Goal: Transaction & Acquisition: Book appointment/travel/reservation

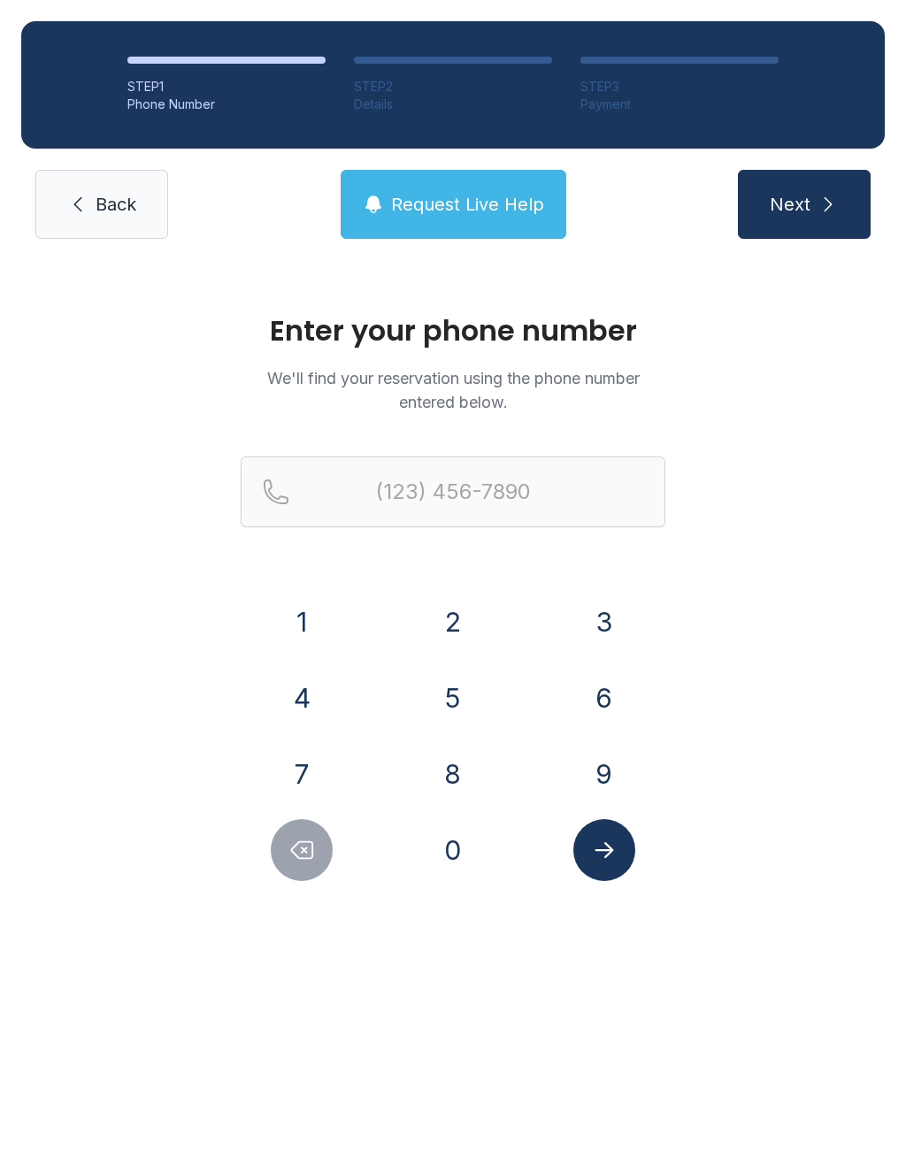
click at [453, 618] on button "2" at bounding box center [453, 622] width 62 height 62
click at [432, 696] on button "5" at bounding box center [453, 698] width 62 height 62
click at [597, 673] on button "6" at bounding box center [604, 698] width 62 height 62
click at [463, 766] on button "8" at bounding box center [453, 774] width 62 height 62
click at [296, 608] on button "1" at bounding box center [302, 622] width 62 height 62
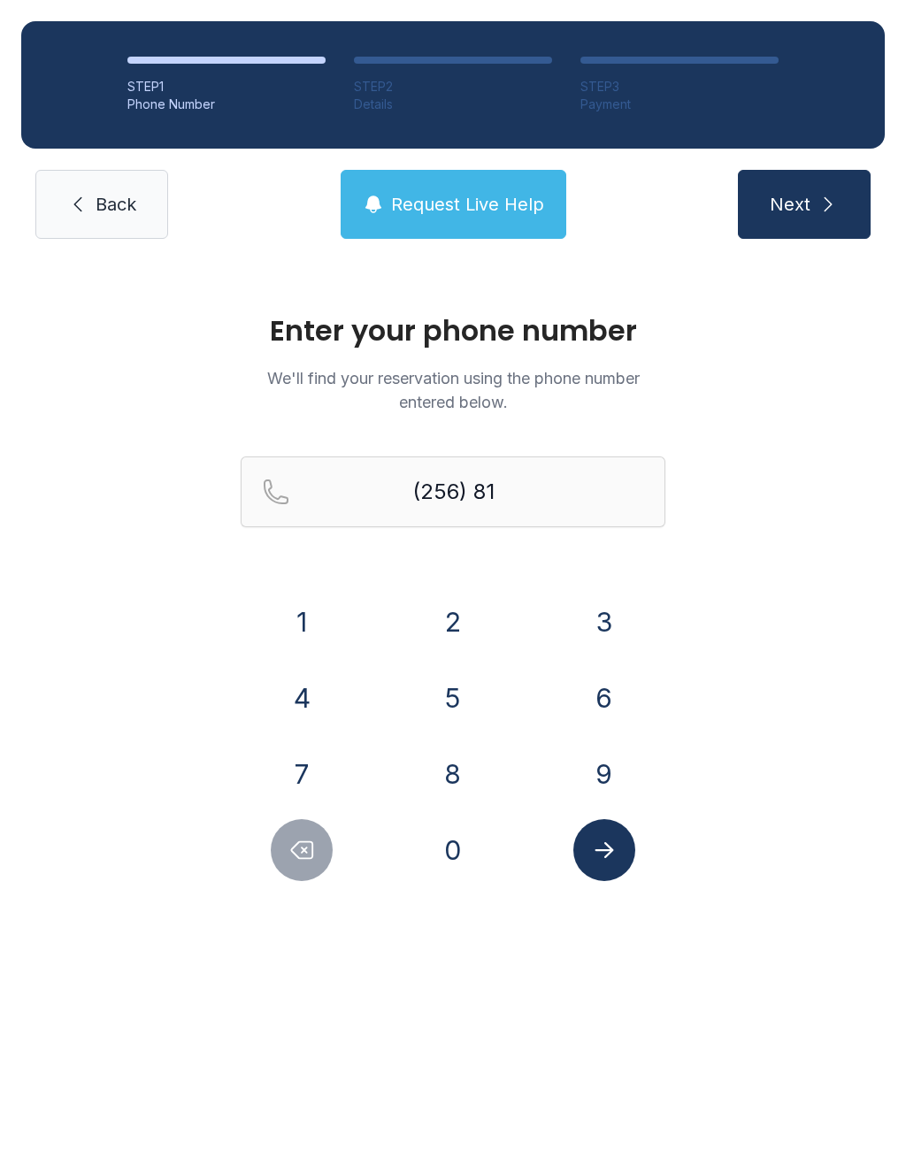
click at [453, 861] on button "0" at bounding box center [453, 850] width 62 height 62
click at [607, 684] on button "6" at bounding box center [604, 698] width 62 height 62
click at [612, 765] on button "9" at bounding box center [604, 774] width 62 height 62
click at [462, 670] on button "5" at bounding box center [453, 698] width 62 height 62
click at [442, 862] on button "0" at bounding box center [453, 850] width 62 height 62
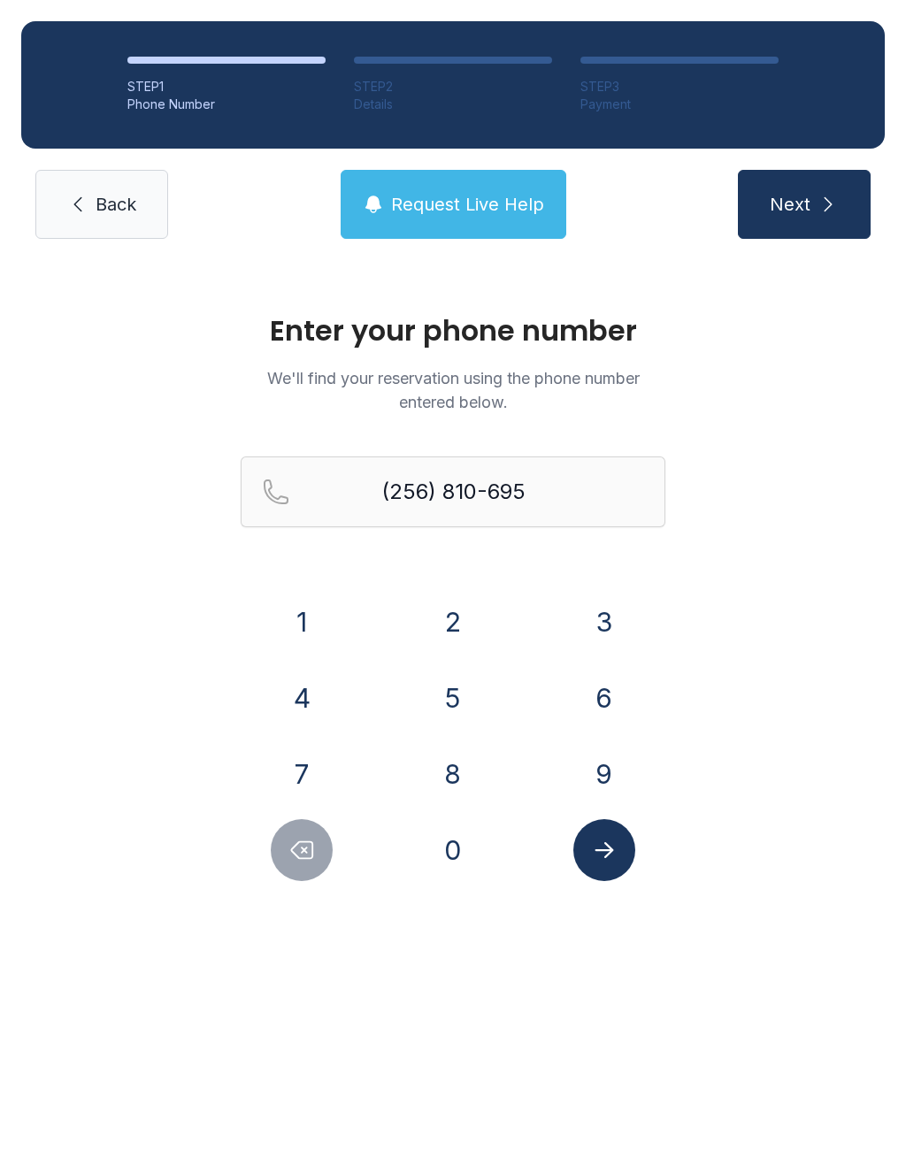
type input "[PHONE_NUMBER]"
click at [615, 851] on icon "Submit lookup form" at bounding box center [604, 850] width 27 height 27
select select "**"
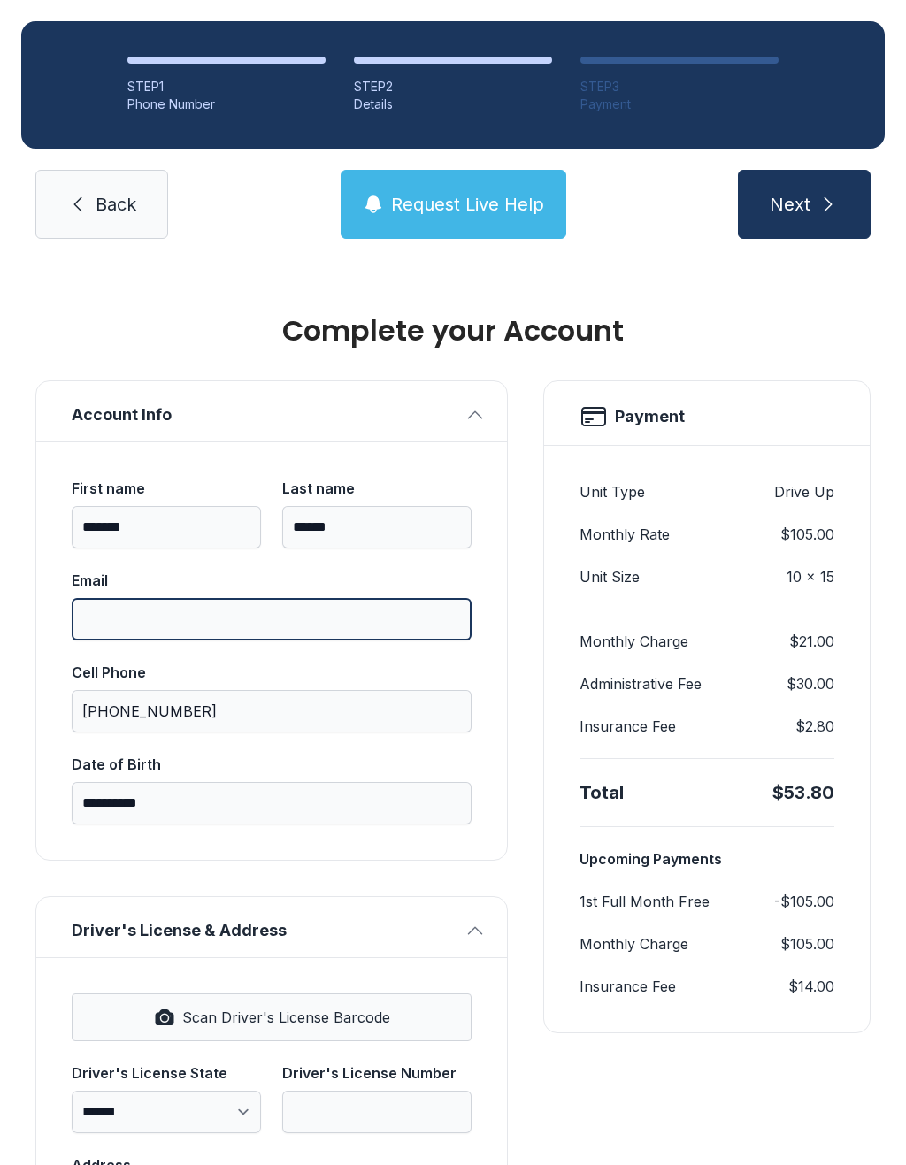
click at [154, 619] on input "Email" at bounding box center [272, 619] width 400 height 42
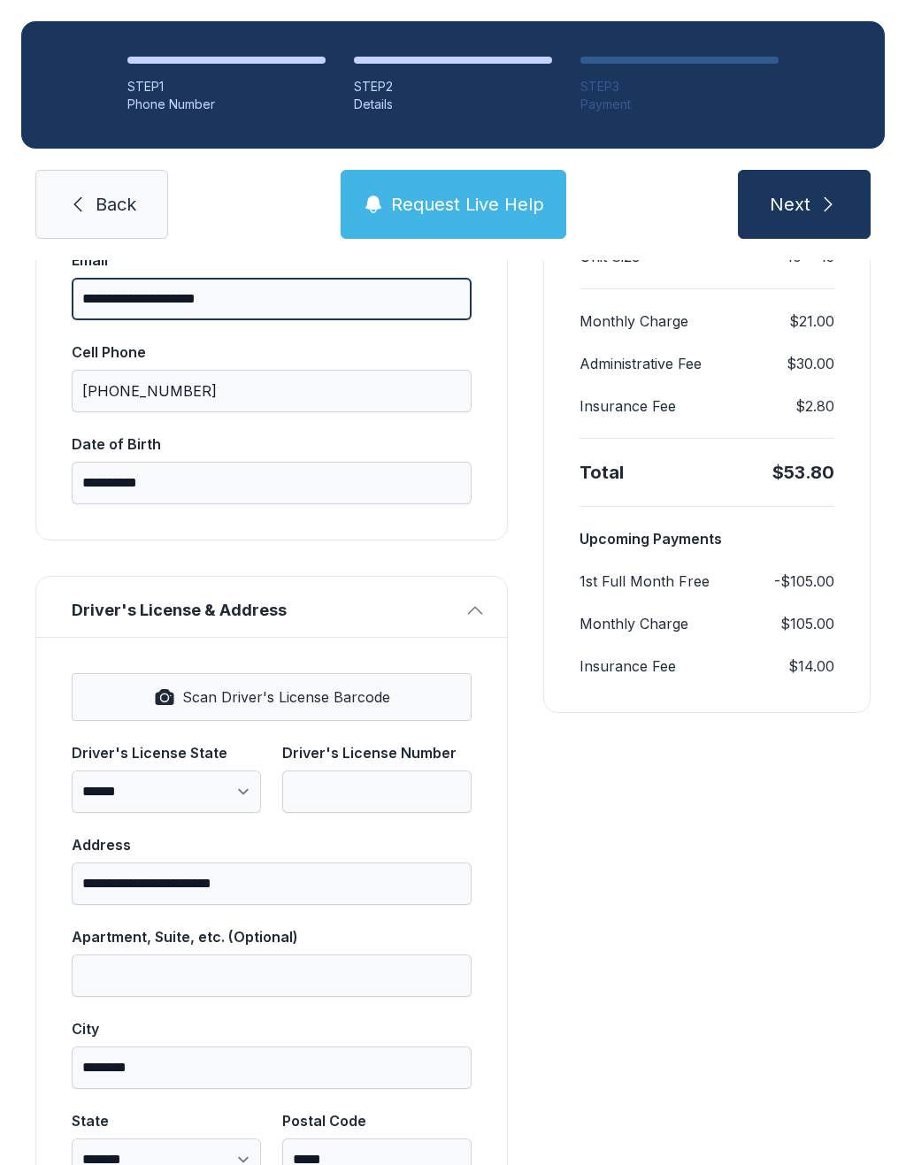
scroll to position [318, 0]
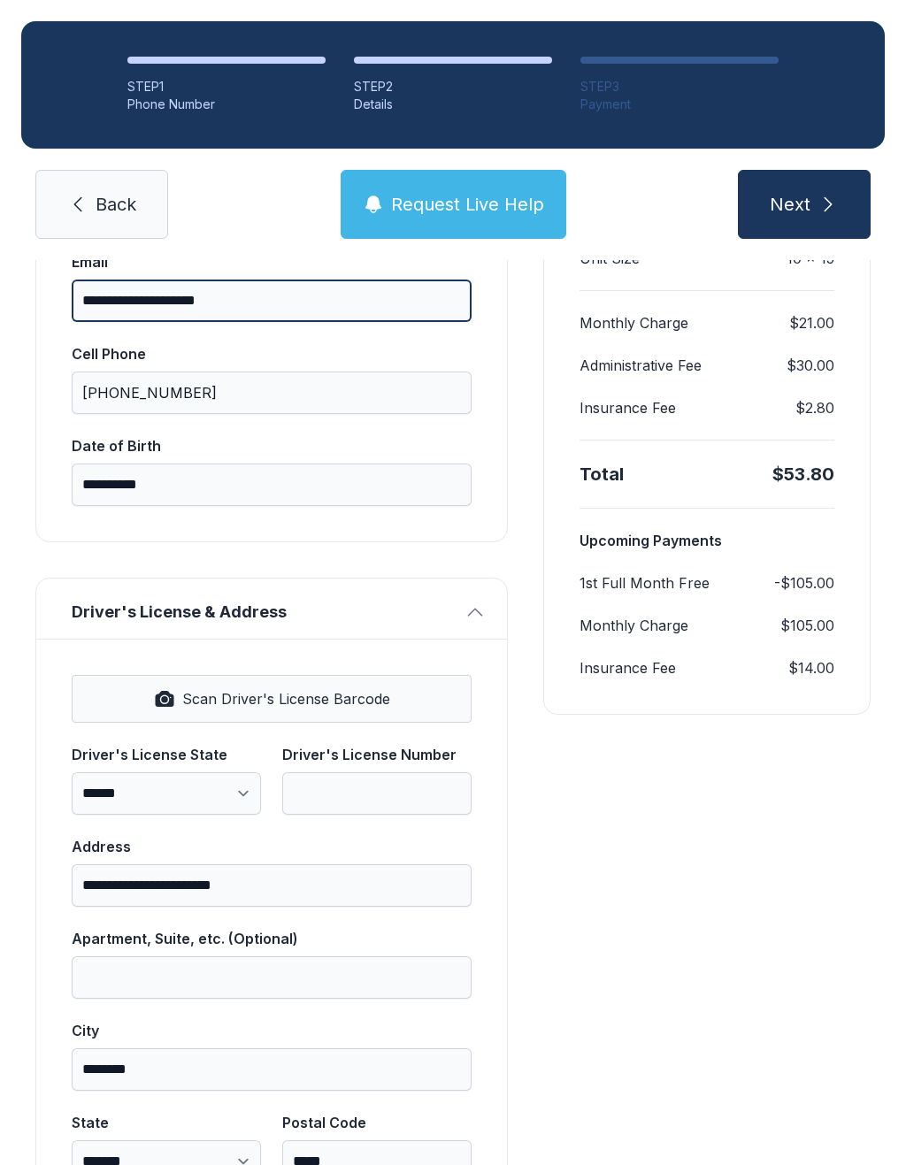
type input "**********"
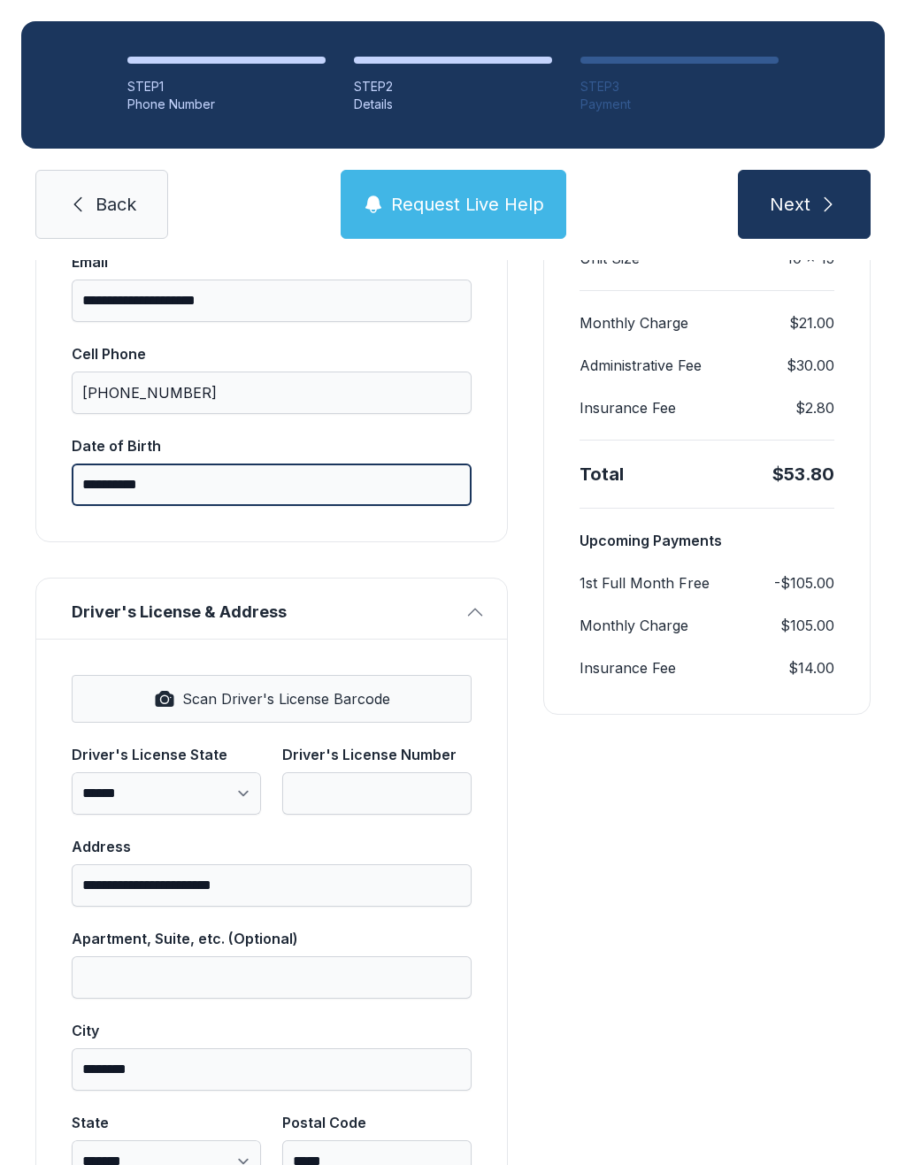
click at [227, 488] on input "**********" at bounding box center [272, 484] width 400 height 42
type input "*"
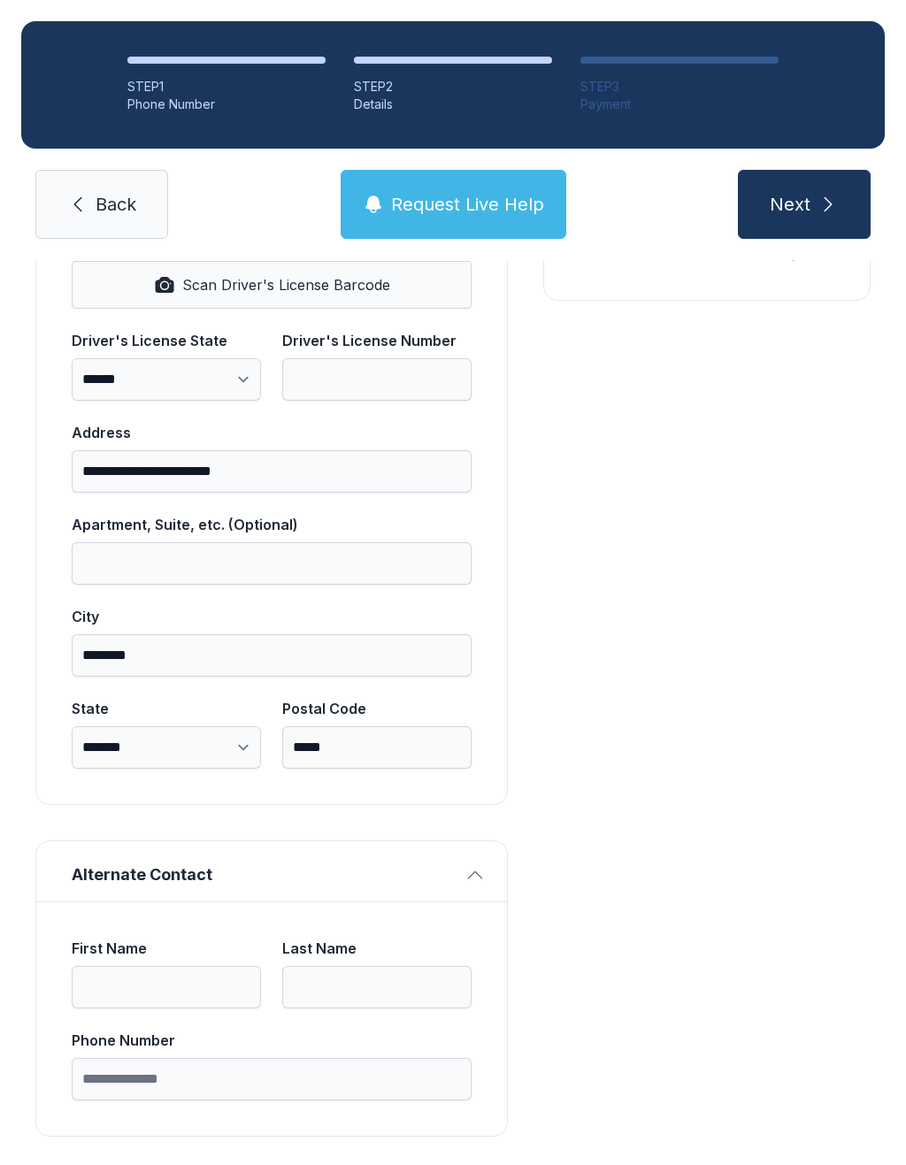
scroll to position [731, 0]
type input "**********"
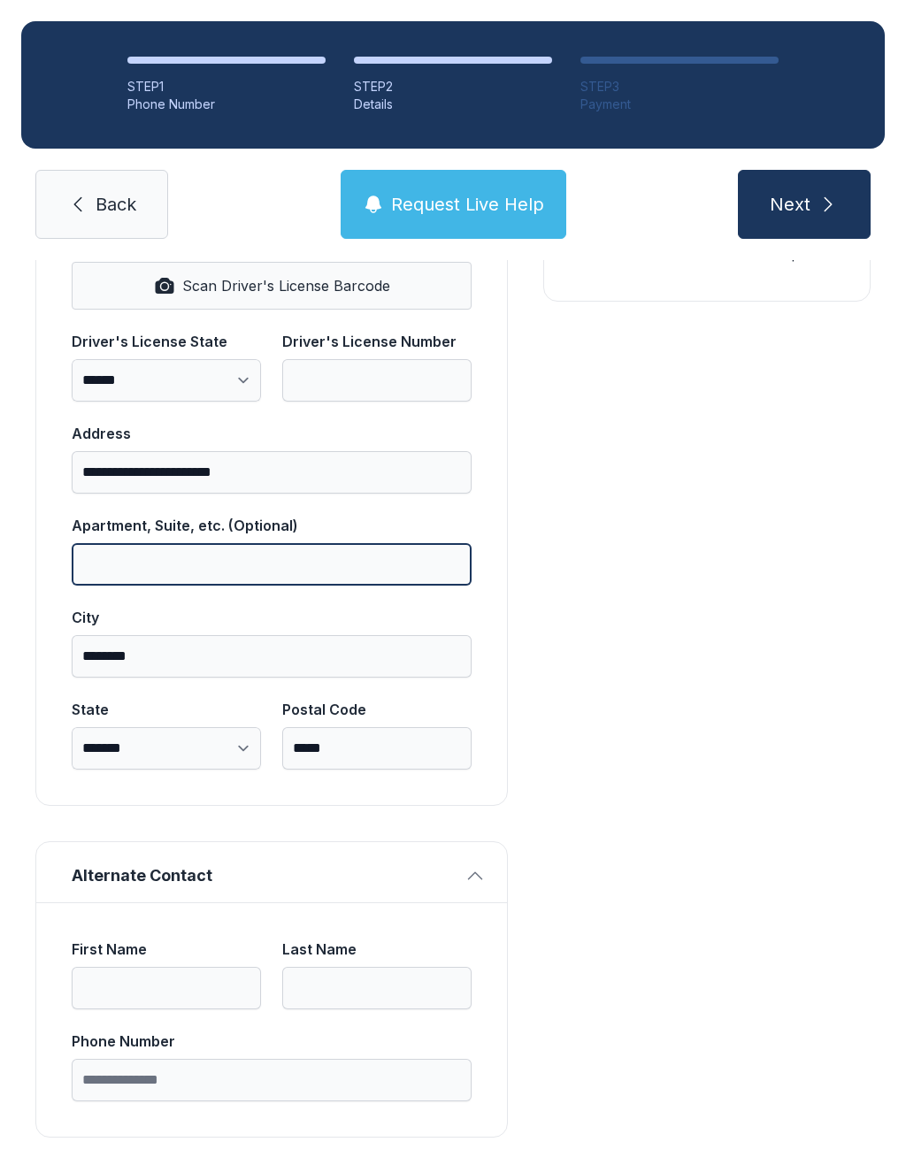
click at [126, 566] on input "Apartment, Suite, etc. (Optional)" at bounding box center [272, 564] width 400 height 42
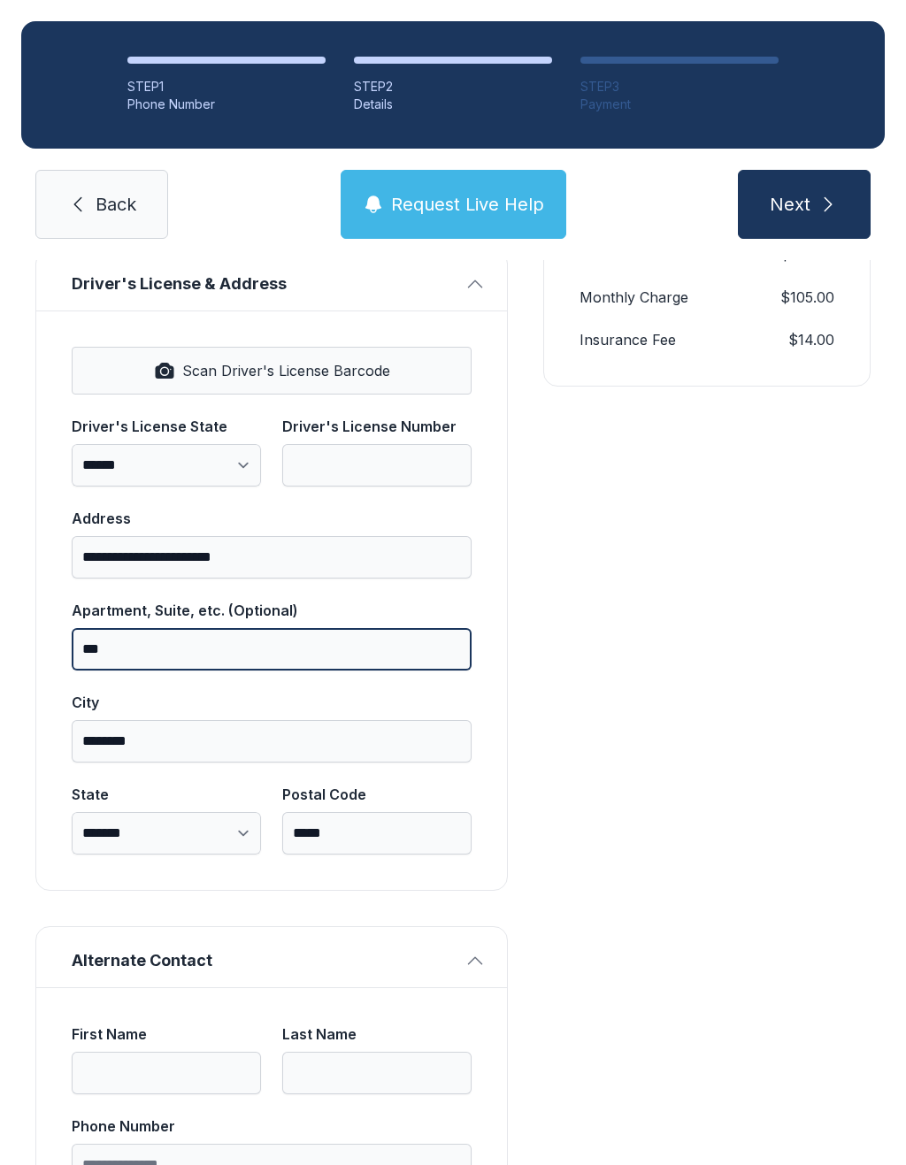
scroll to position [632, 0]
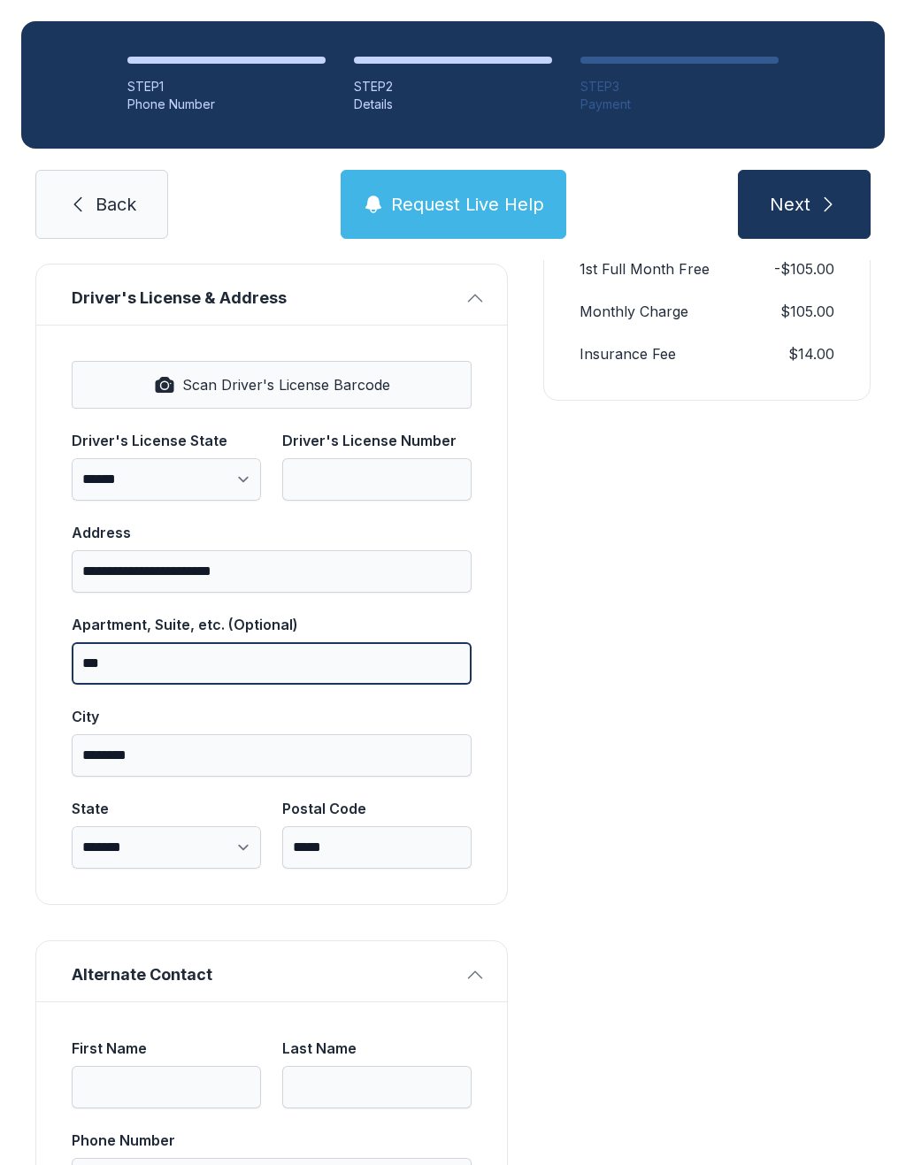
type input "***"
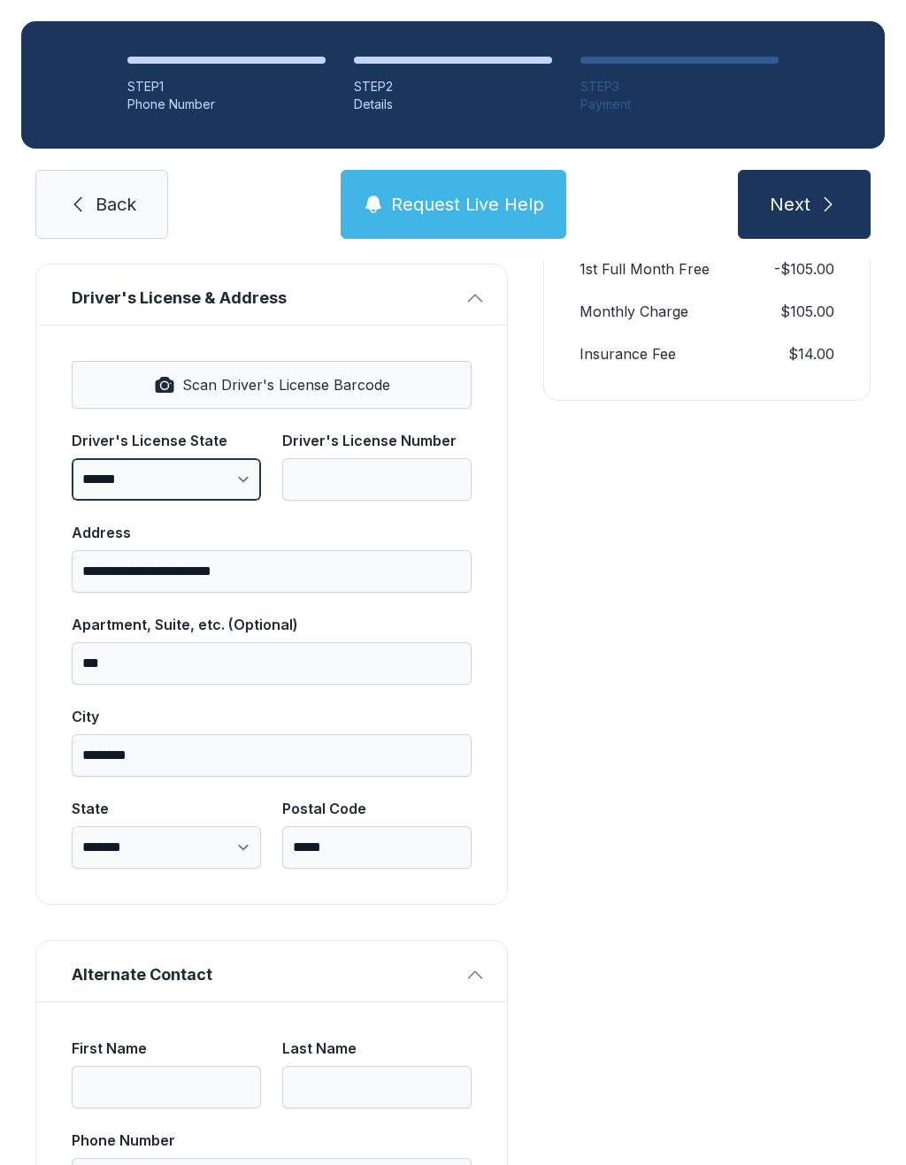
click at [238, 485] on select "**********" at bounding box center [166, 479] width 189 height 42
select select "**"
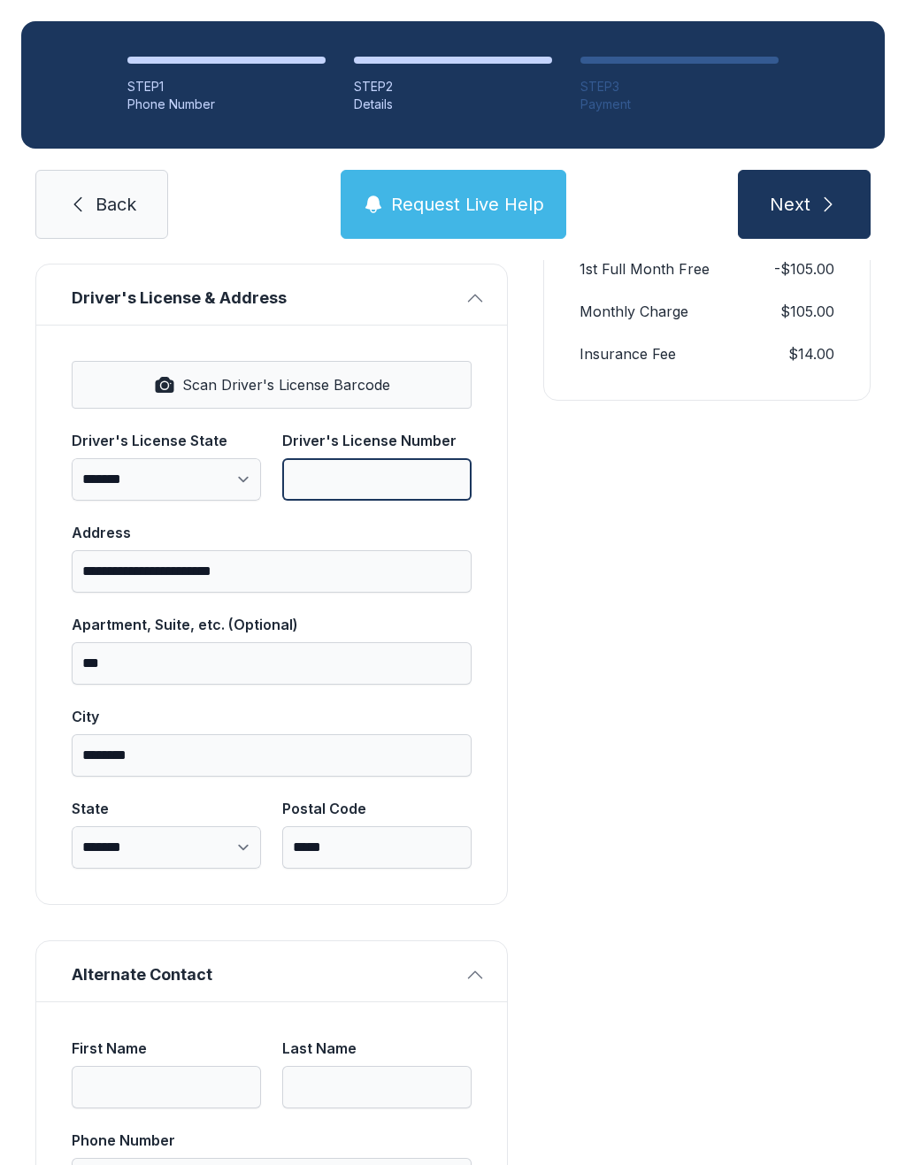
click at [341, 484] on input "Driver's License Number" at bounding box center [376, 479] width 189 height 42
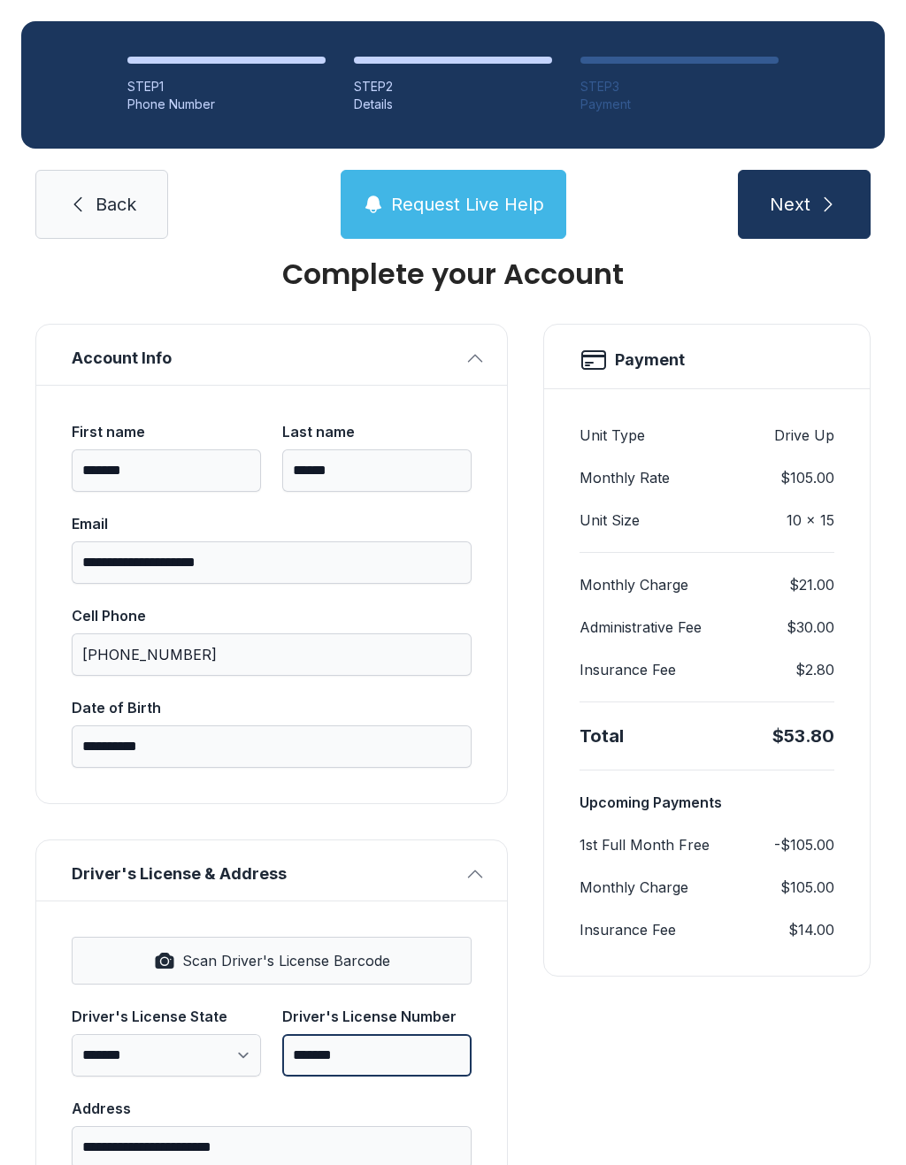
scroll to position [42, 0]
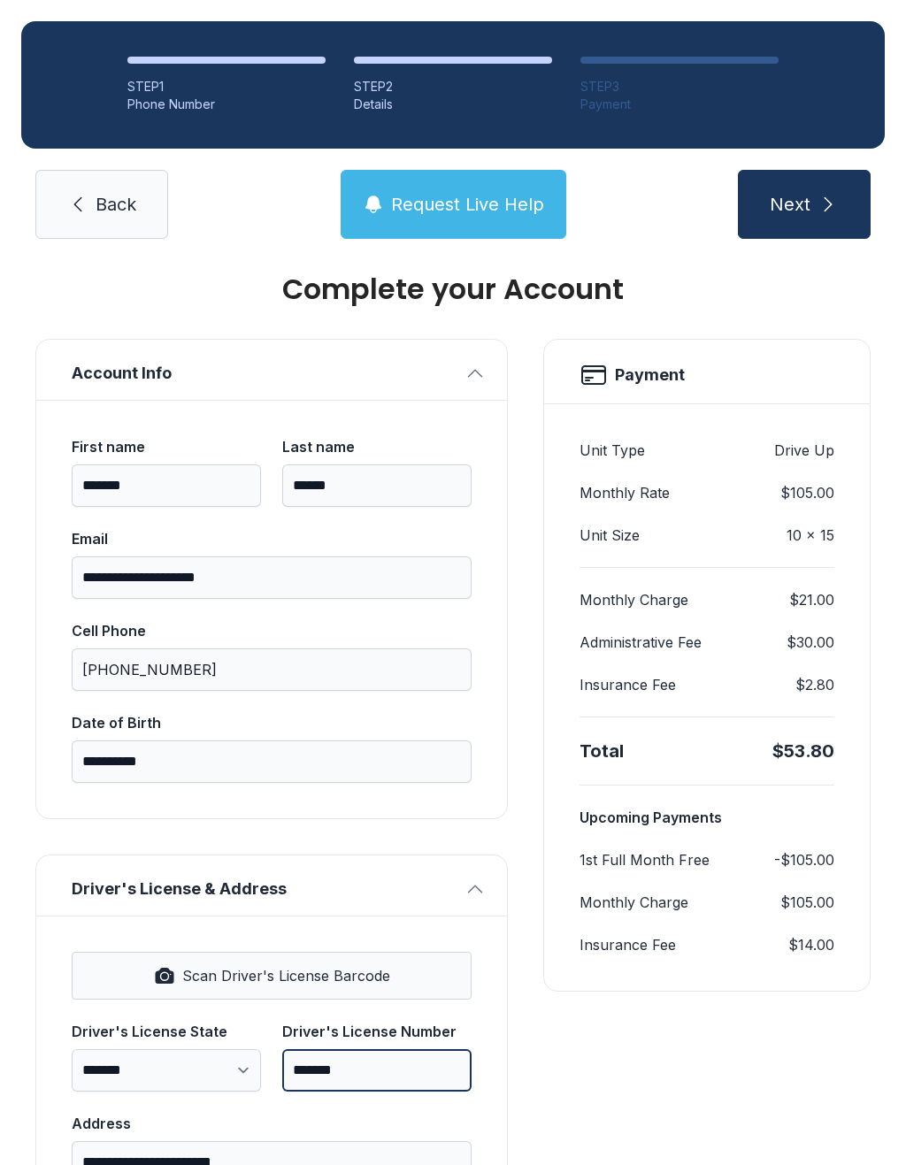
type input "*******"
click at [832, 203] on icon "submit" at bounding box center [827, 204] width 21 height 21
click at [821, 204] on icon "submit" at bounding box center [827, 204] width 21 height 21
type input "*"
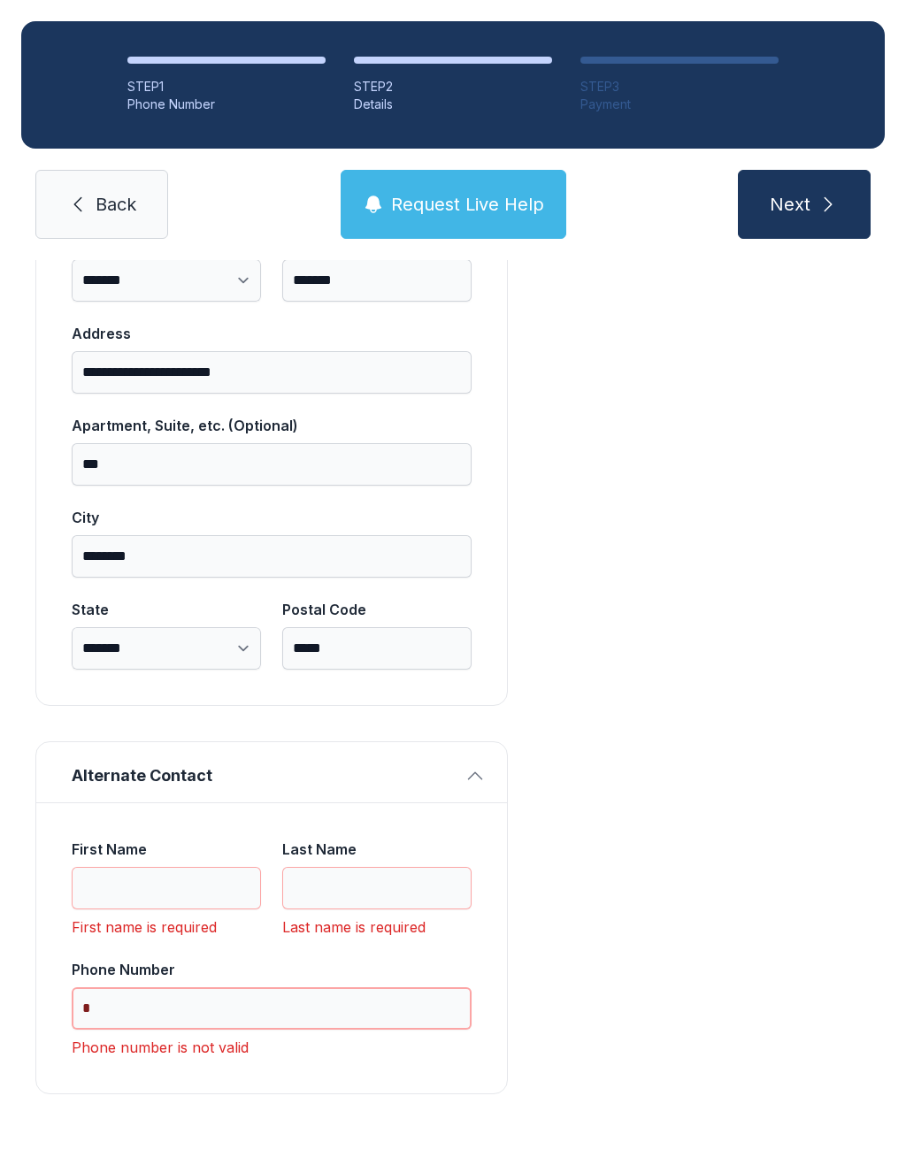
scroll to position [900, 0]
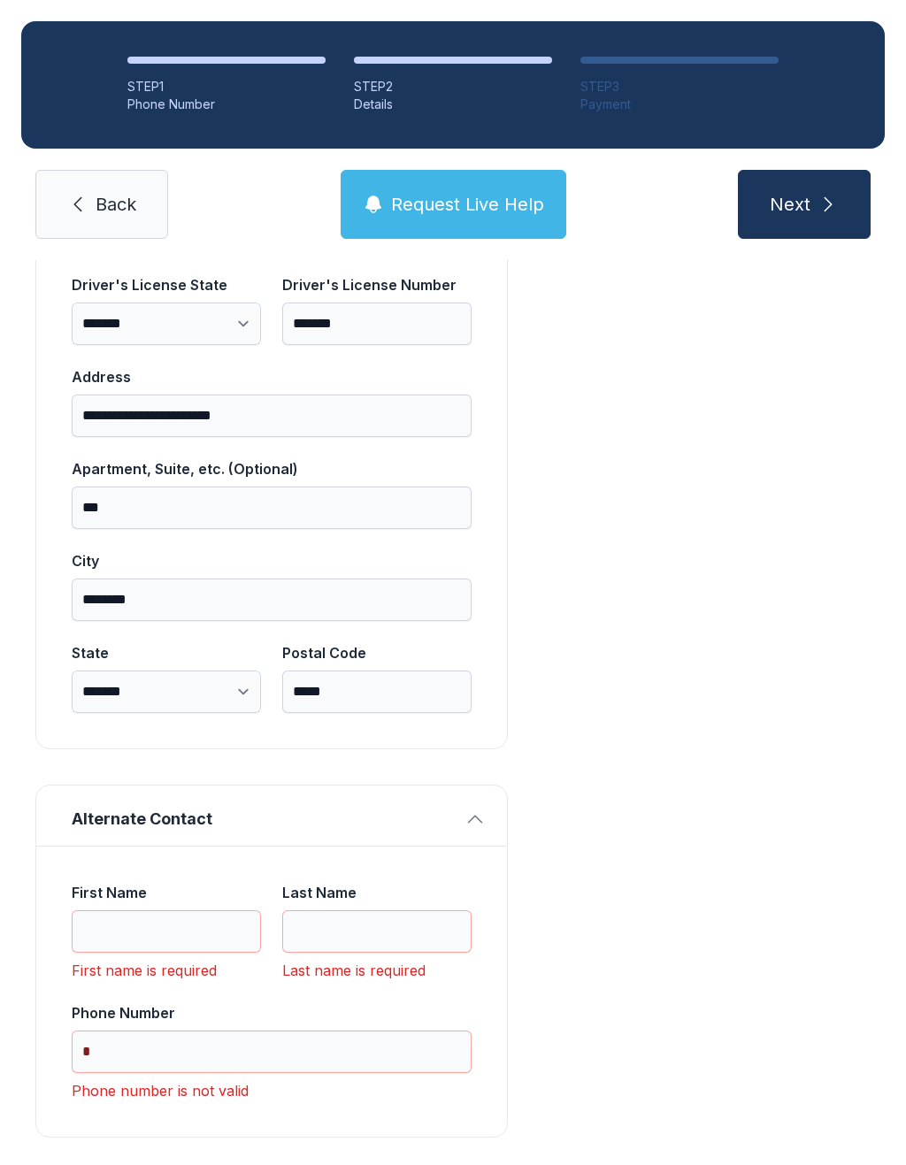
click at [473, 802] on button "Alternate Contact" at bounding box center [271, 815] width 471 height 60
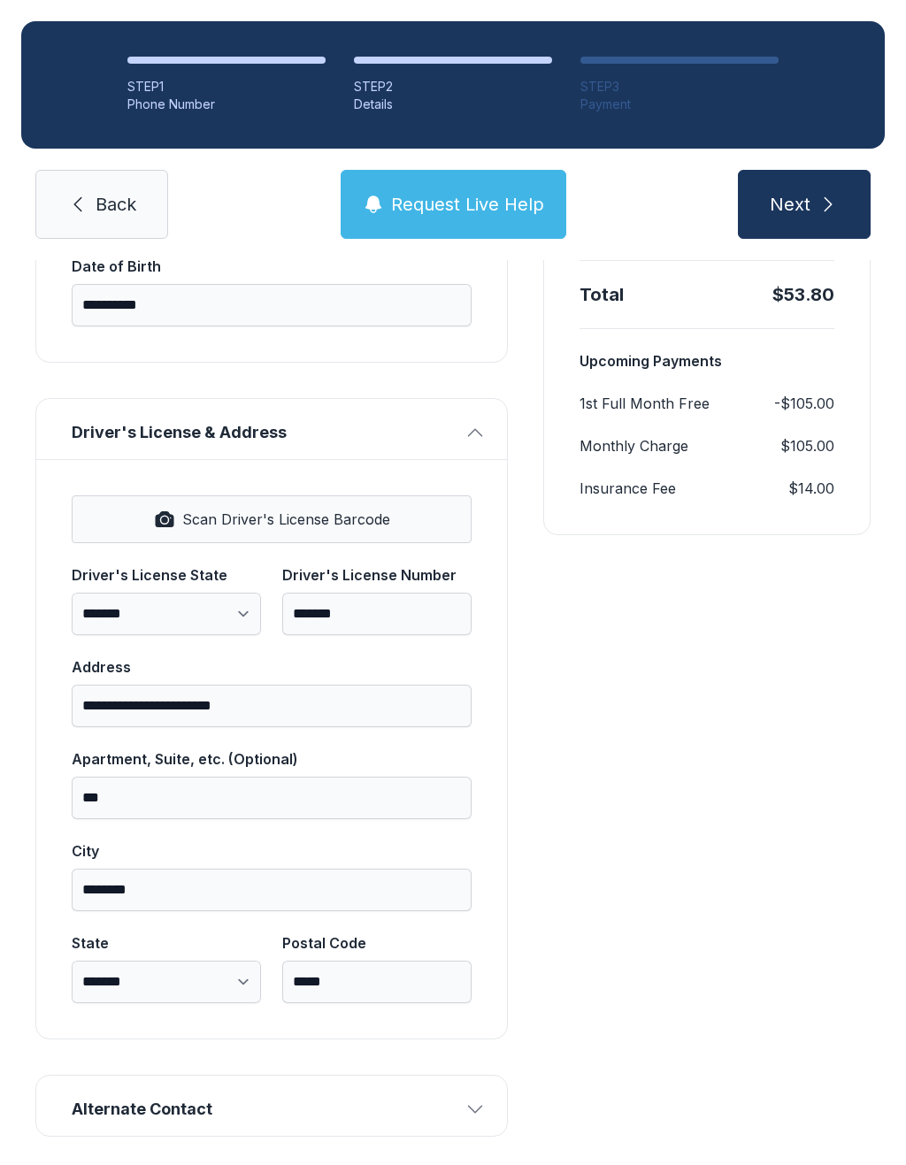
scroll to position [497, 0]
click at [483, 1102] on icon "button" at bounding box center [474, 1109] width 21 height 21
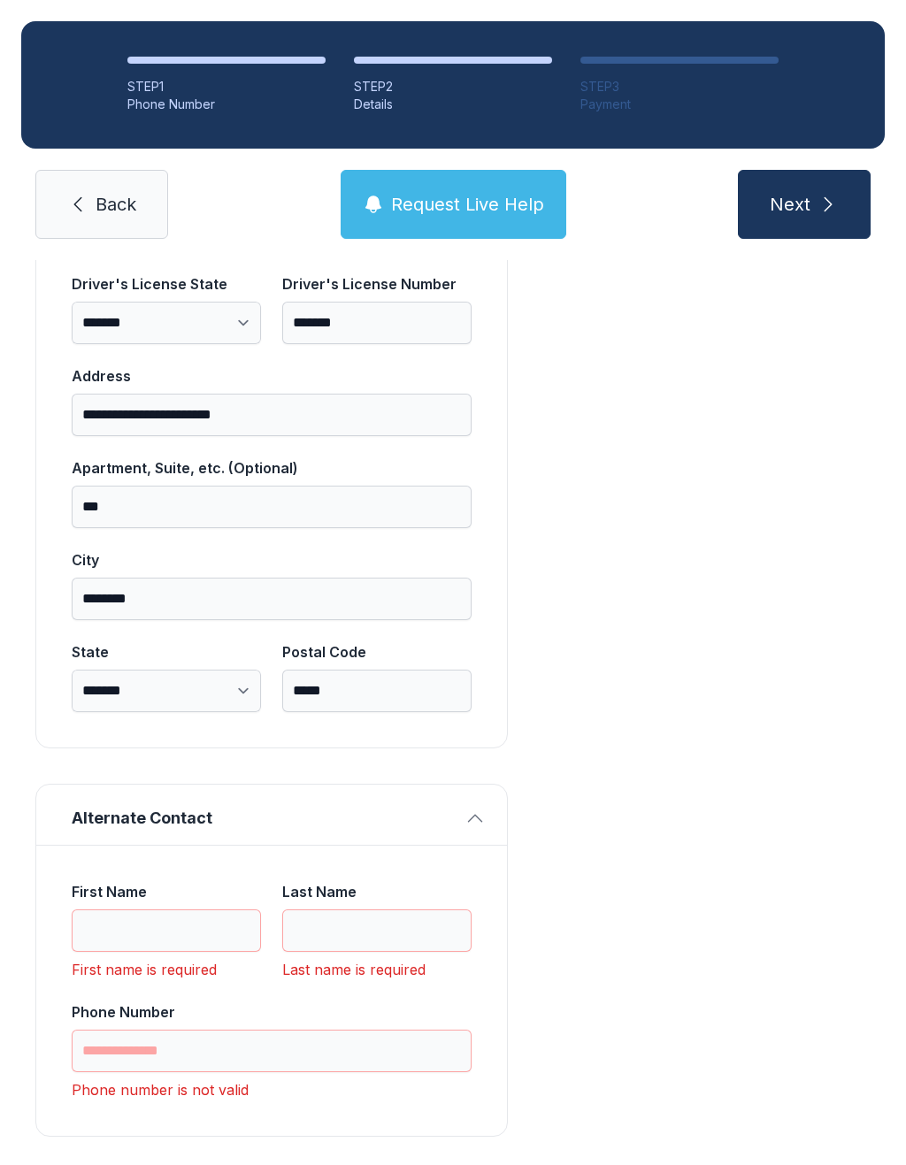
scroll to position [788, 0]
click at [161, 927] on input "First Name" at bounding box center [166, 931] width 189 height 42
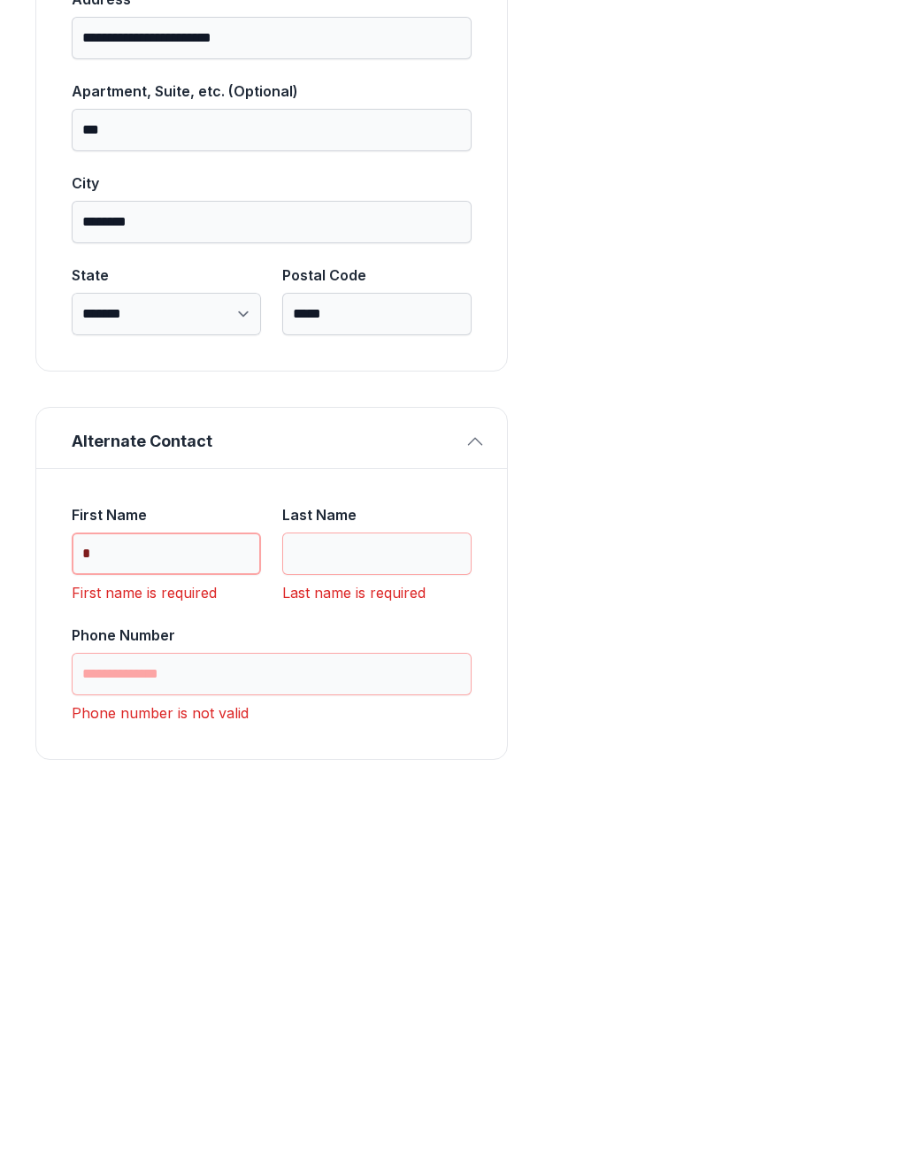
scroll to position [43, 0]
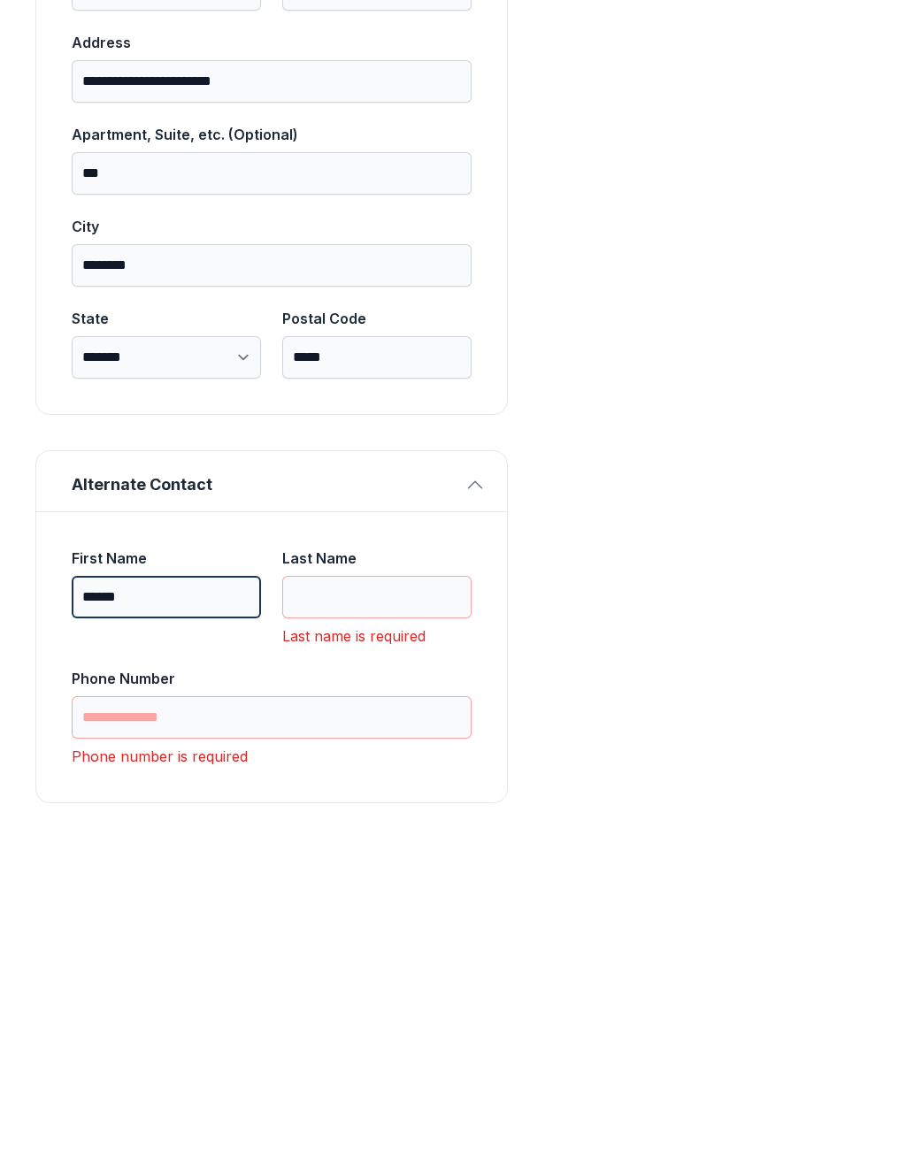
type input "*****"
click at [375, 910] on input "Last Name" at bounding box center [376, 931] width 189 height 42
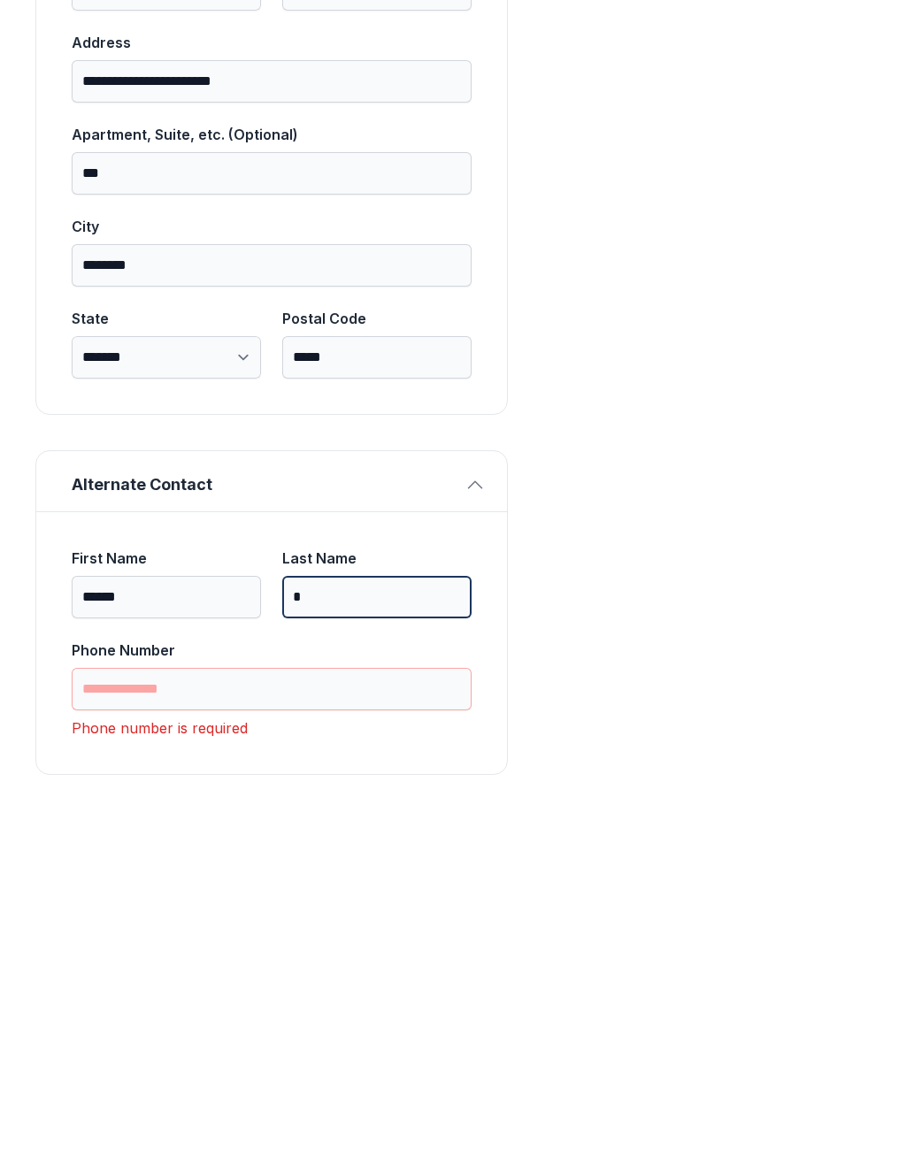
scroll to position [760, 0]
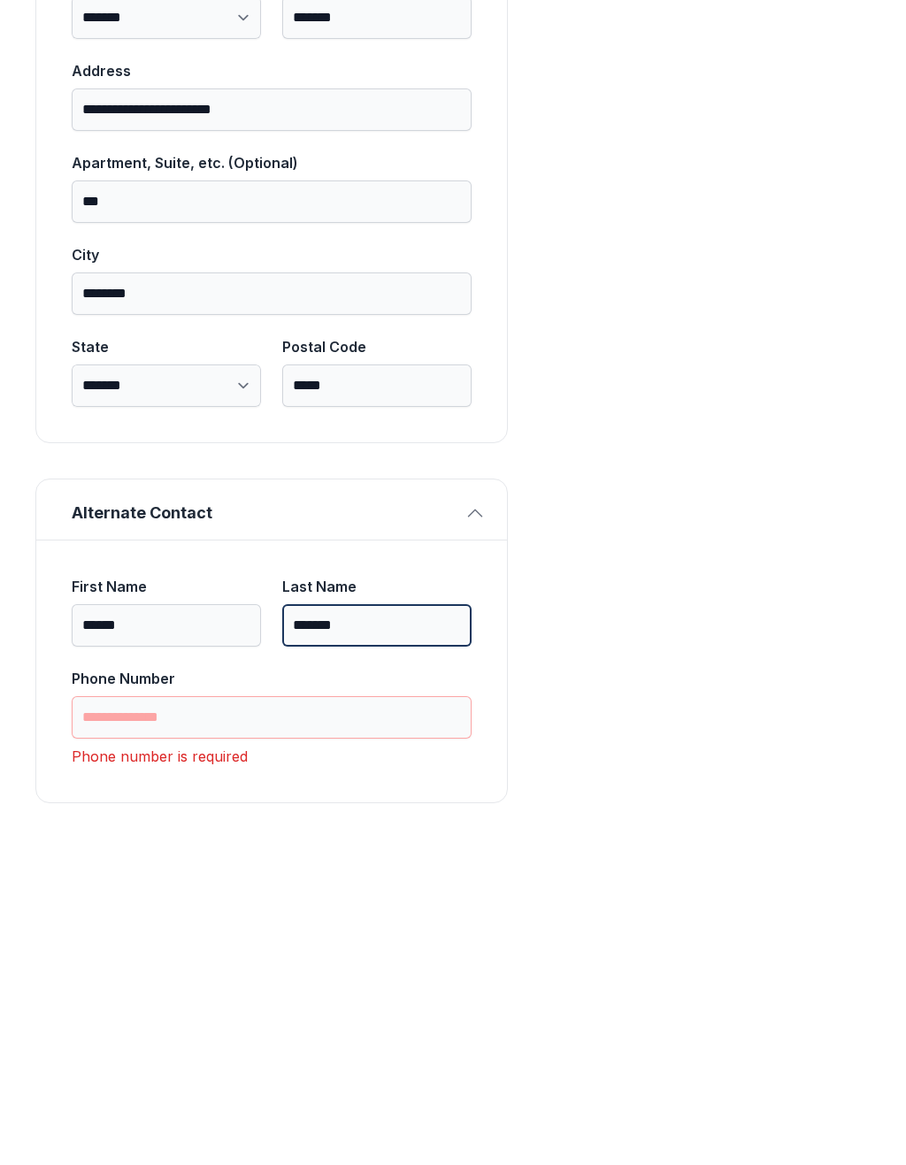
type input "*******"
click at [179, 1030] on input "Phone Number" at bounding box center [272, 1051] width 400 height 42
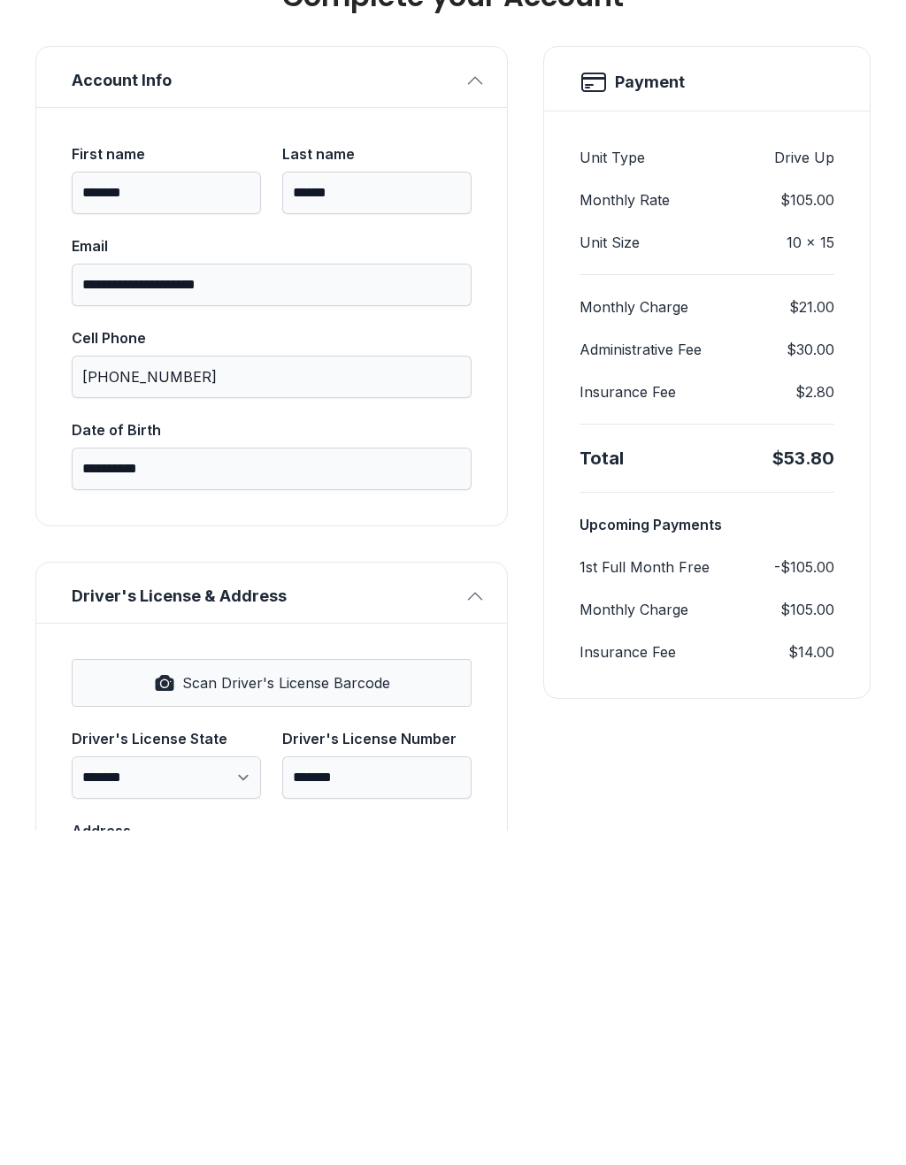
scroll to position [0, 0]
type input "**********"
click at [803, 170] on button "Next" at bounding box center [804, 204] width 133 height 69
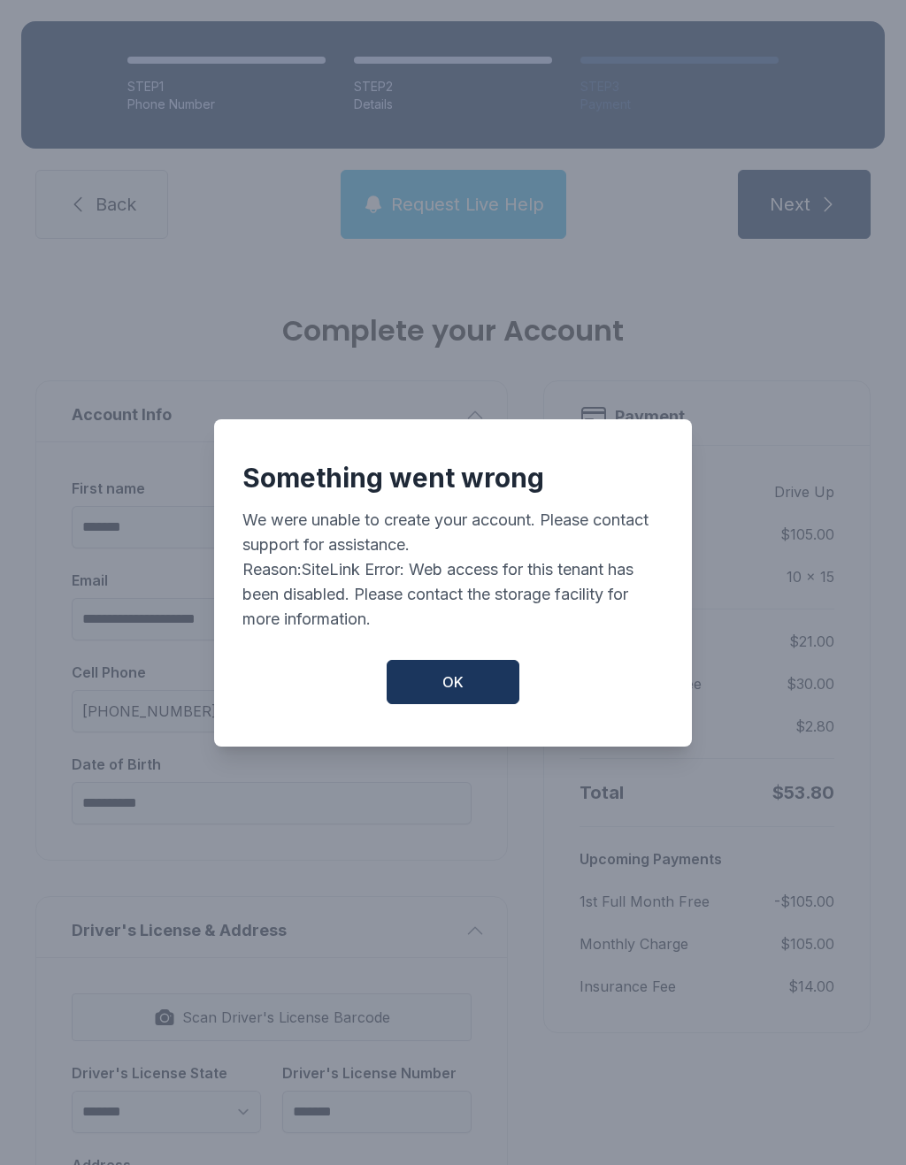
click at [486, 677] on button "OK" at bounding box center [452, 682] width 133 height 44
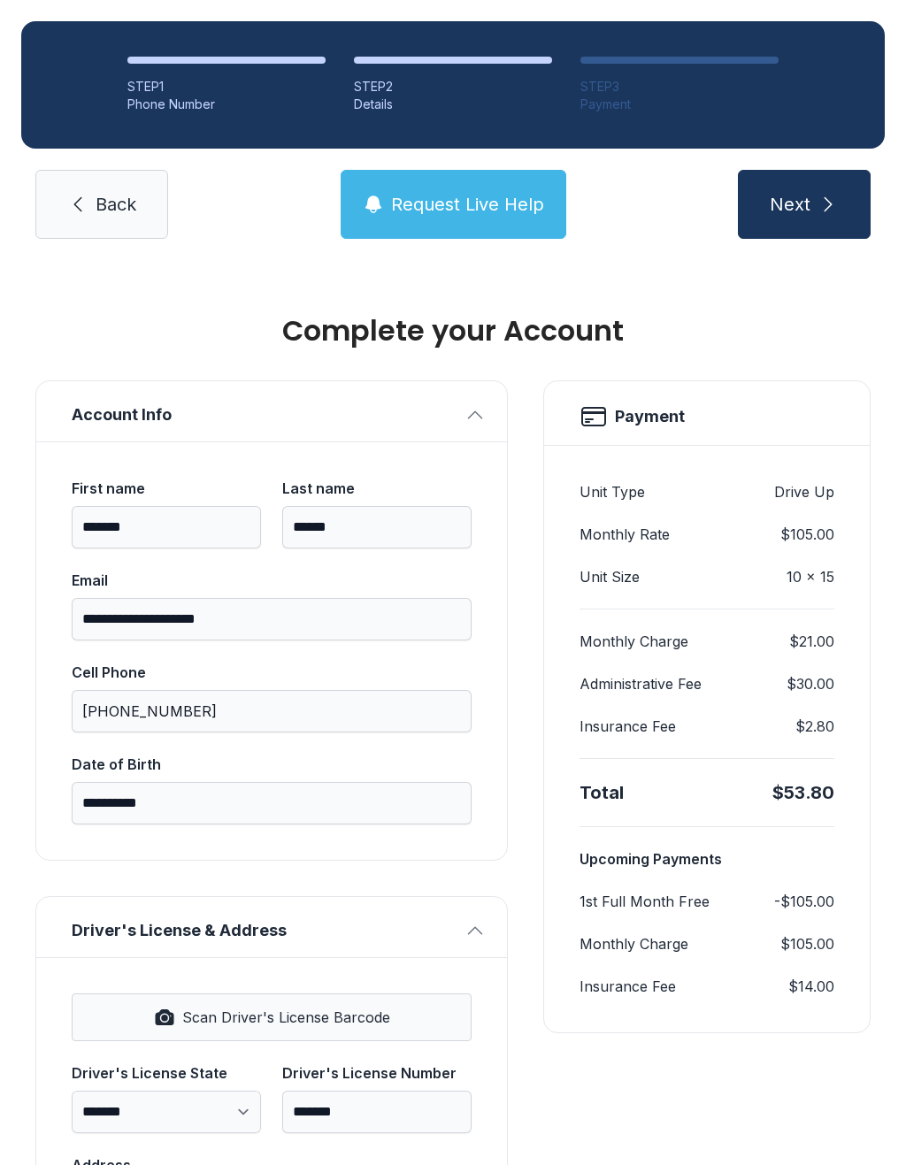
scroll to position [-2, 0]
click at [834, 170] on button "Next" at bounding box center [804, 204] width 133 height 69
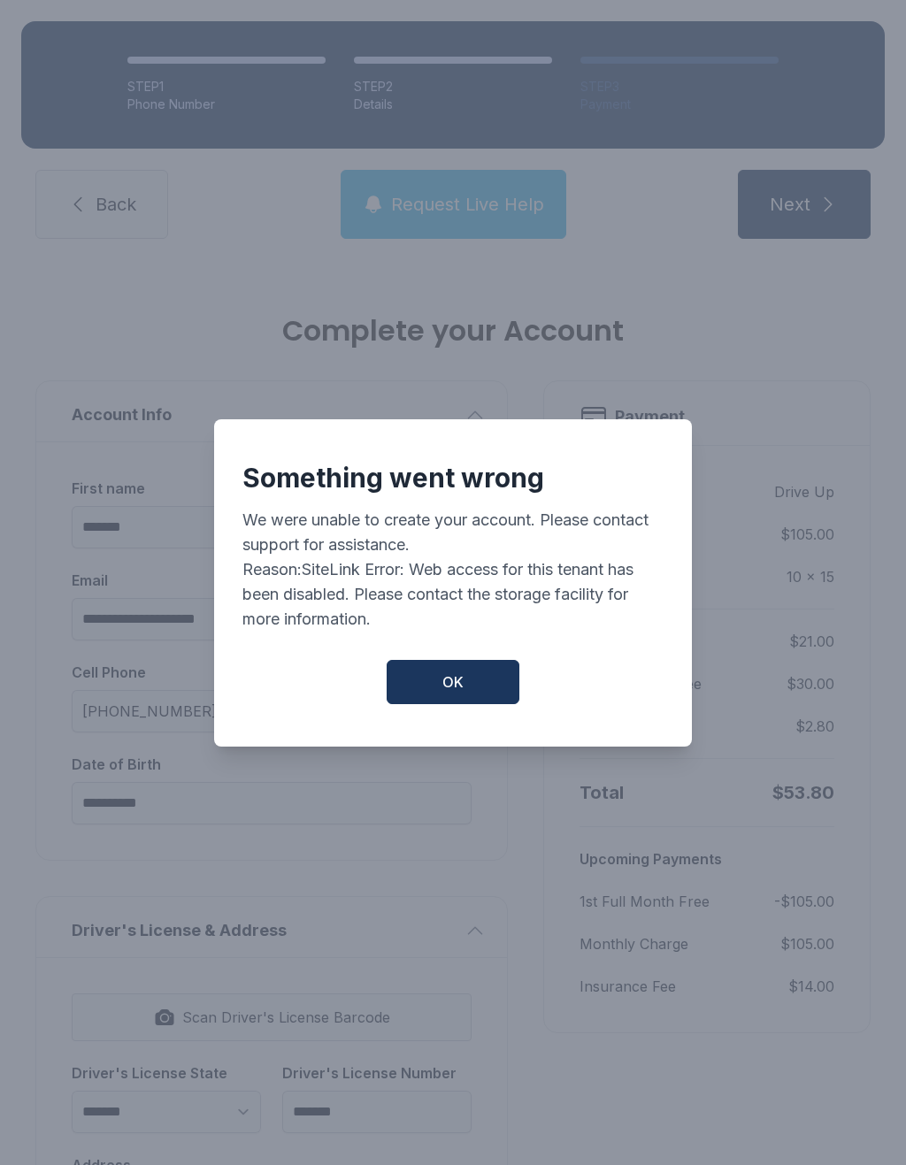
click at [478, 669] on button "OK" at bounding box center [452, 682] width 133 height 44
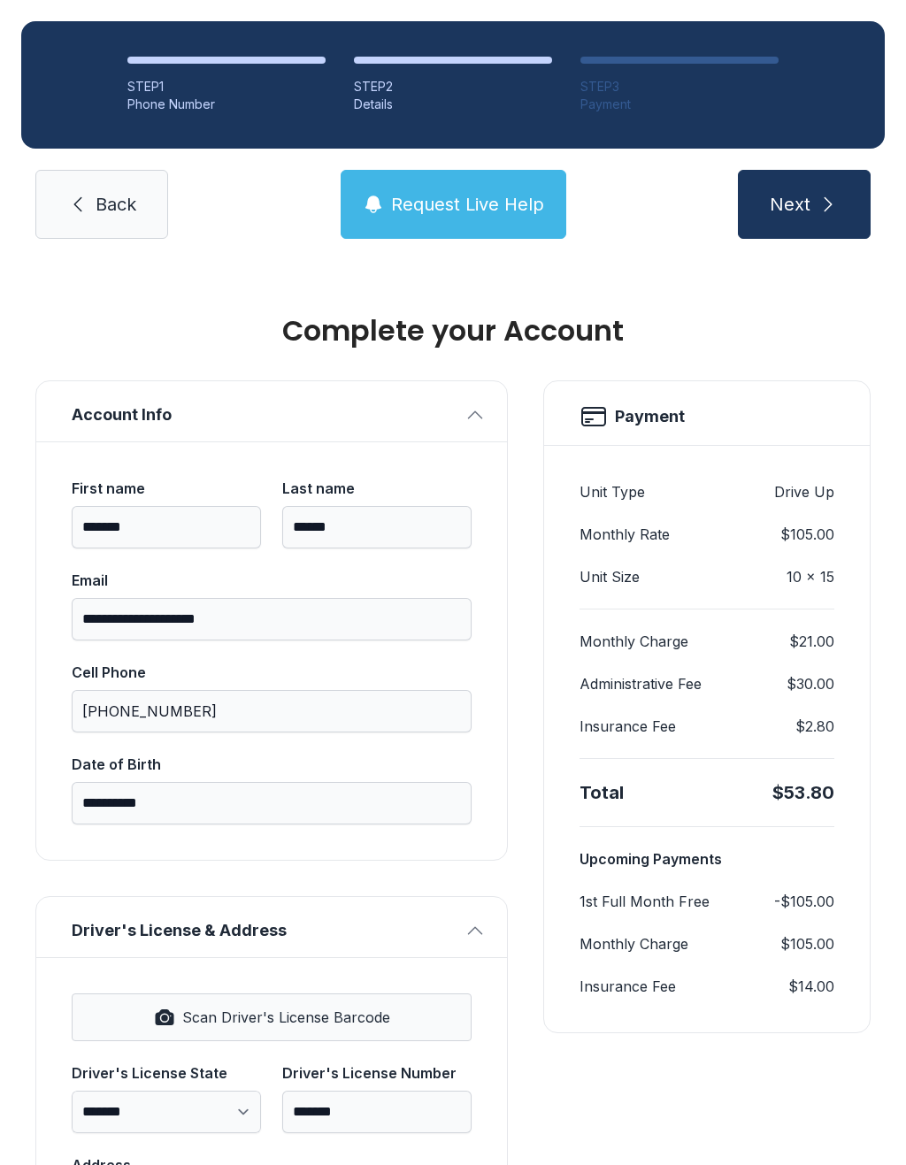
click at [833, 172] on button "Next" at bounding box center [804, 204] width 133 height 69
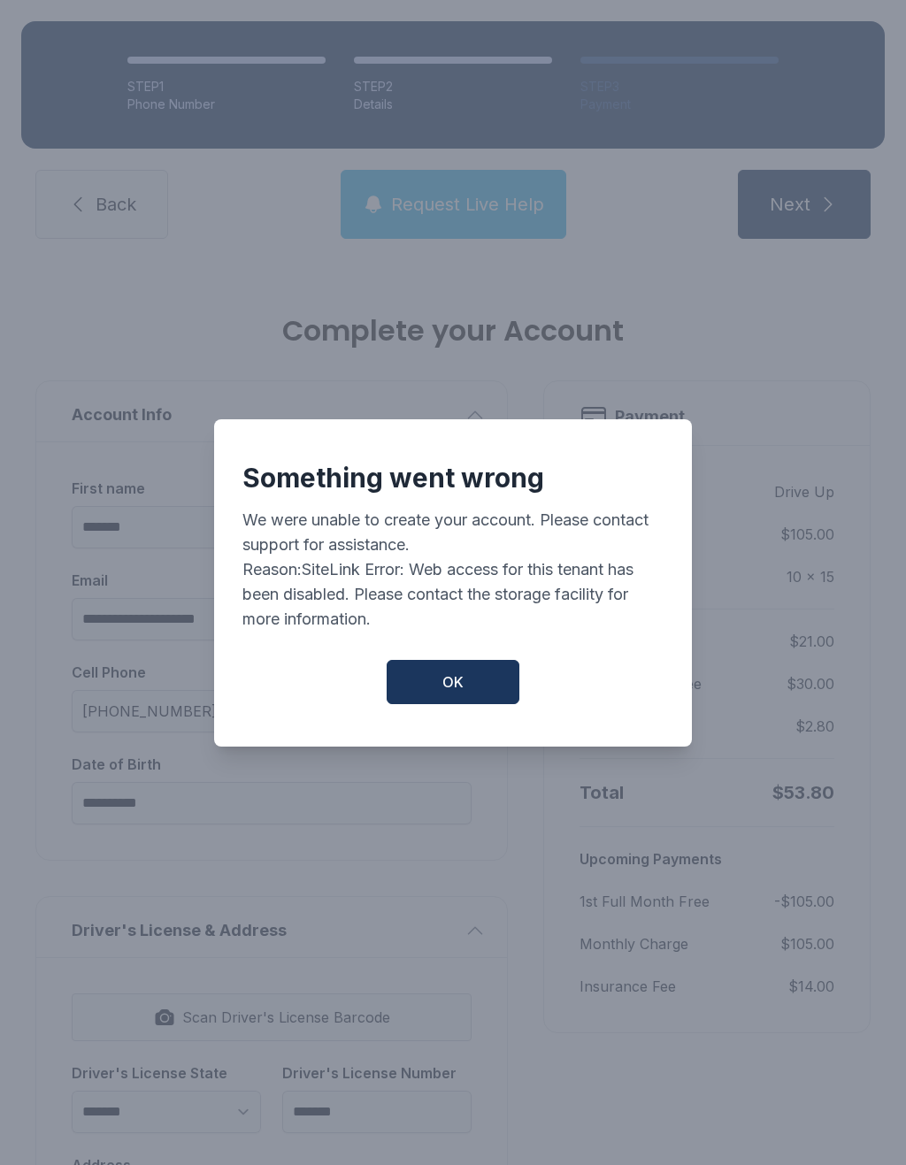
click at [476, 678] on button "OK" at bounding box center [452, 682] width 133 height 44
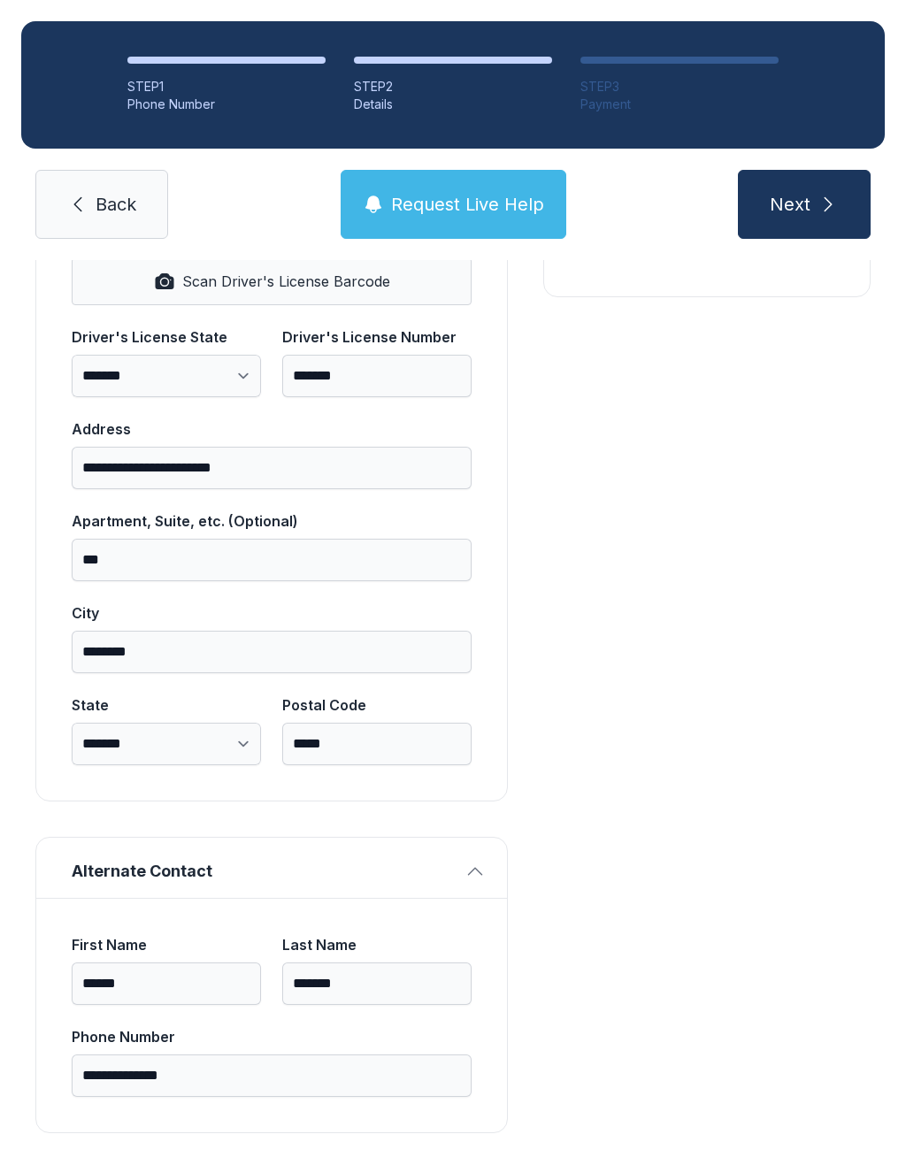
scroll to position [731, 0]
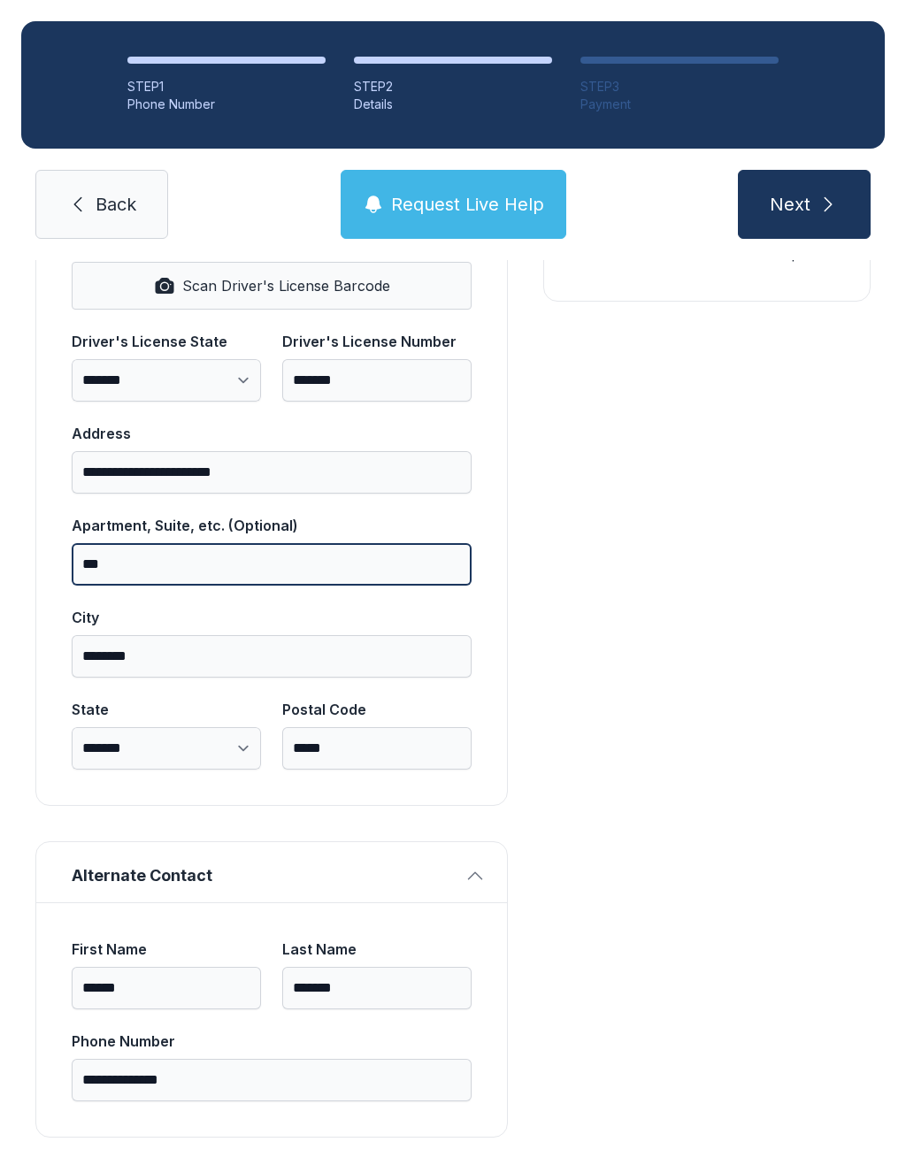
click at [80, 543] on input "***" at bounding box center [272, 564] width 400 height 42
type input "********"
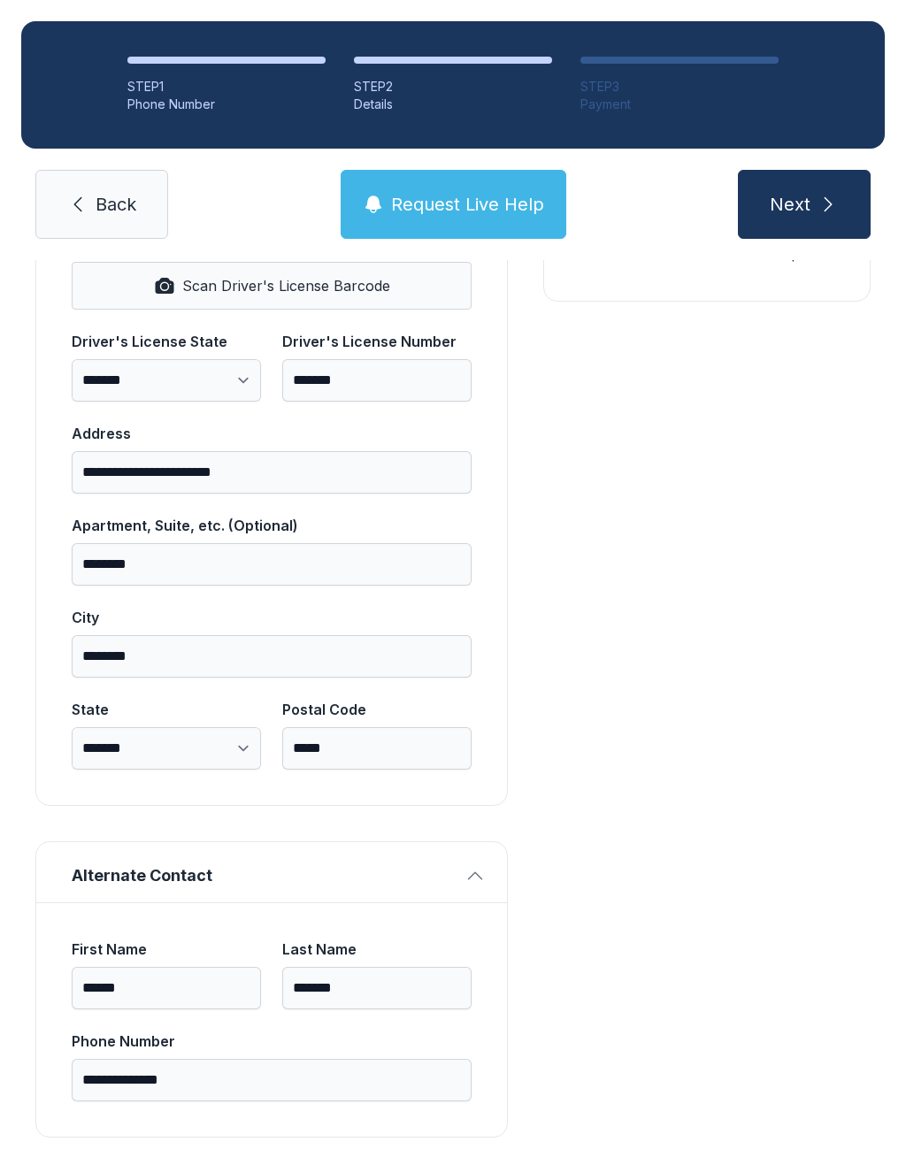
click at [841, 170] on button "Next" at bounding box center [804, 204] width 133 height 69
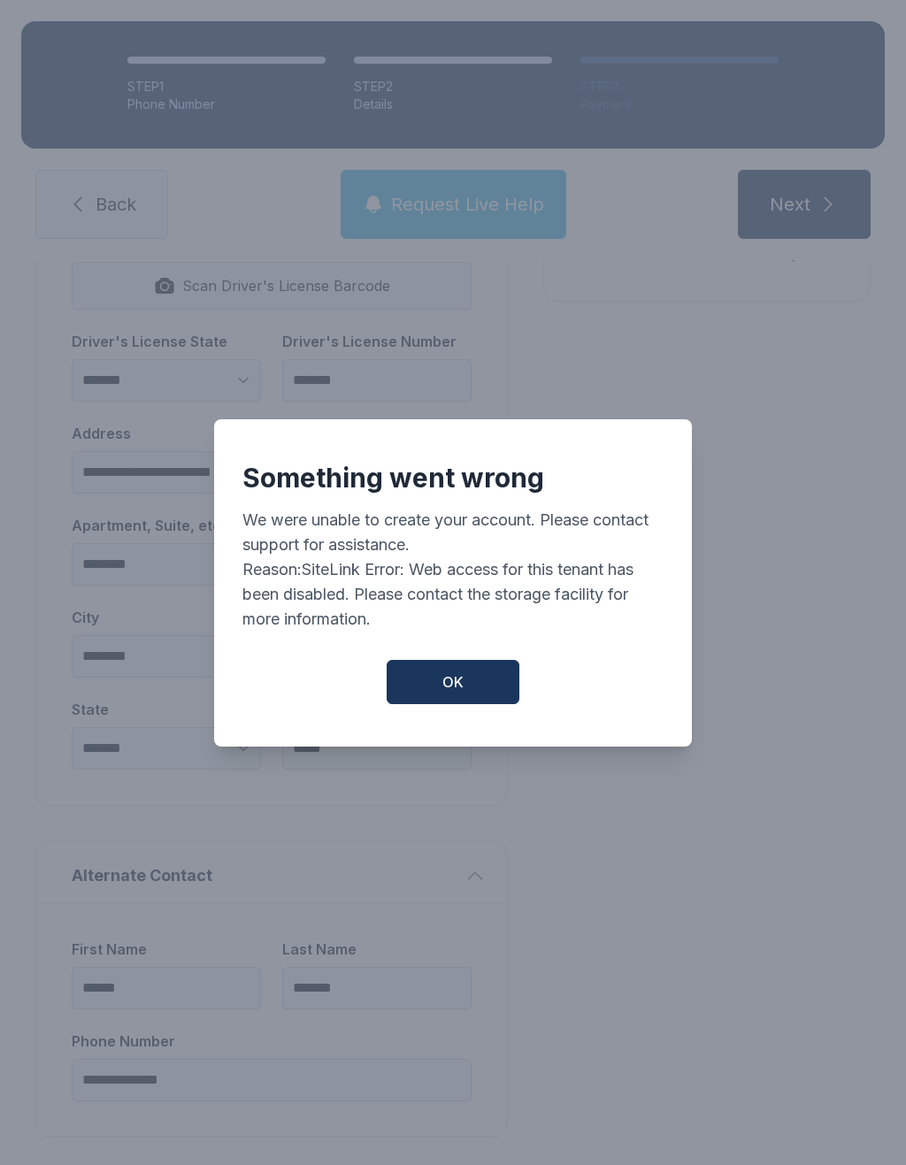
click at [472, 676] on button "OK" at bounding box center [452, 682] width 133 height 44
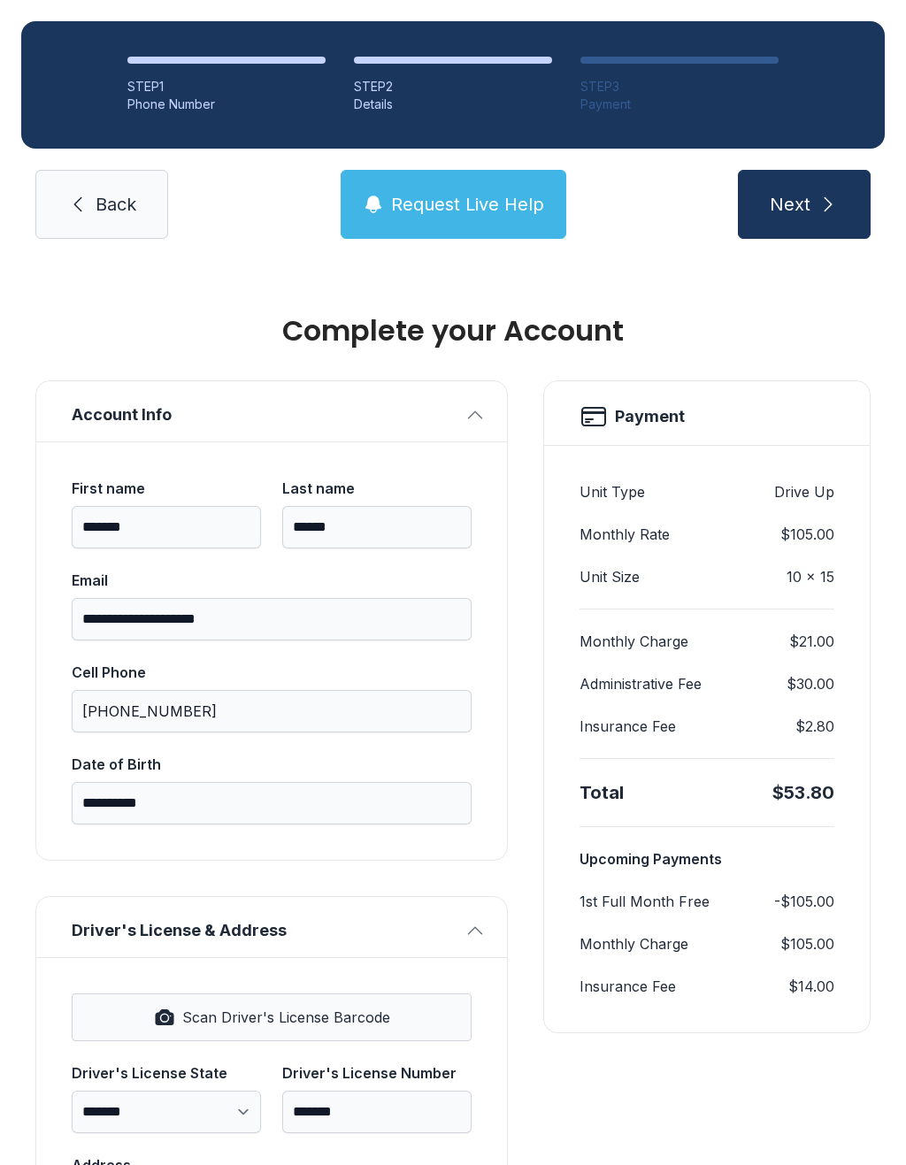
scroll to position [0, 0]
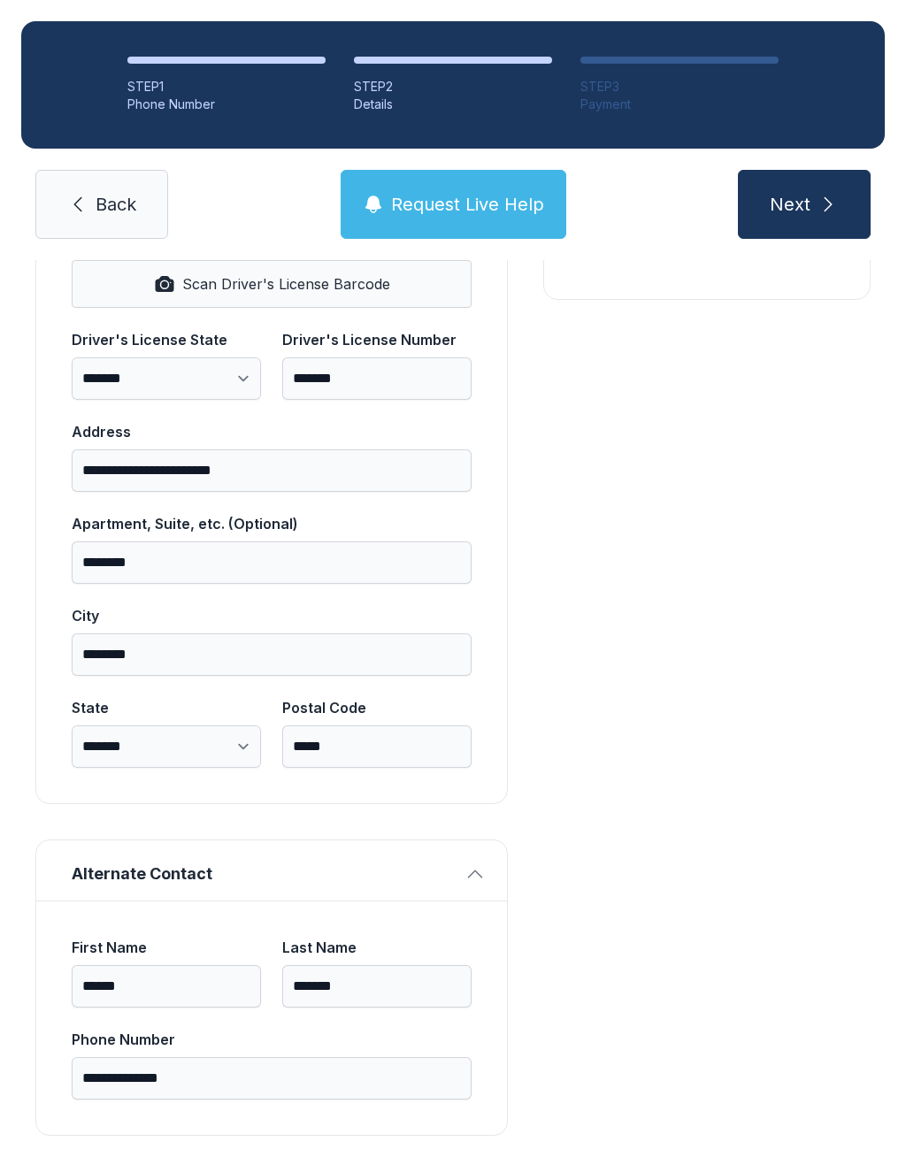
click at [826, 194] on icon "submit" at bounding box center [827, 204] width 21 height 21
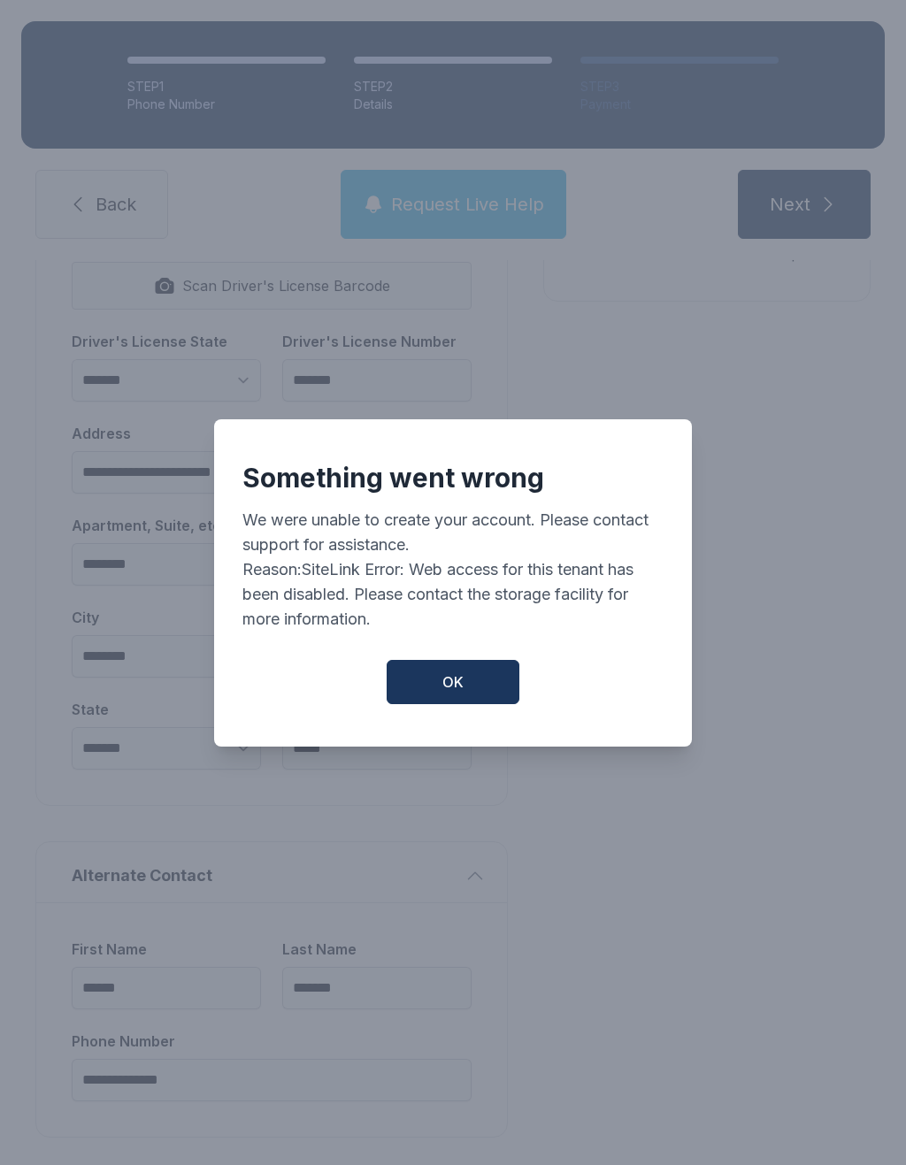
click at [500, 681] on button "OK" at bounding box center [452, 682] width 133 height 44
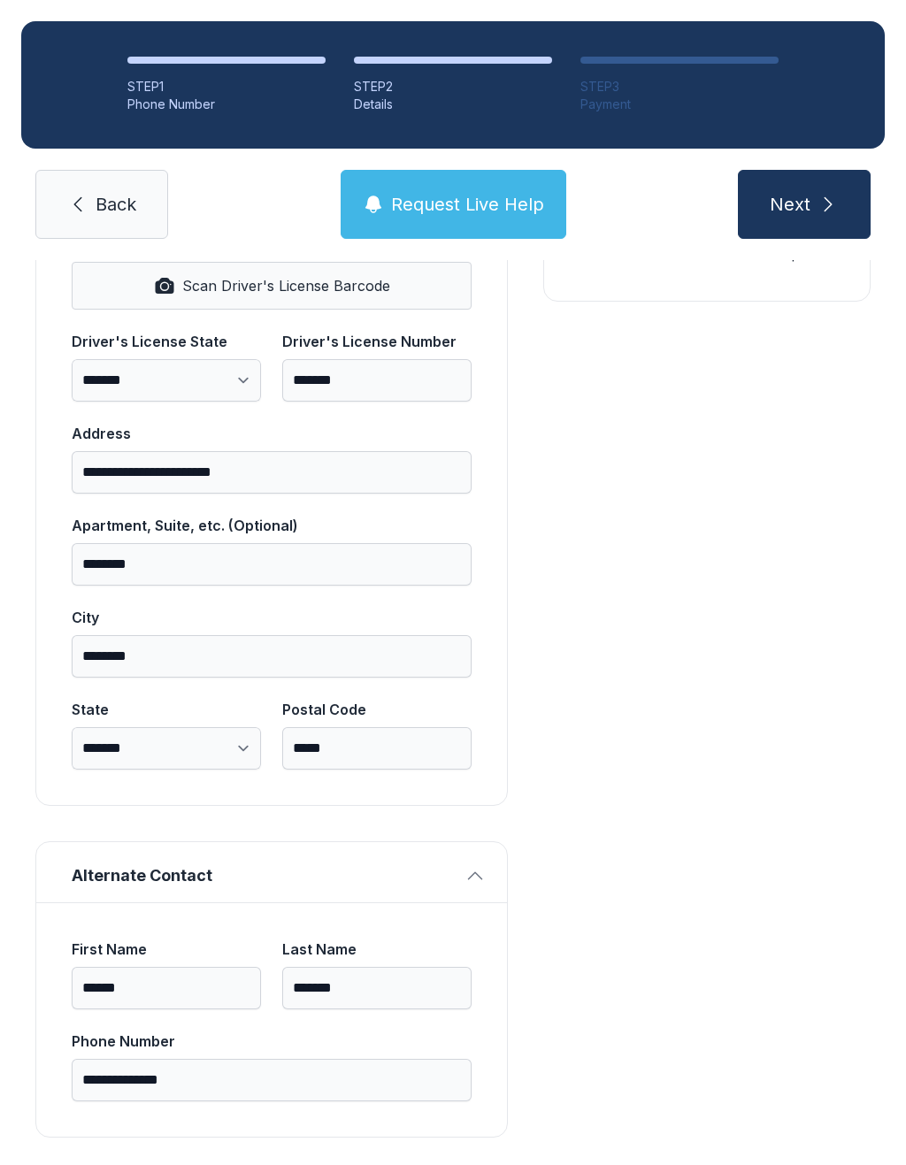
click at [814, 170] on button "Next" at bounding box center [804, 204] width 133 height 69
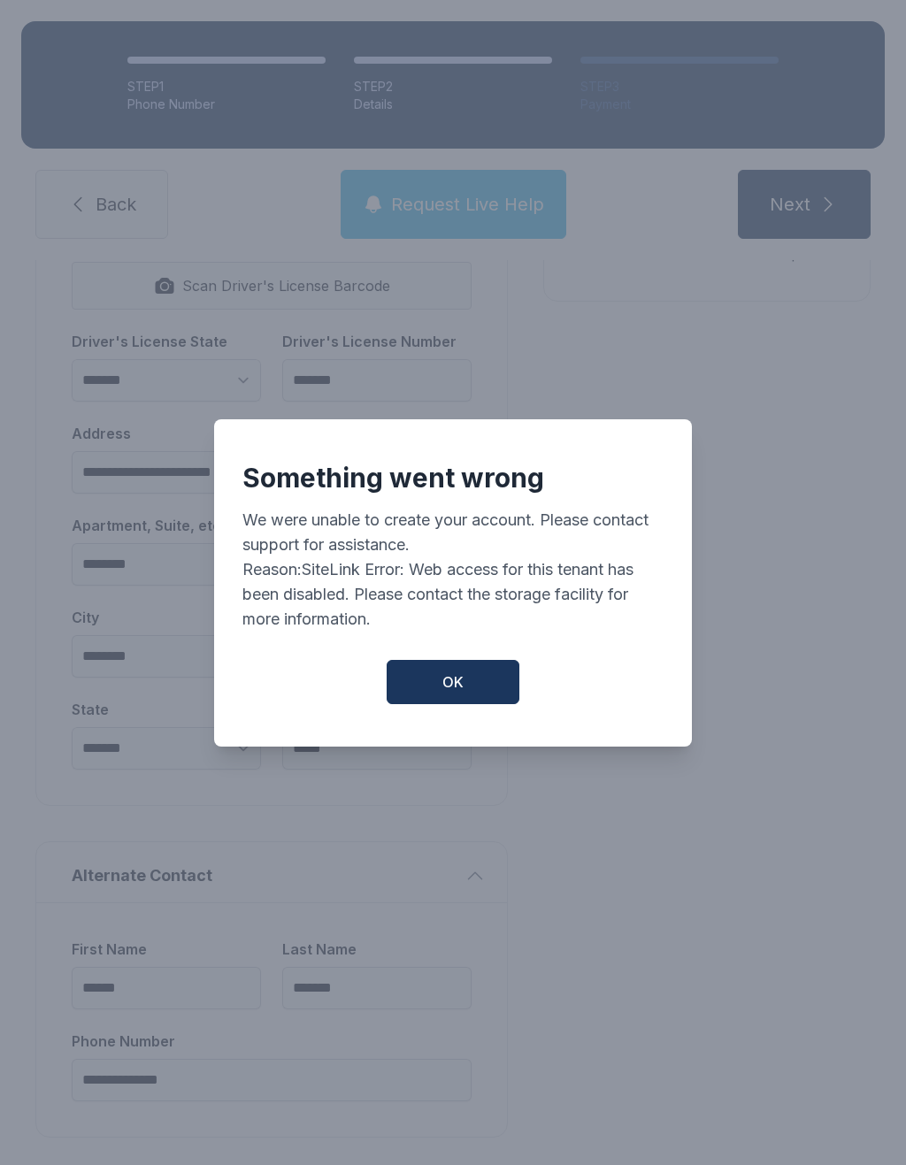
click at [476, 660] on button "OK" at bounding box center [452, 682] width 133 height 44
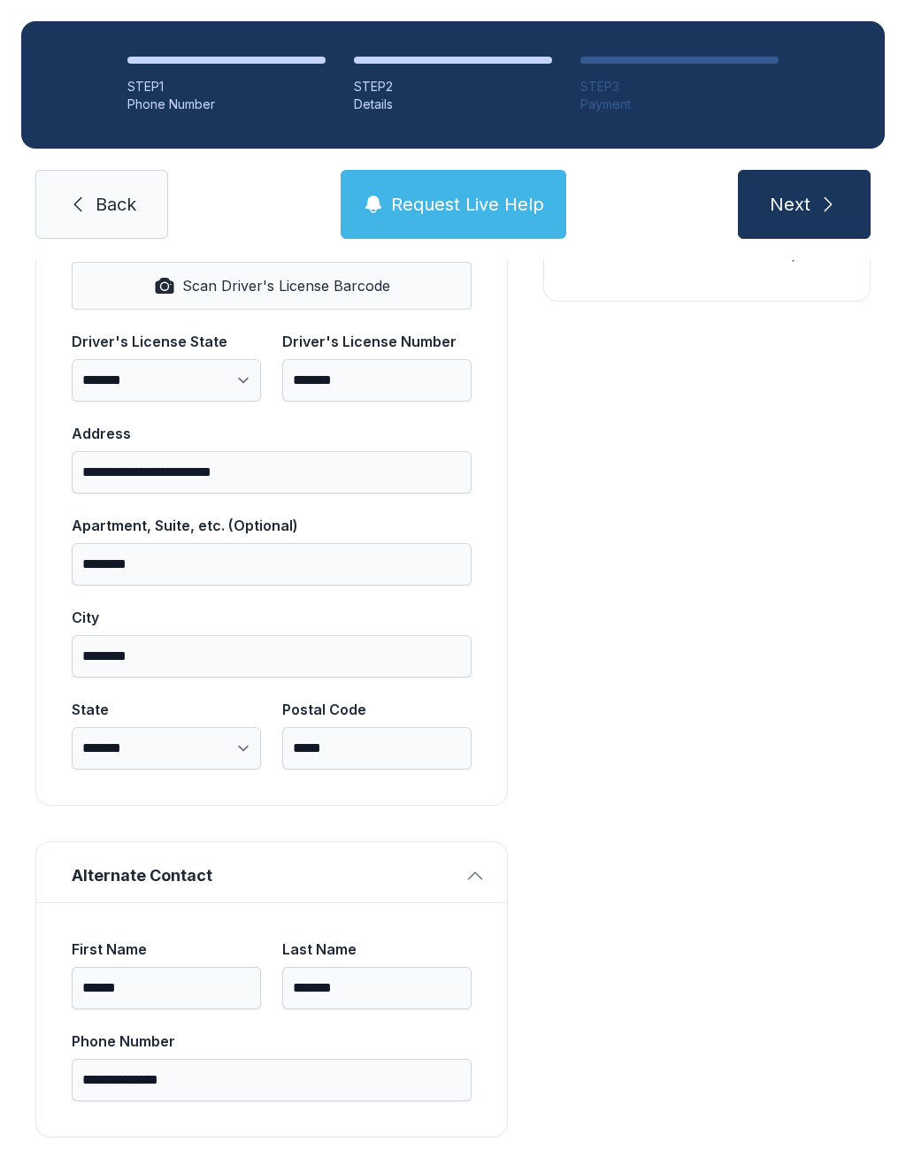
click at [504, 192] on span "Request Live Help" at bounding box center [467, 204] width 153 height 25
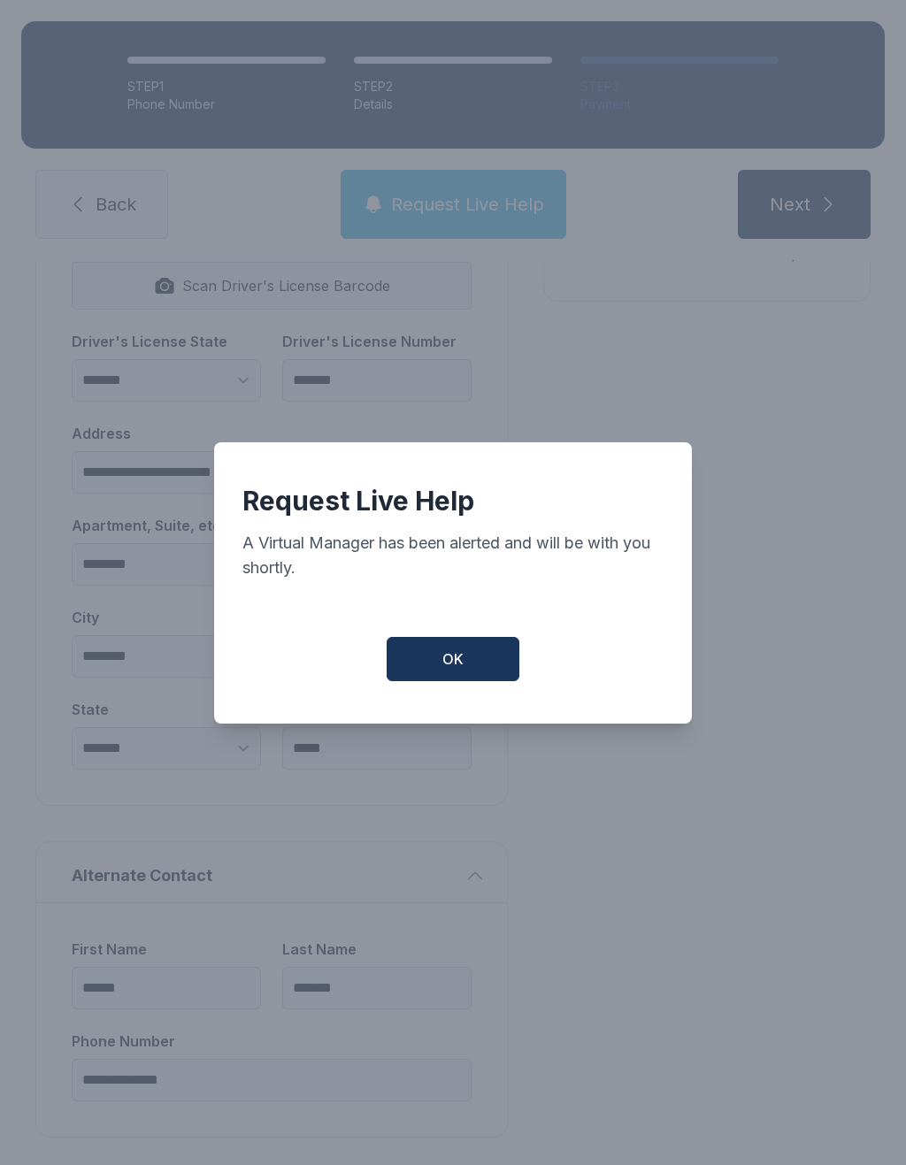
click at [483, 665] on button "OK" at bounding box center [452, 659] width 133 height 44
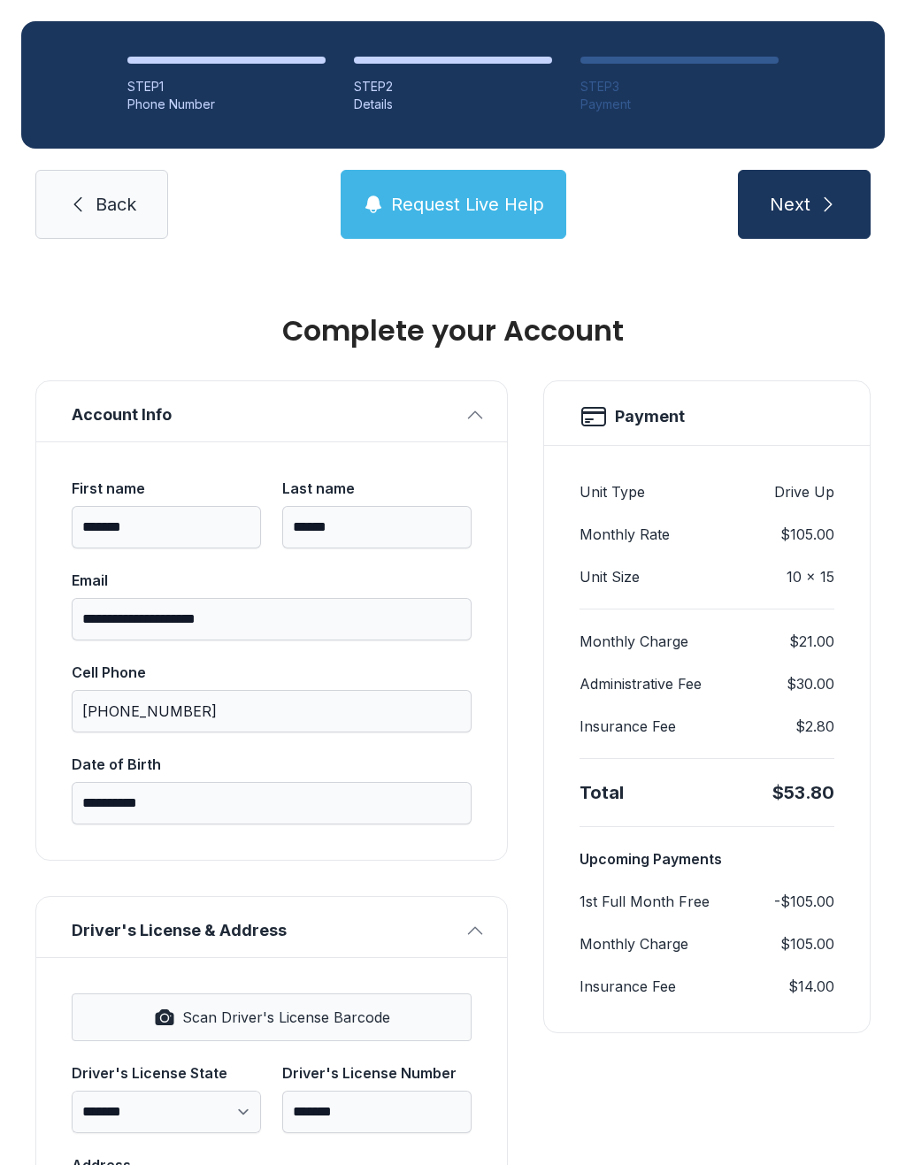
scroll to position [0, 0]
click at [831, 194] on icon "submit" at bounding box center [827, 204] width 21 height 21
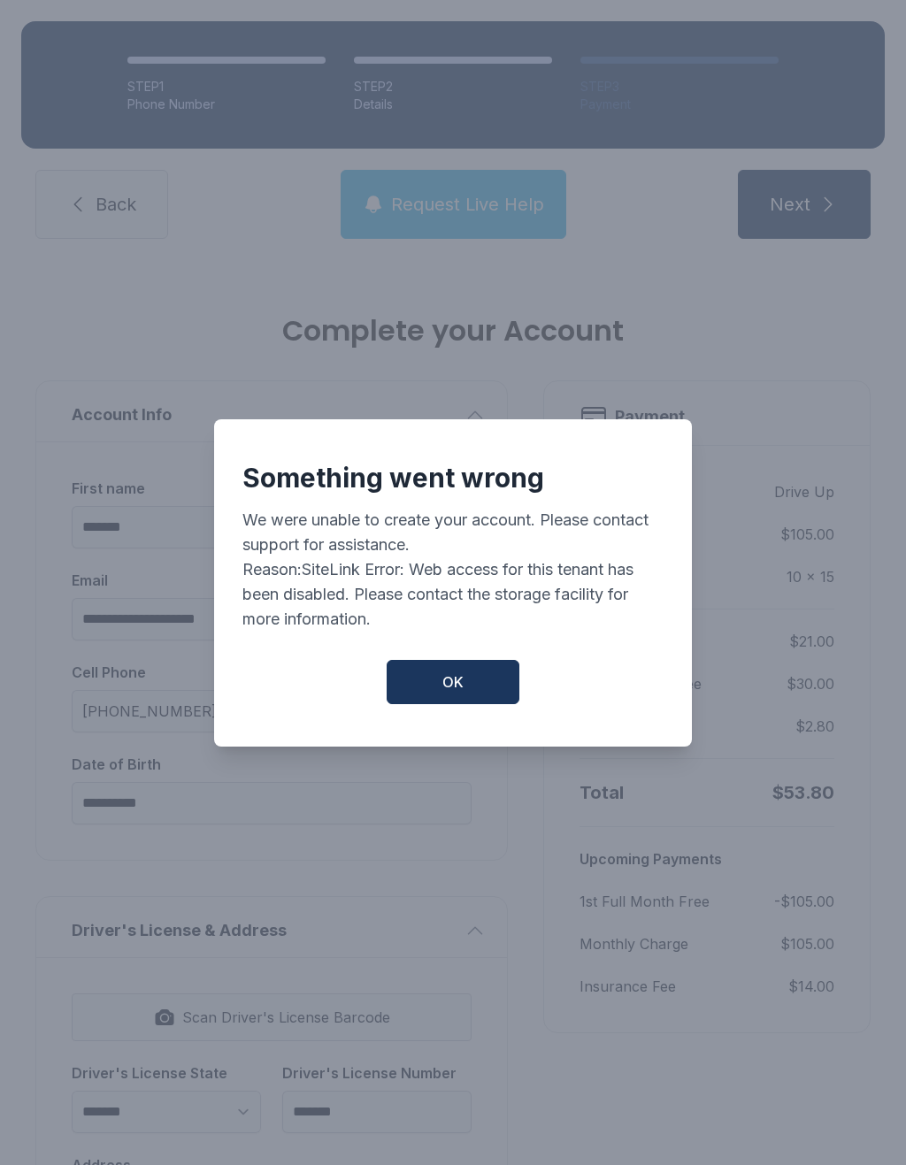
click at [471, 690] on button "OK" at bounding box center [452, 682] width 133 height 44
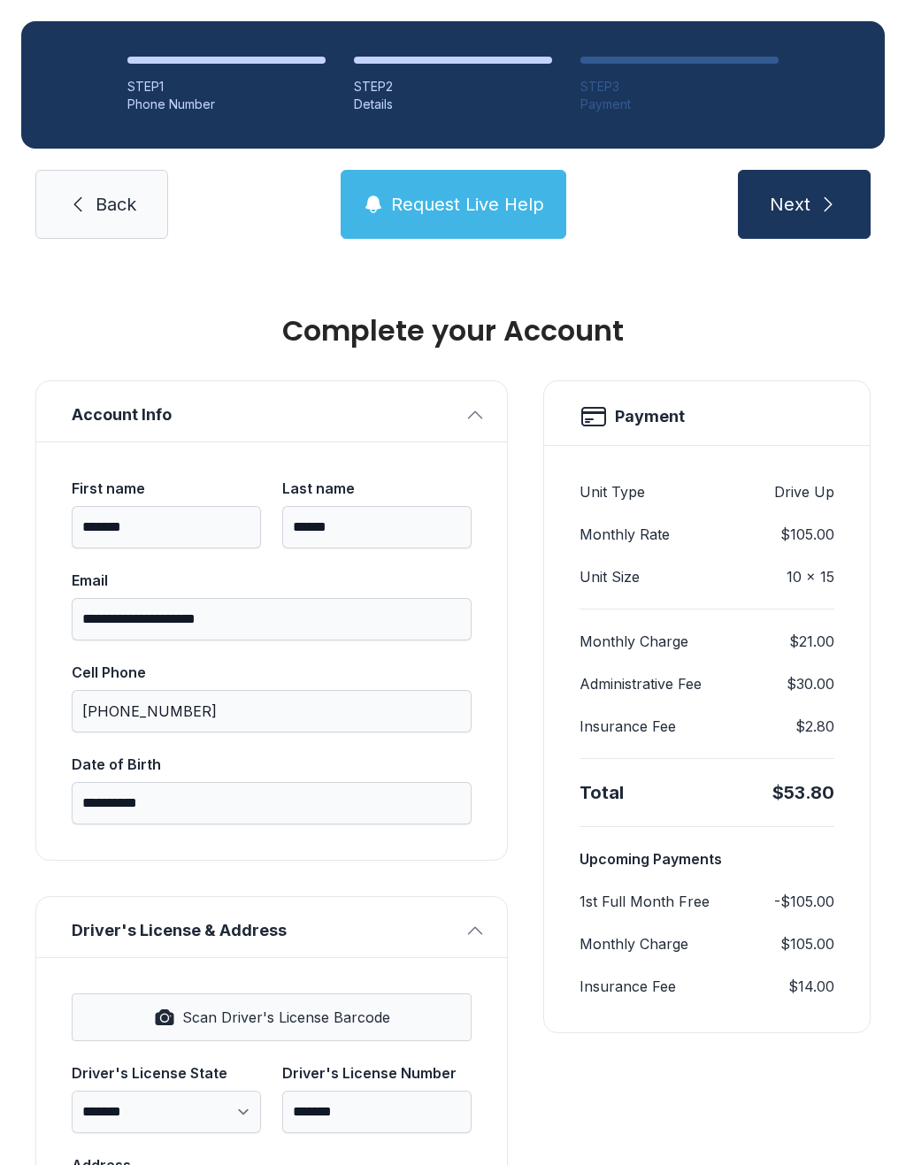
click at [144, 170] on link "Back" at bounding box center [101, 204] width 133 height 69
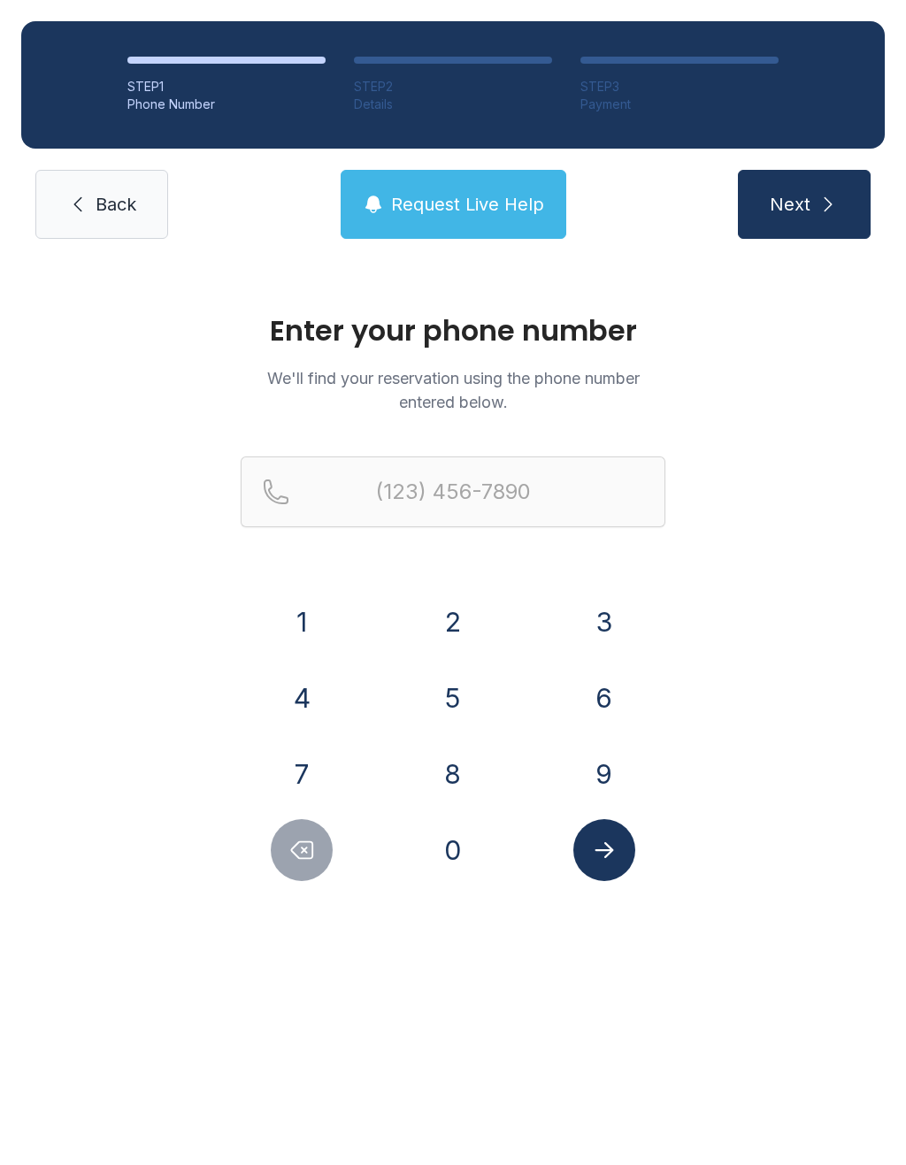
click at [113, 221] on link "Back" at bounding box center [101, 204] width 133 height 69
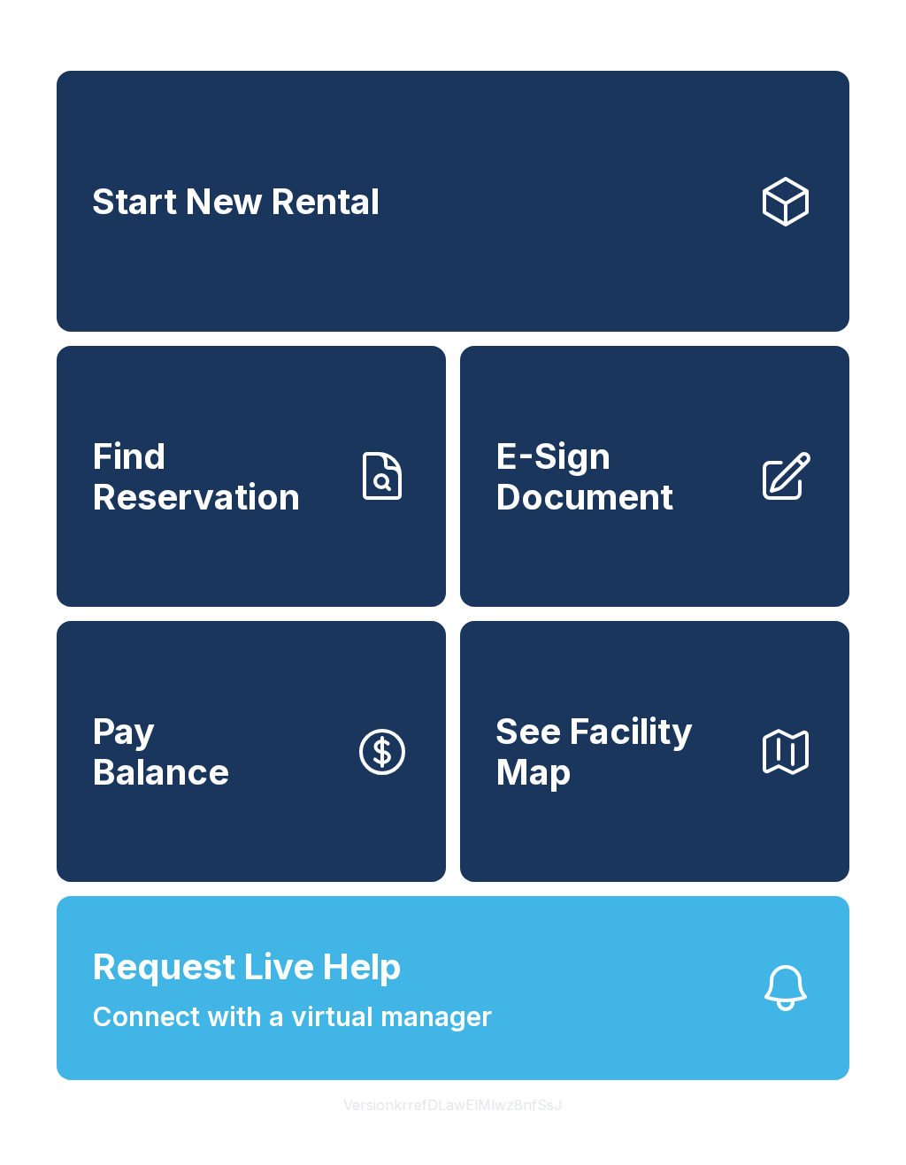
click at [760, 527] on link "E-Sign Document" at bounding box center [654, 476] width 389 height 261
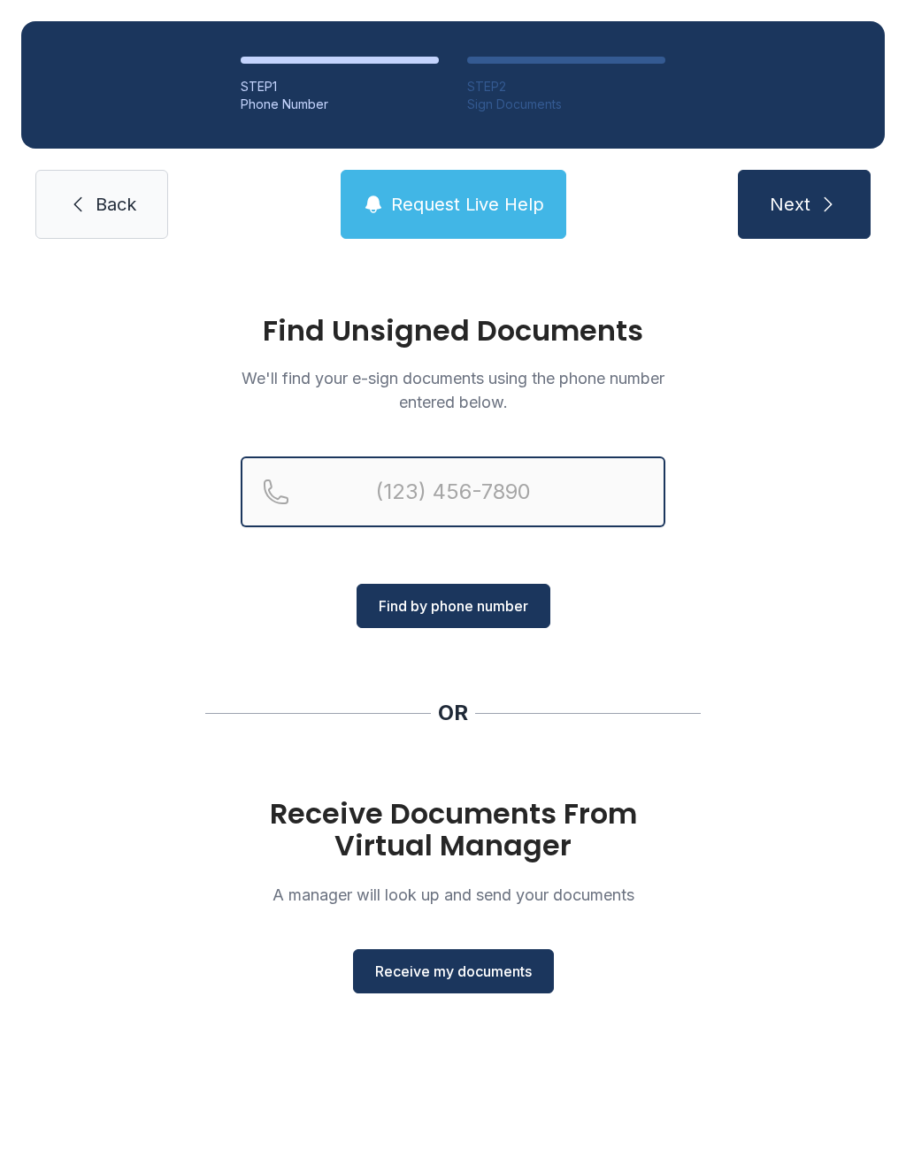
click at [545, 506] on input "Reservation phone number" at bounding box center [453, 491] width 425 height 71
type input "("
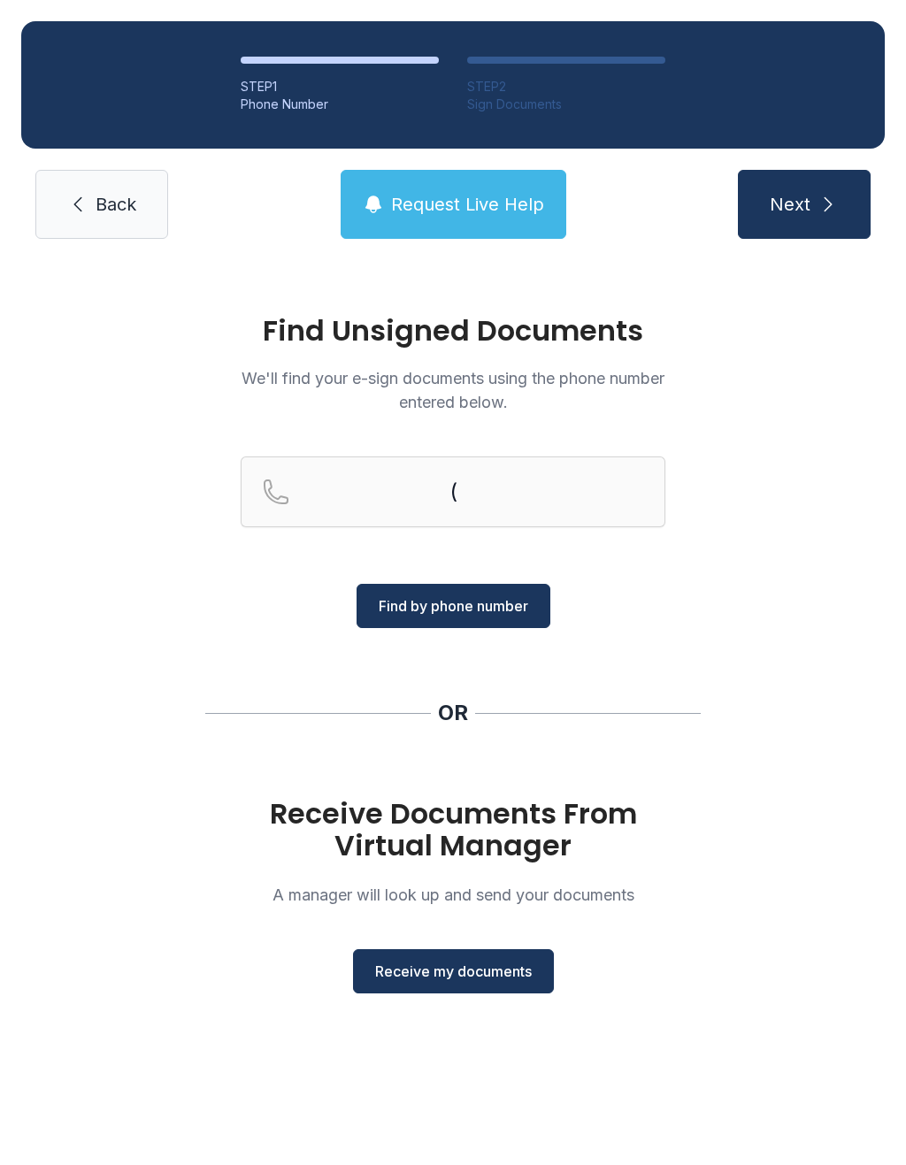
click at [800, 732] on div "Find Unsigned Documents We'll find your e-sign documents using the phone number…" at bounding box center [453, 662] width 906 height 804
click at [503, 952] on button "Receive my documents" at bounding box center [453, 971] width 201 height 44
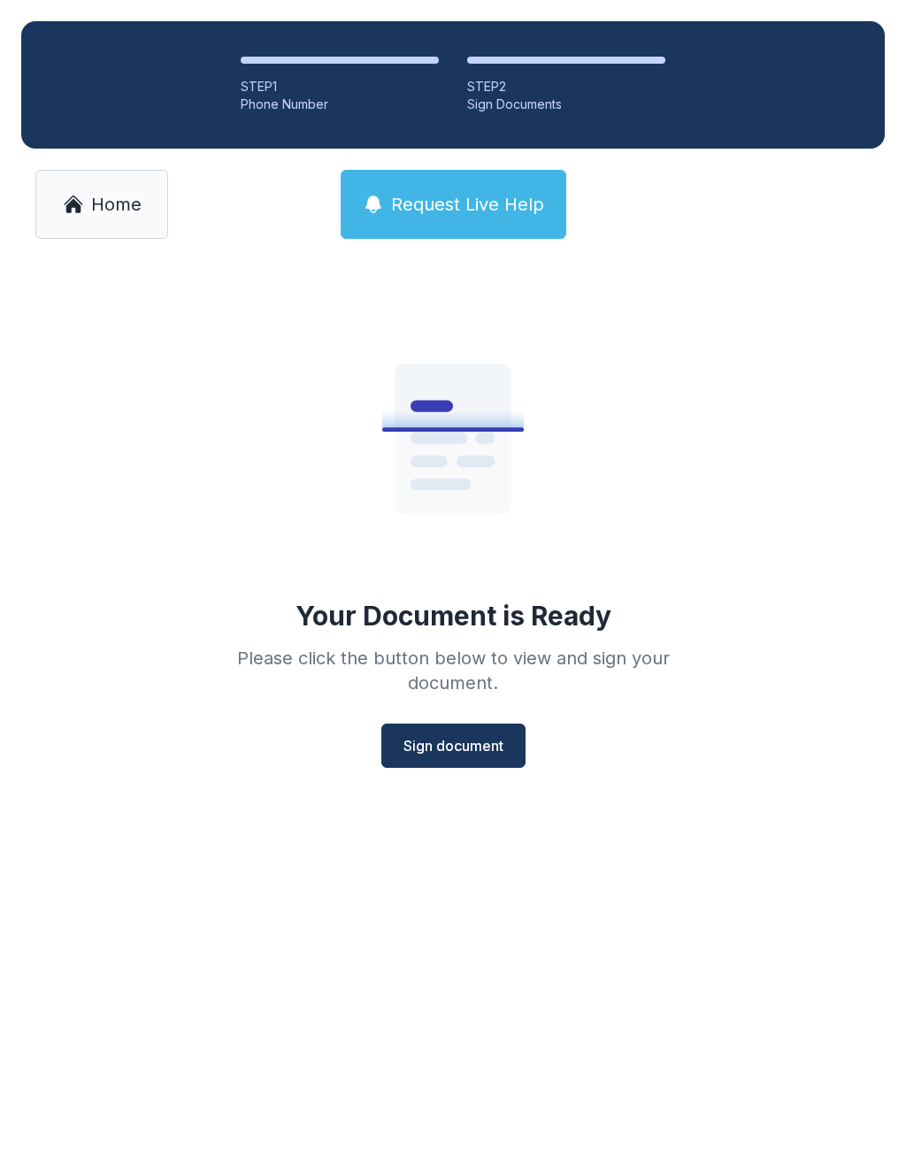
click at [478, 760] on button "Sign document" at bounding box center [453, 745] width 144 height 44
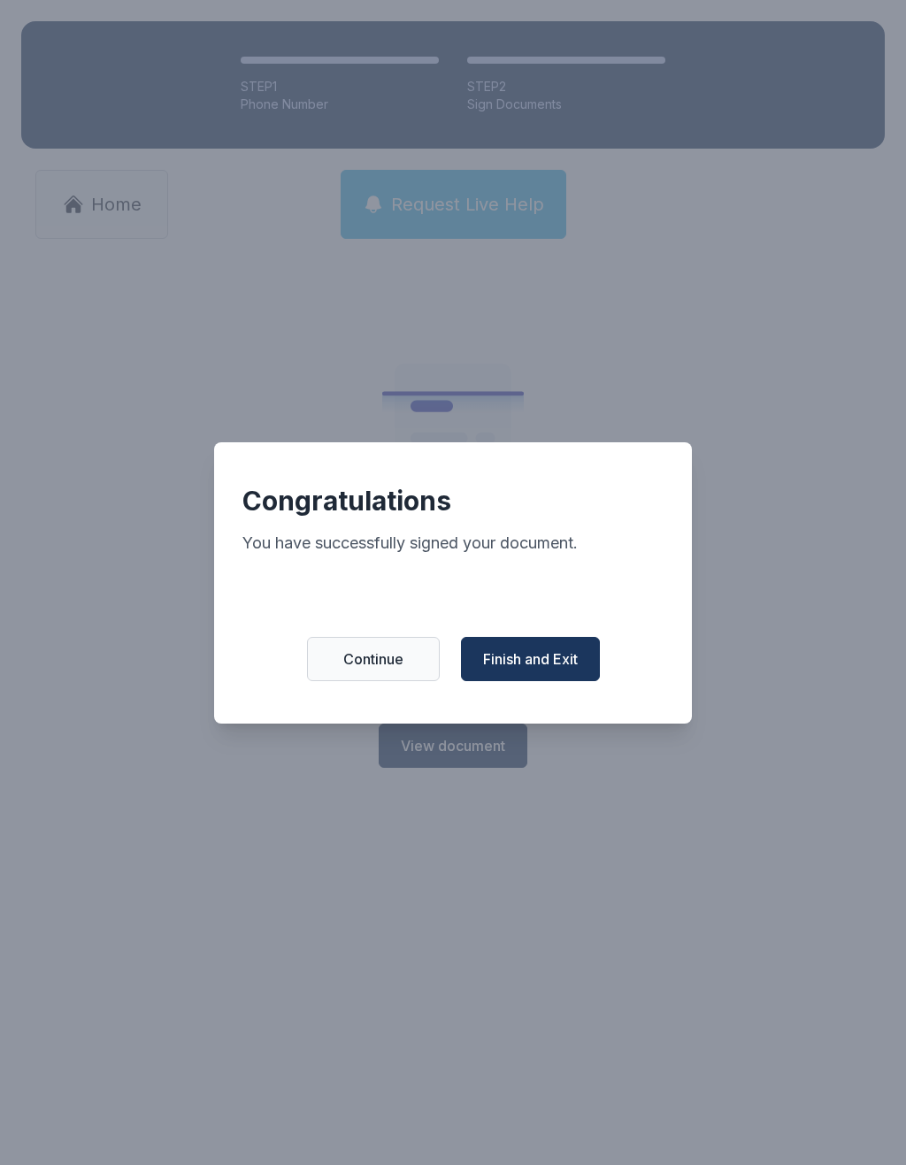
click at [513, 669] on span "Finish and Exit" at bounding box center [530, 658] width 95 height 21
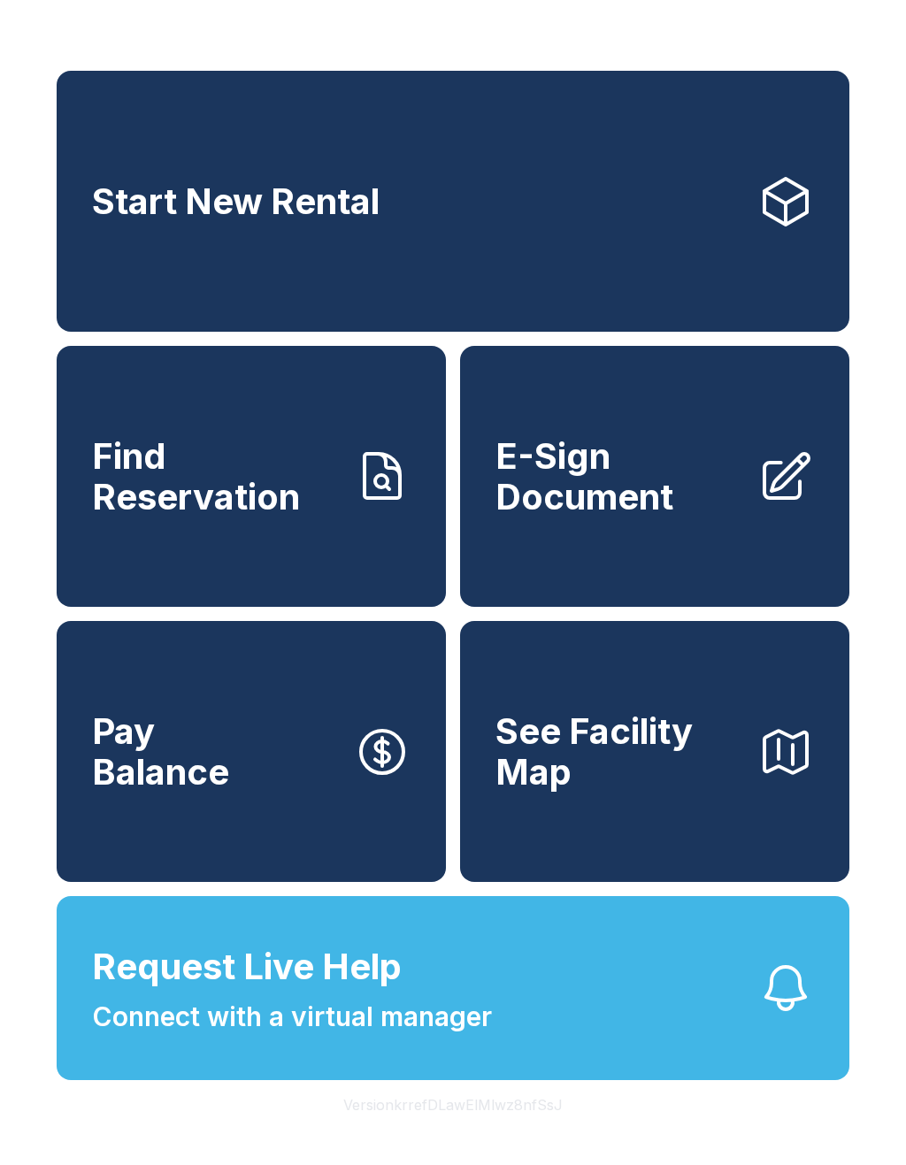
click at [674, 244] on link "Start New Rental" at bounding box center [453, 201] width 792 height 261
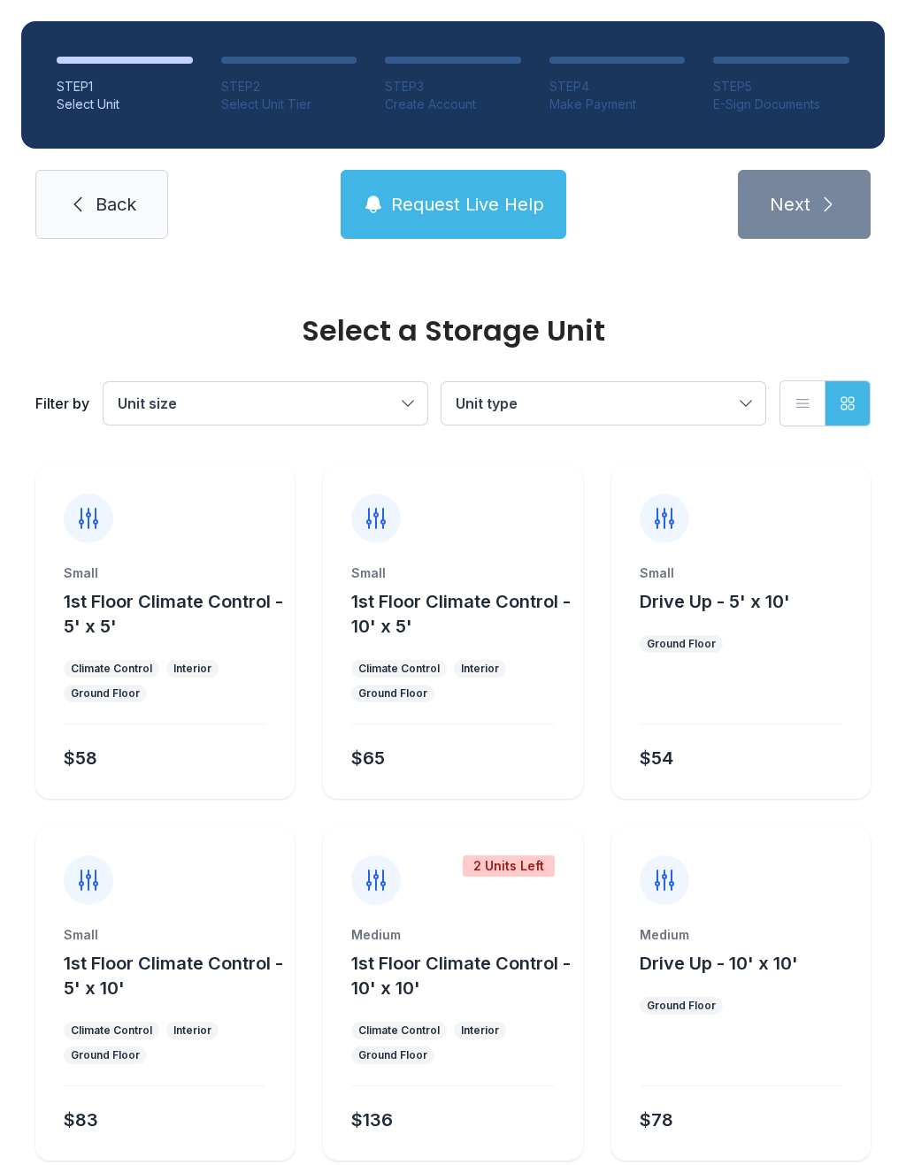
click at [483, 679] on ul "Climate Control Interior Ground Floor" at bounding box center [452, 681] width 203 height 42
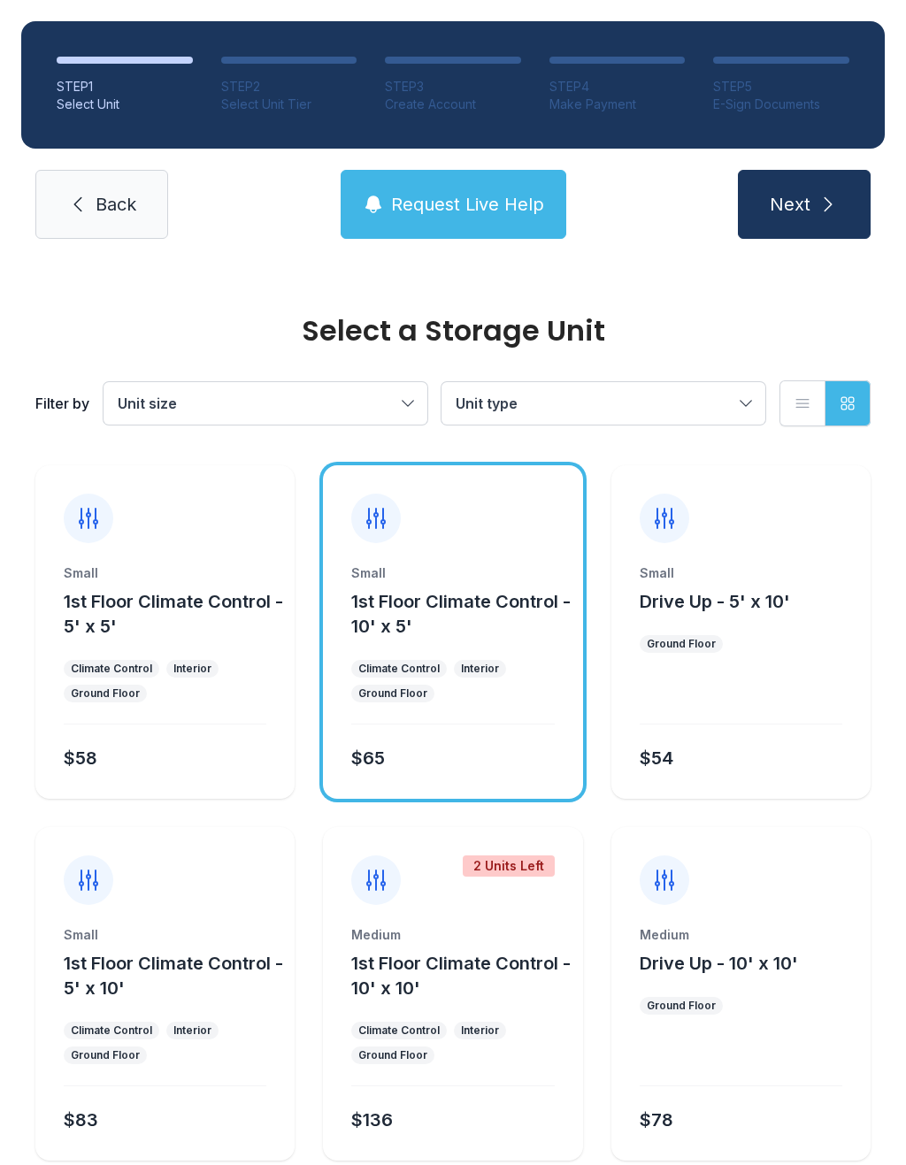
click at [804, 212] on span "Next" at bounding box center [789, 204] width 41 height 25
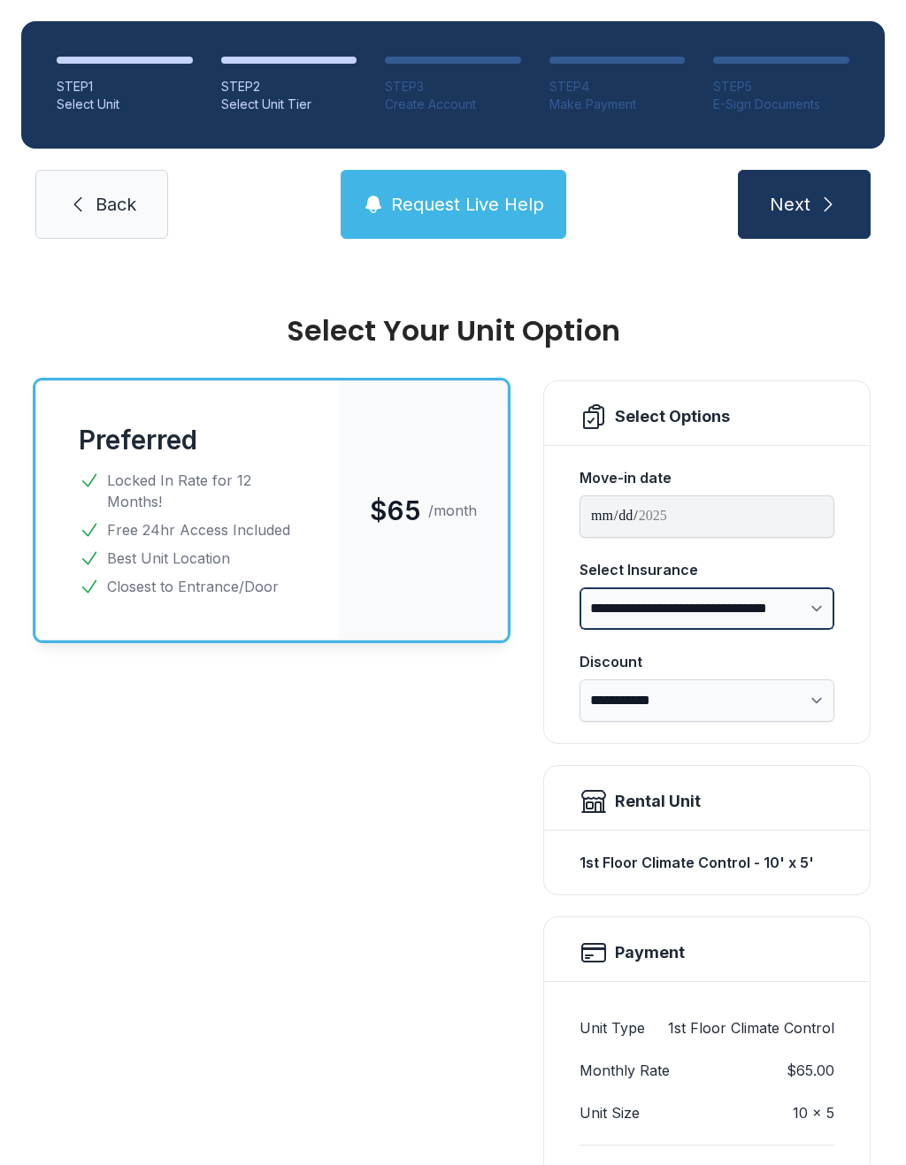
click at [805, 591] on select "**********" at bounding box center [706, 608] width 255 height 42
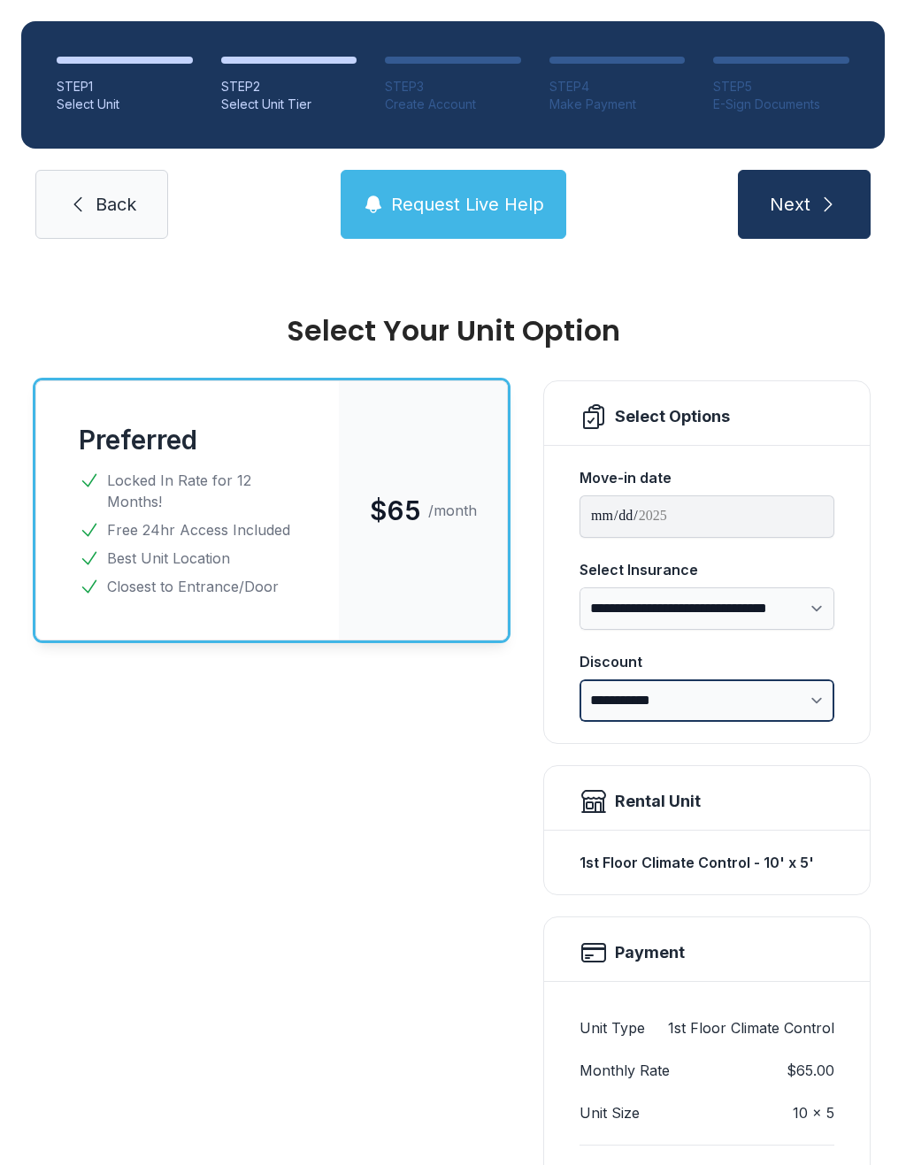
click at [780, 704] on select "**********" at bounding box center [706, 700] width 255 height 42
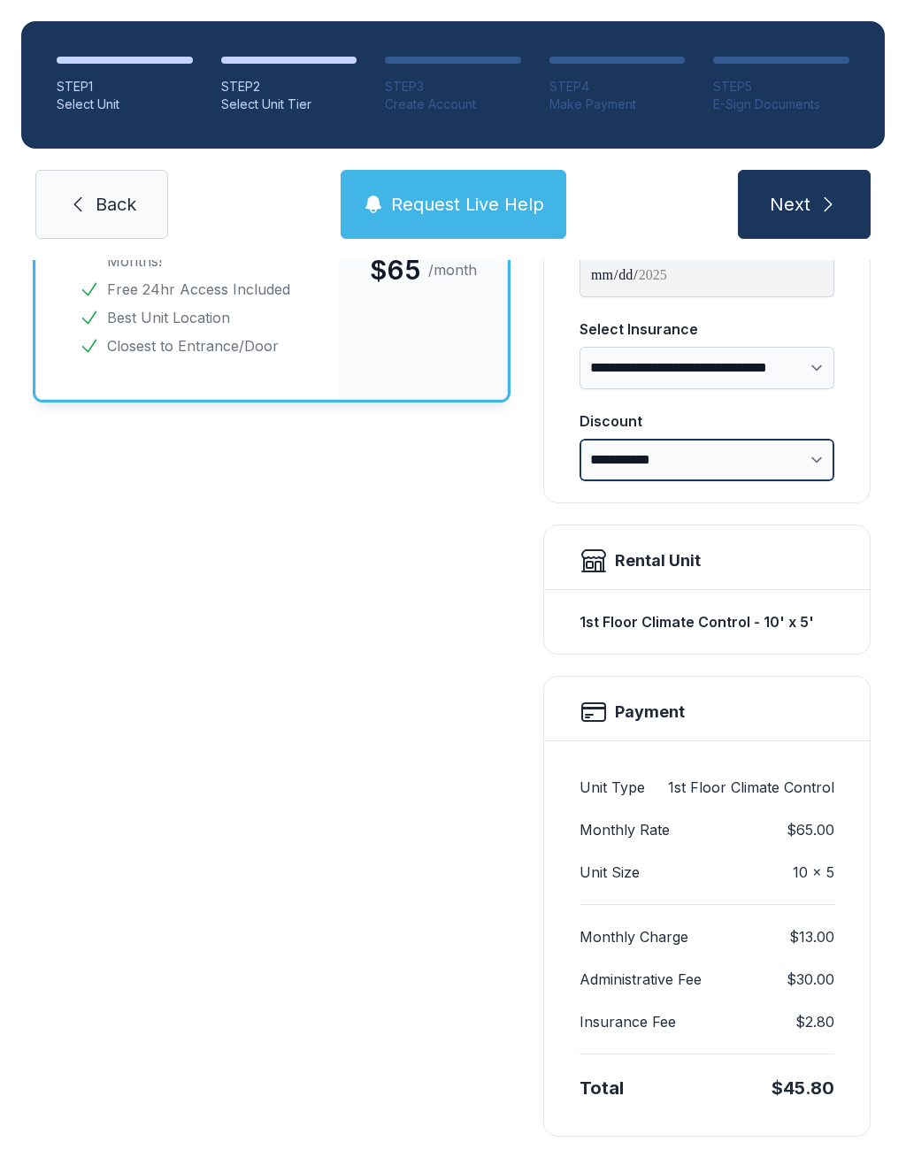
scroll to position [240, 0]
click at [801, 221] on button "Next" at bounding box center [804, 204] width 133 height 69
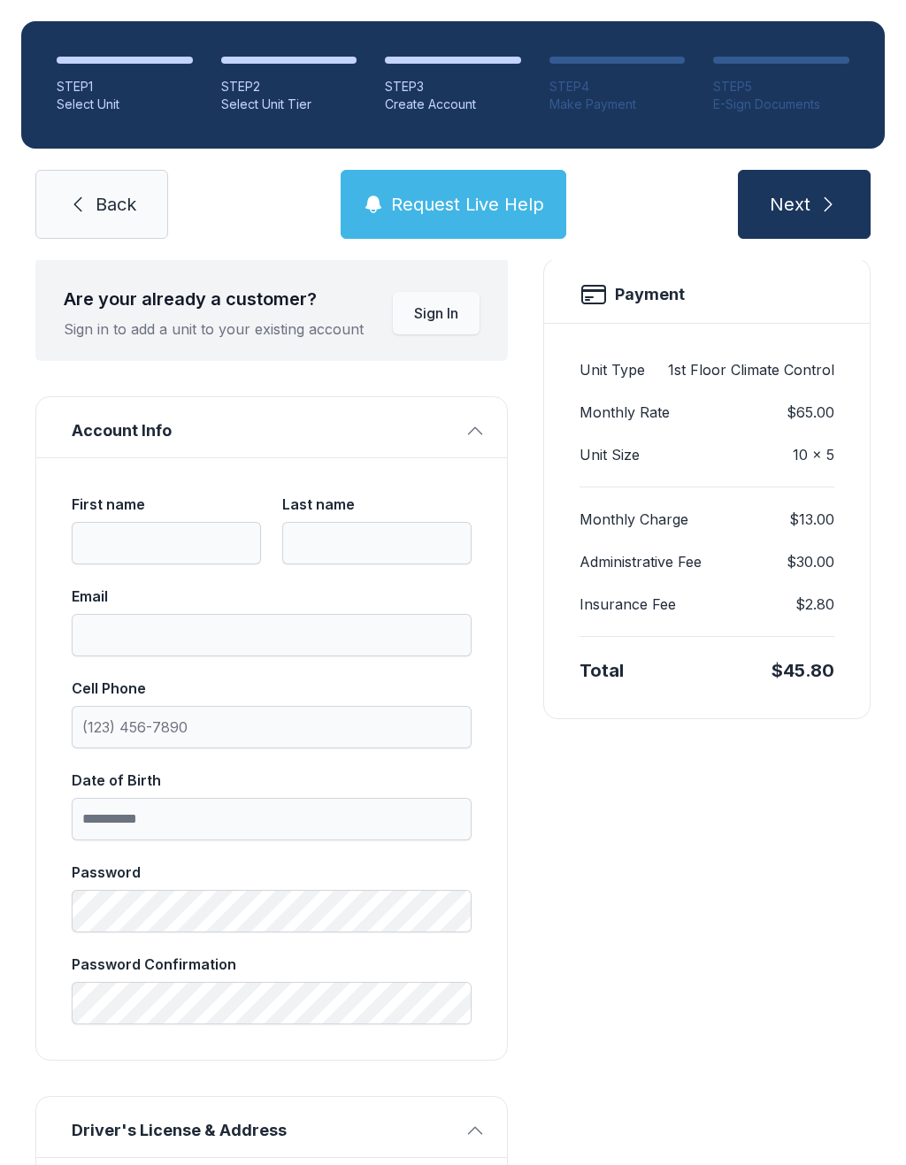
scroll to position [128, 0]
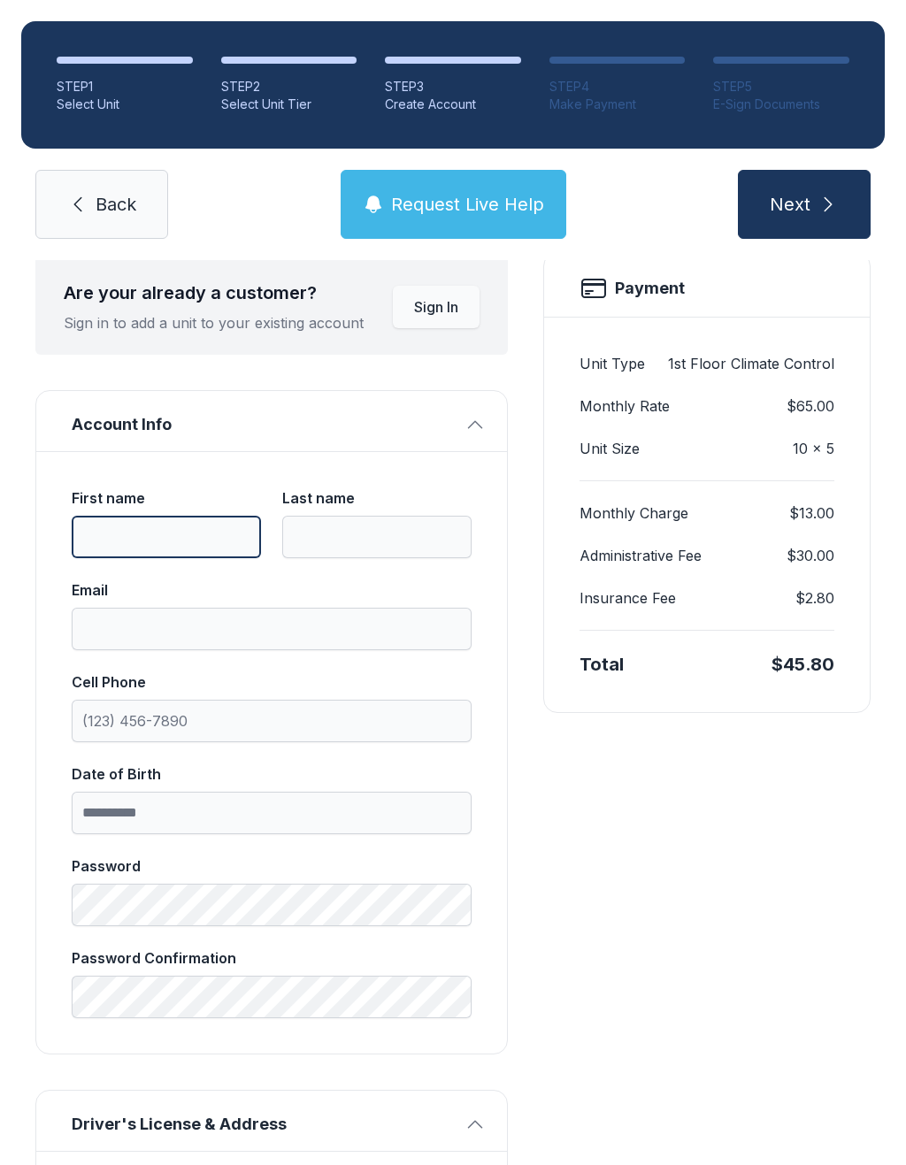
click at [195, 535] on input "First name" at bounding box center [166, 537] width 189 height 42
type input "******"
click at [386, 545] on input "Last name" at bounding box center [376, 537] width 189 height 42
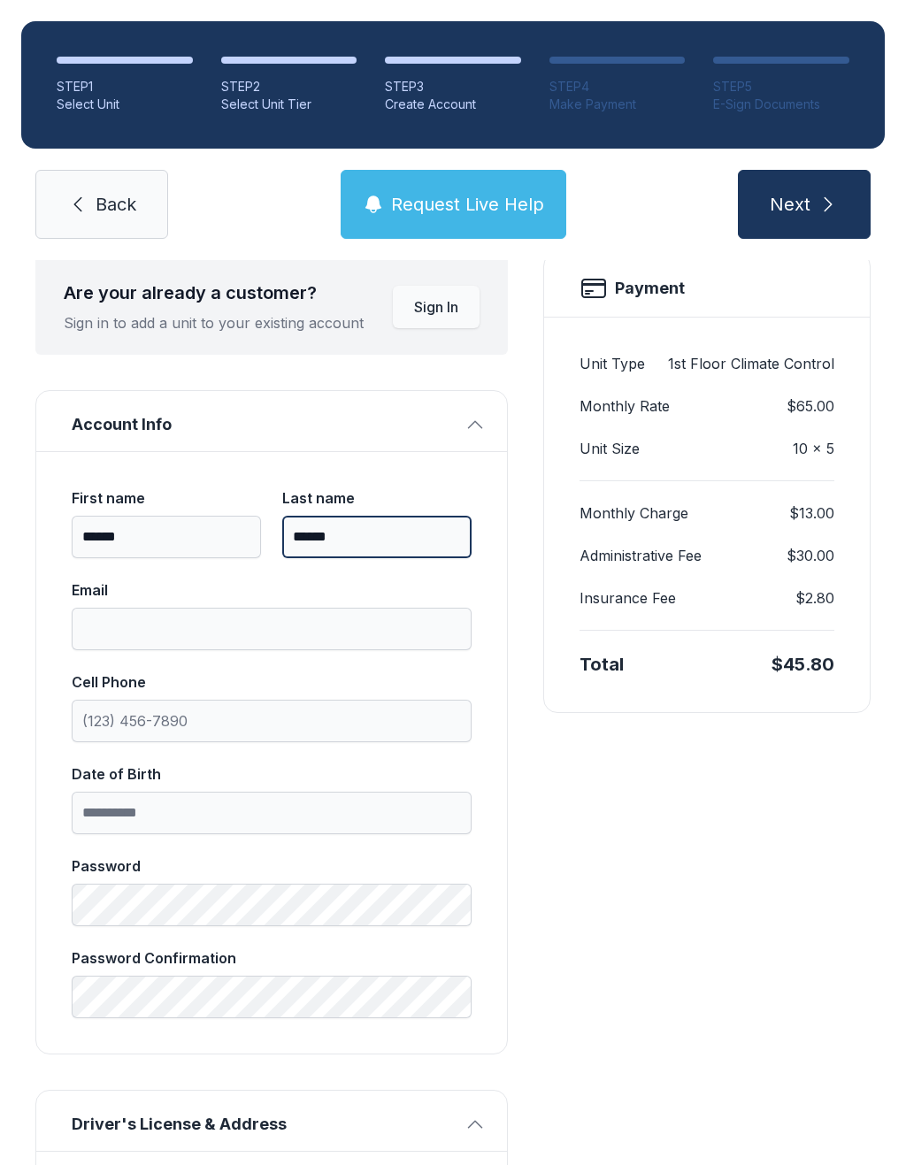
type input "******"
click at [394, 646] on input "Email" at bounding box center [272, 629] width 400 height 42
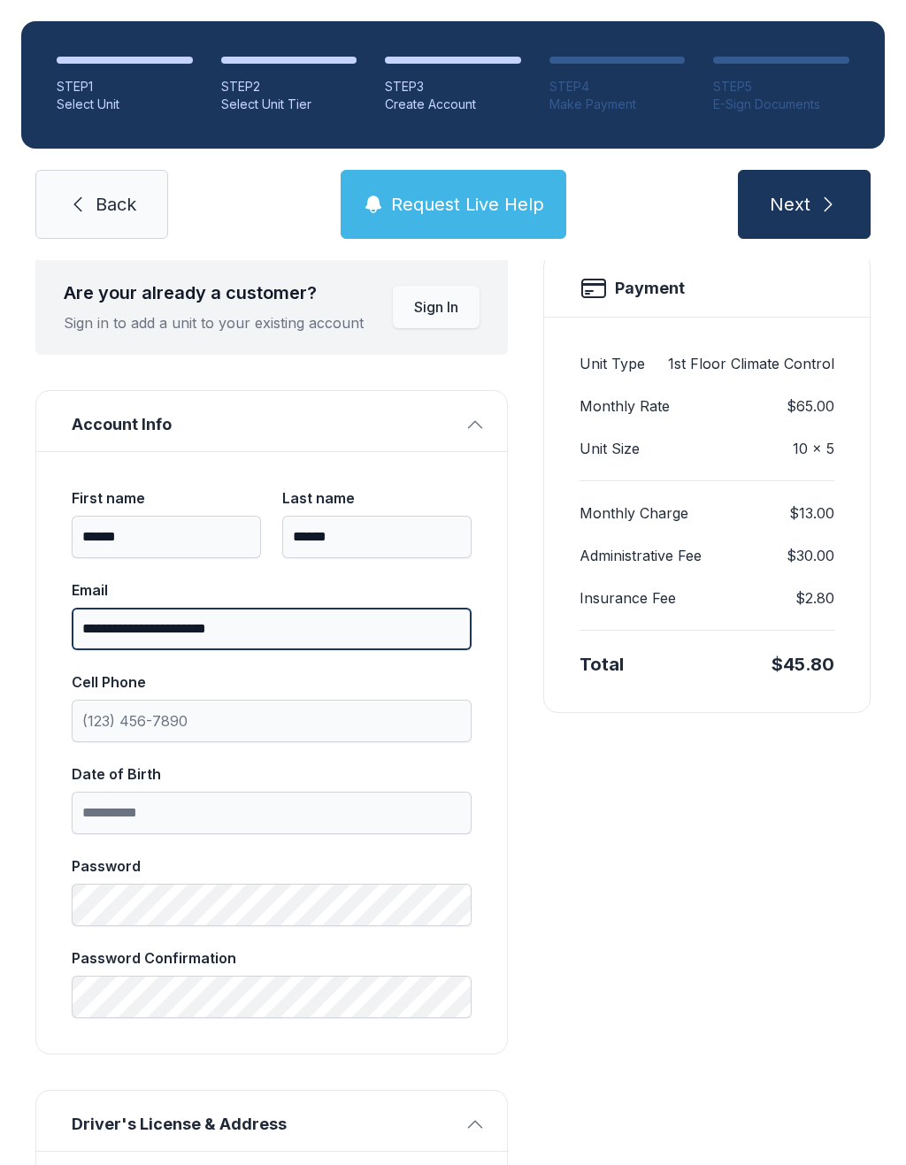
type input "**********"
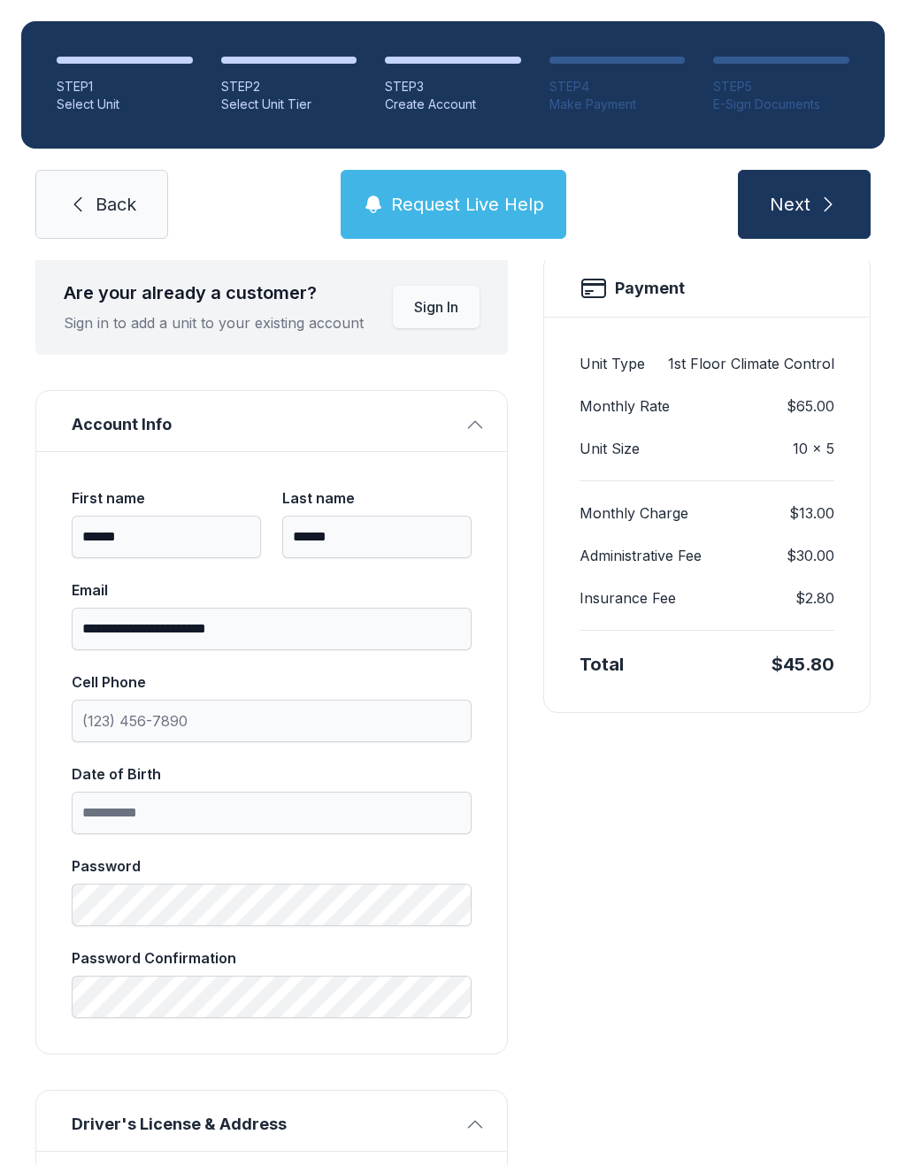
click at [554, 797] on div "Payment Unit Type 1st Floor Climate Control Monthly Rate $65.00 Unit Size 10 x …" at bounding box center [706, 1157] width 327 height 1810
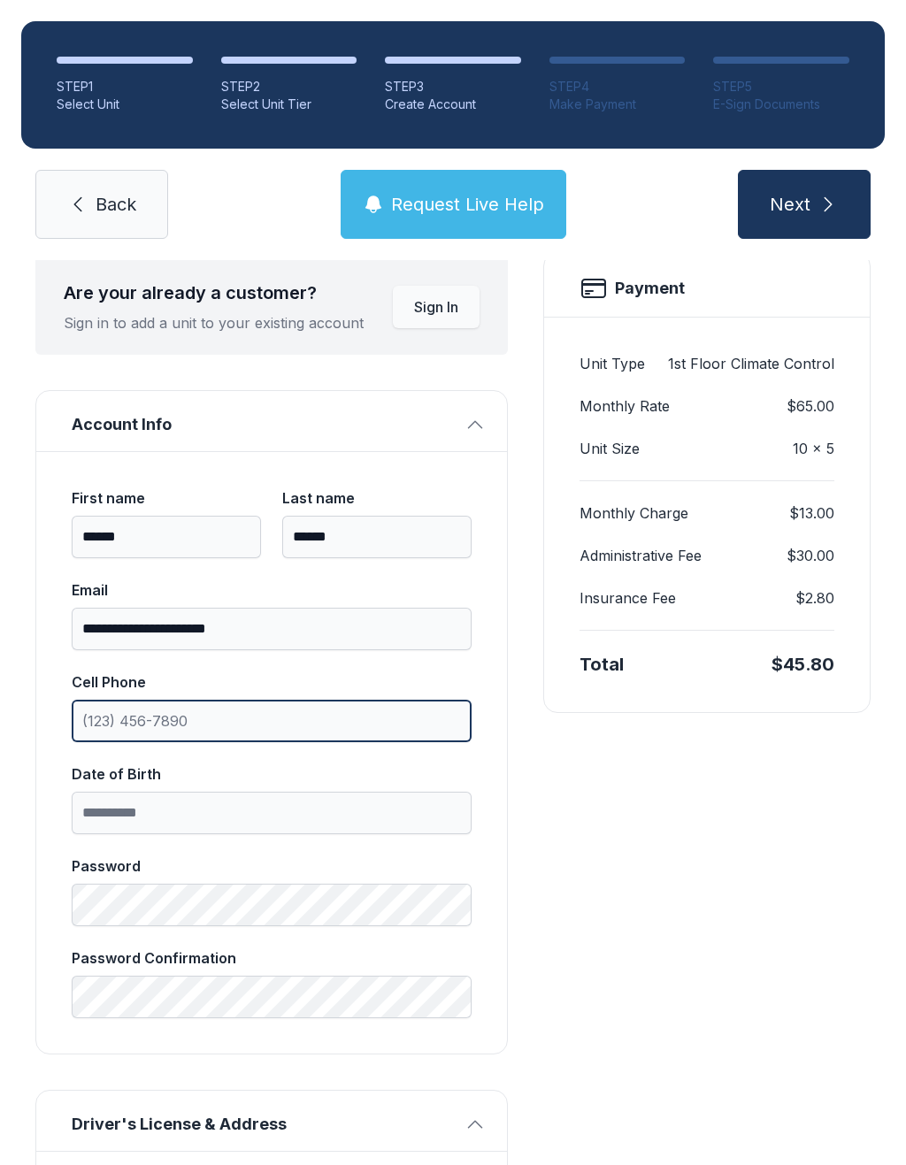
click at [417, 727] on input "Cell Phone" at bounding box center [272, 721] width 400 height 42
type input "("
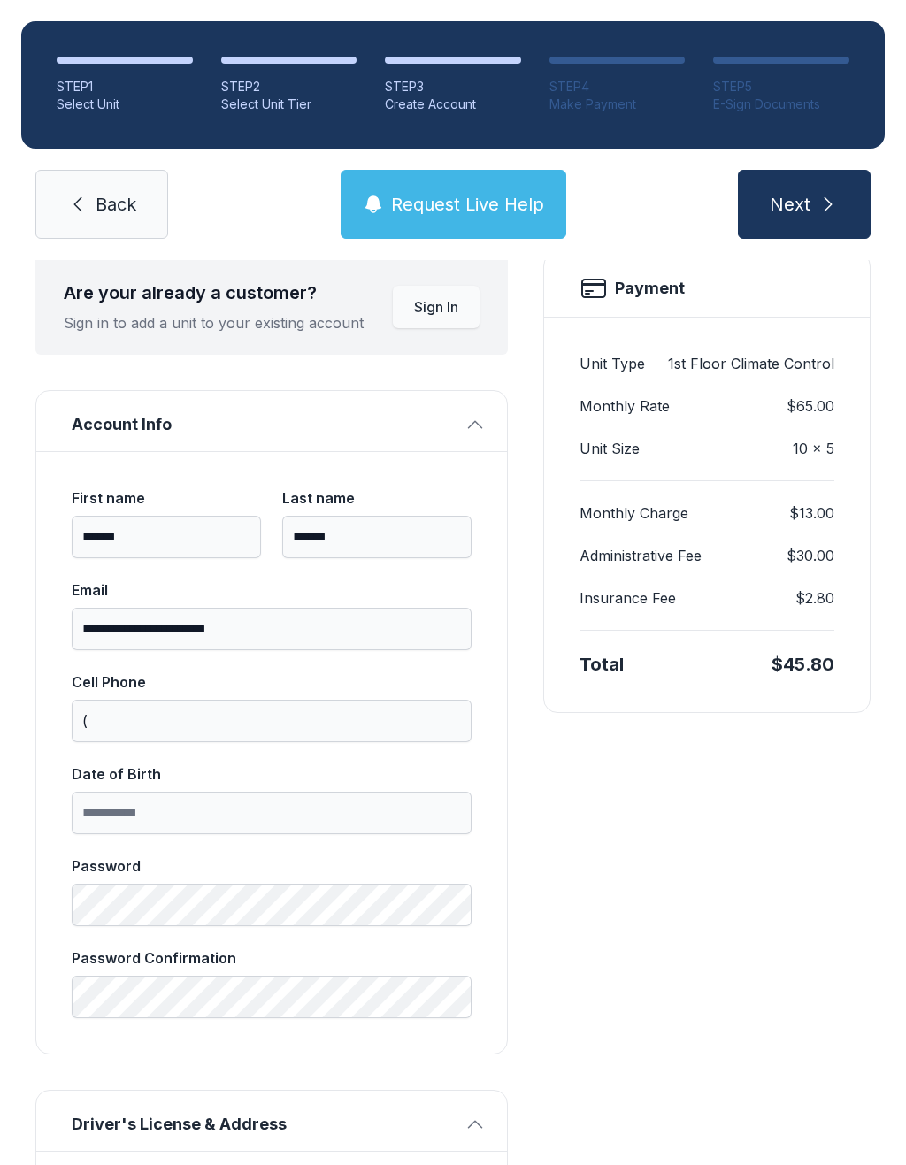
click at [114, 225] on link "Back" at bounding box center [101, 204] width 133 height 69
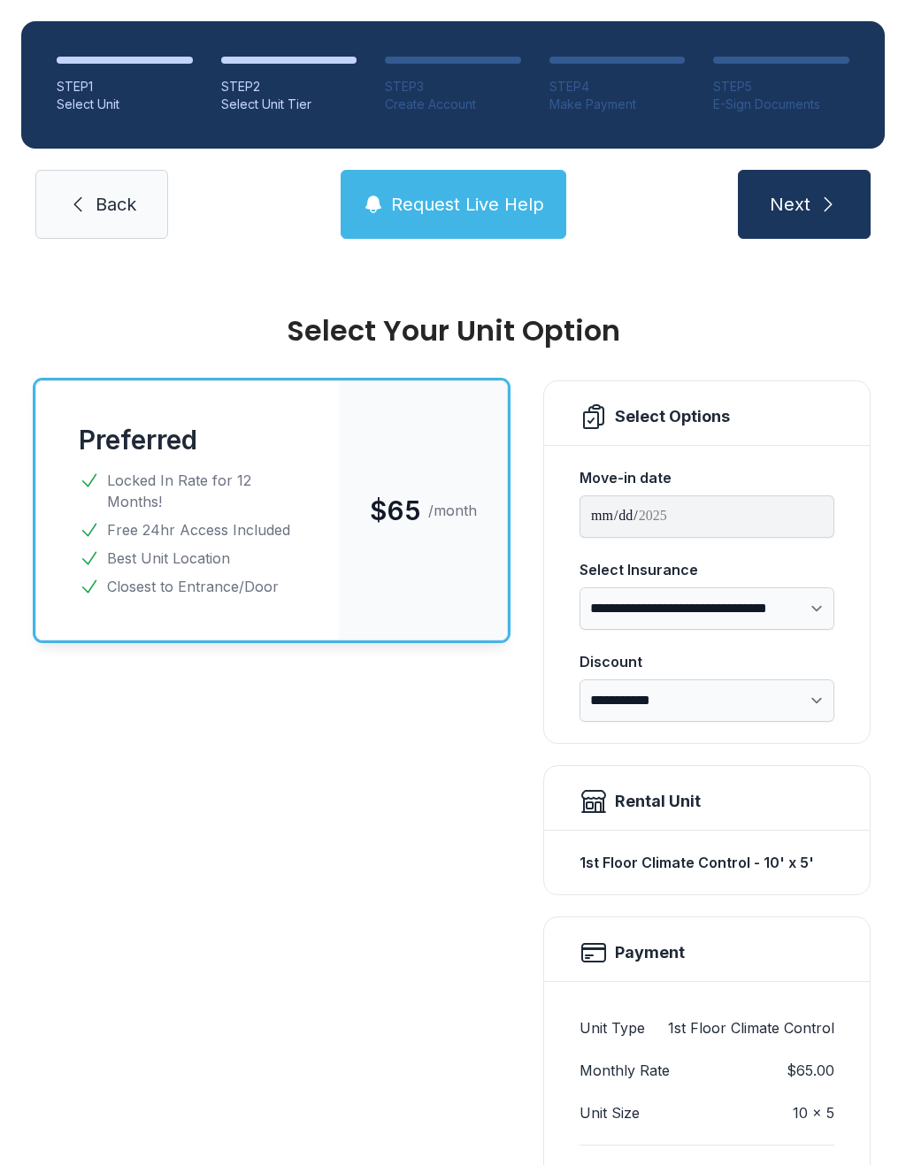
click at [505, 216] on span "Request Live Help" at bounding box center [467, 204] width 153 height 25
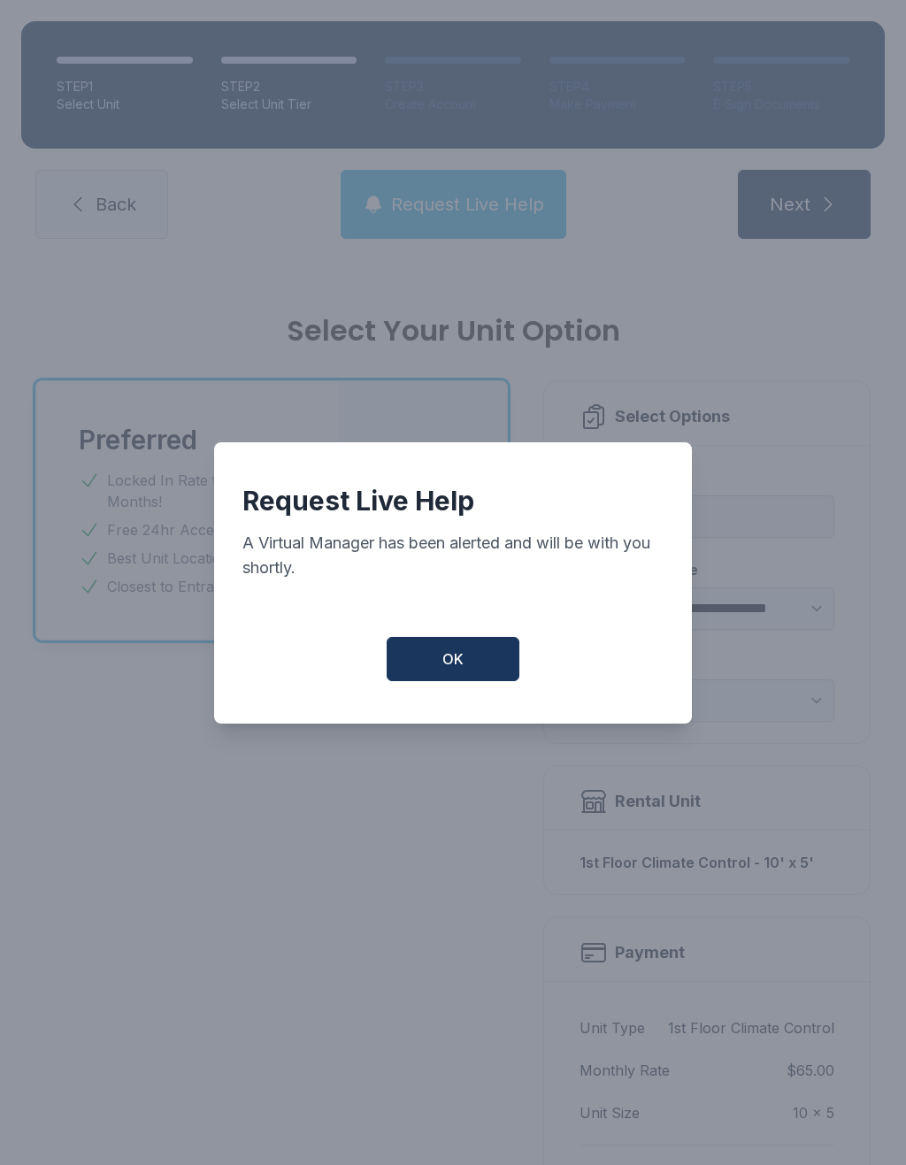
click at [459, 664] on span "OK" at bounding box center [452, 658] width 21 height 21
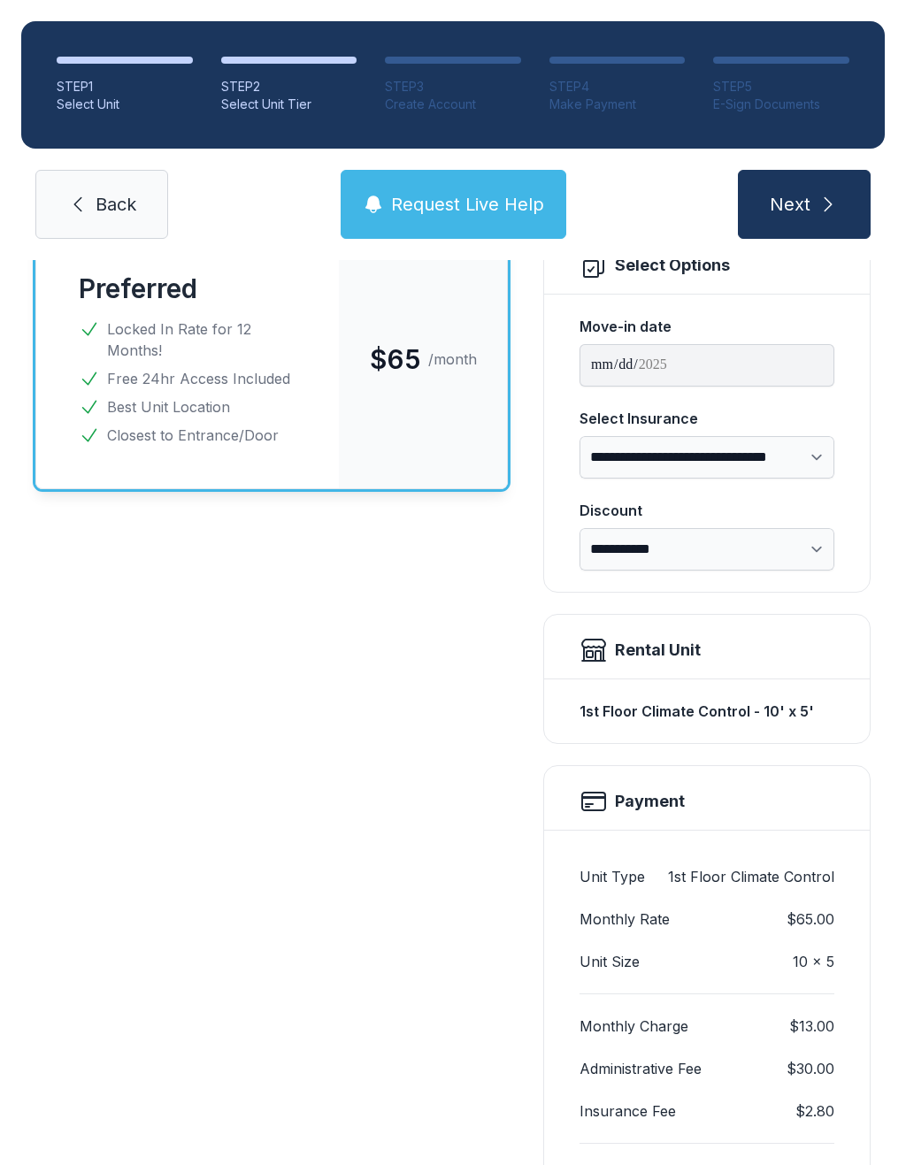
scroll to position [134, 0]
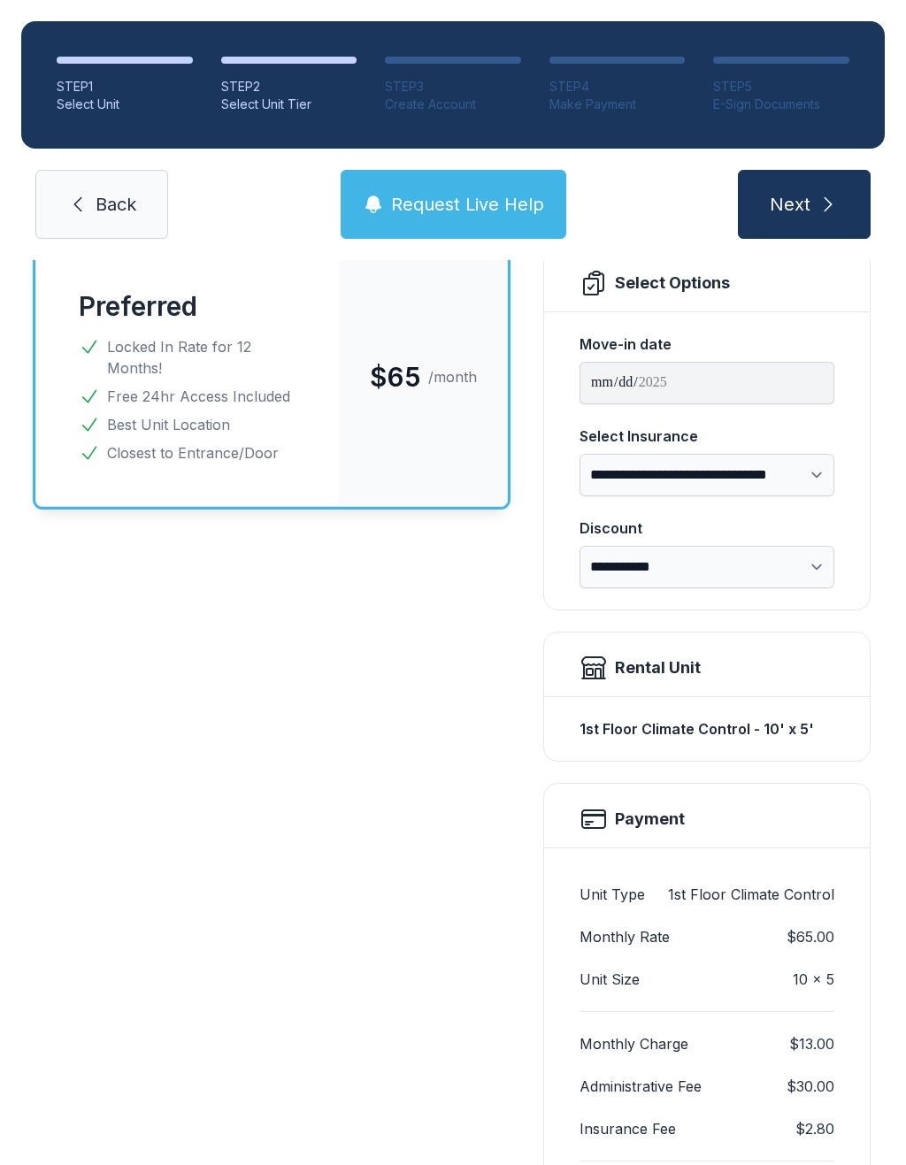
click at [117, 225] on link "Back" at bounding box center [101, 204] width 133 height 69
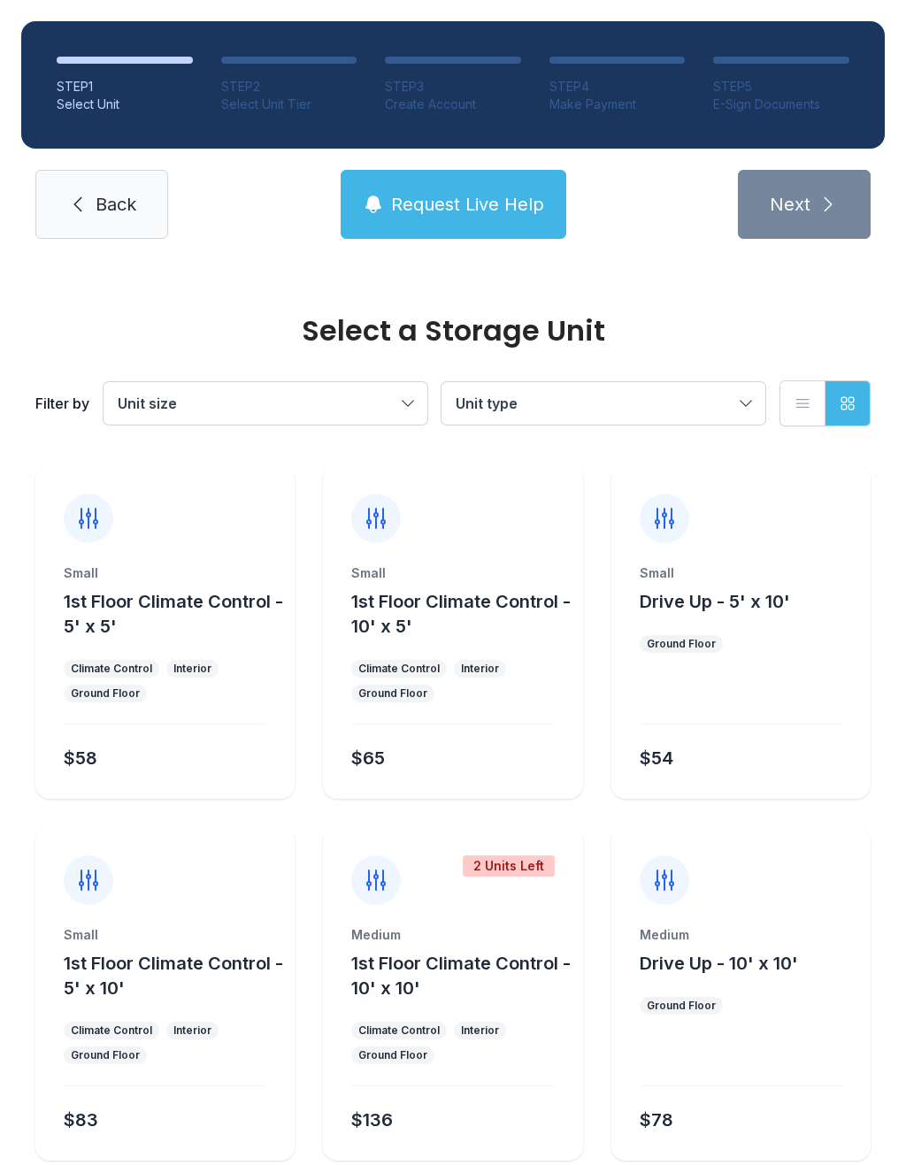
click at [517, 604] on span "1st Floor Climate Control - 10' x 5'" at bounding box center [460, 614] width 219 height 46
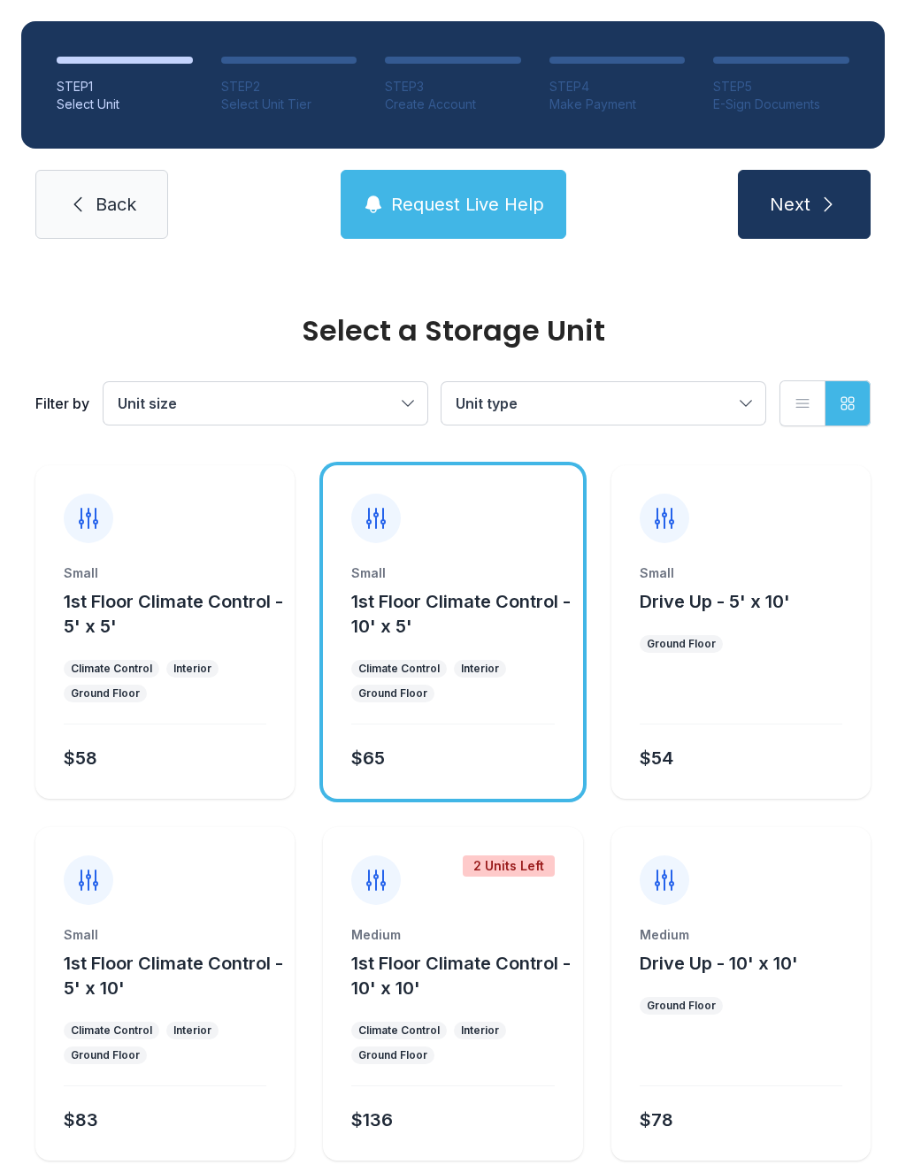
click at [836, 205] on icon "submit" at bounding box center [827, 204] width 21 height 21
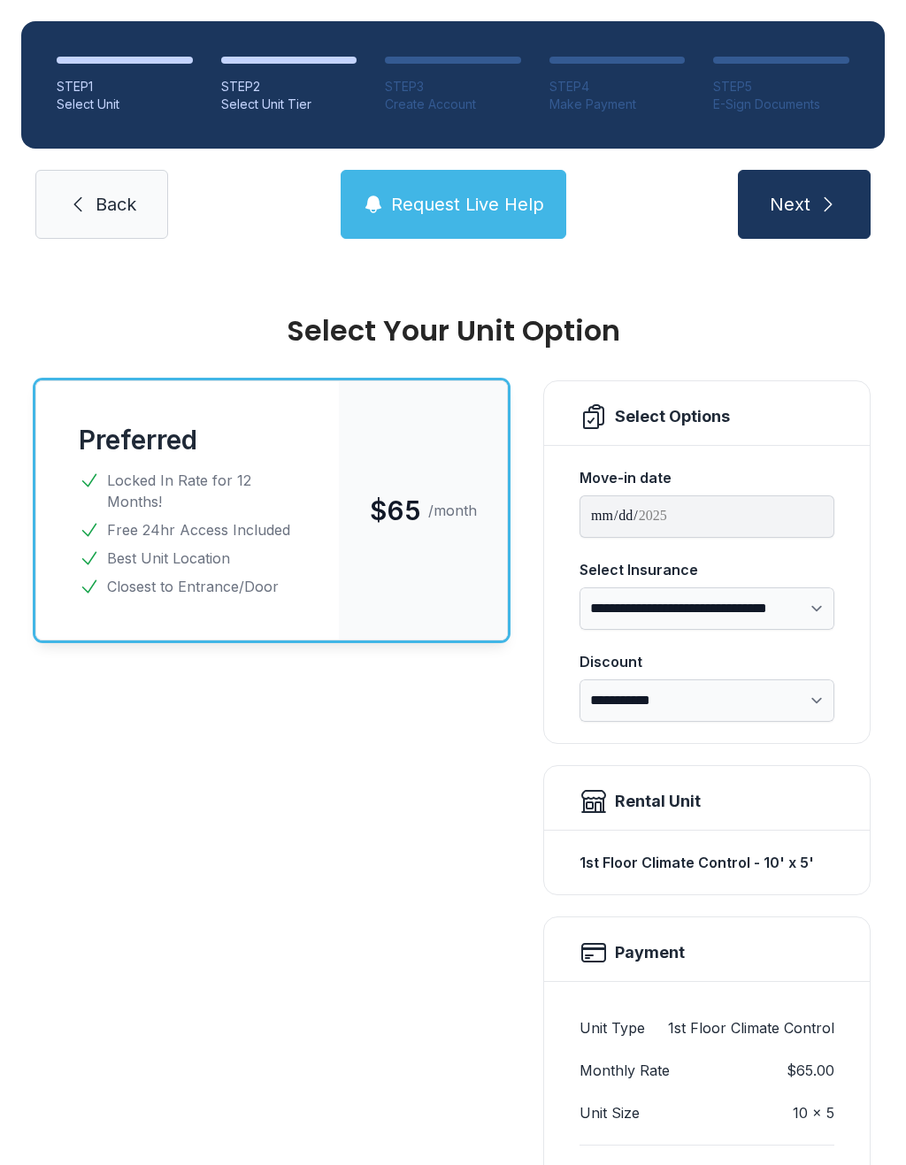
click at [101, 210] on span "Back" at bounding box center [116, 204] width 41 height 25
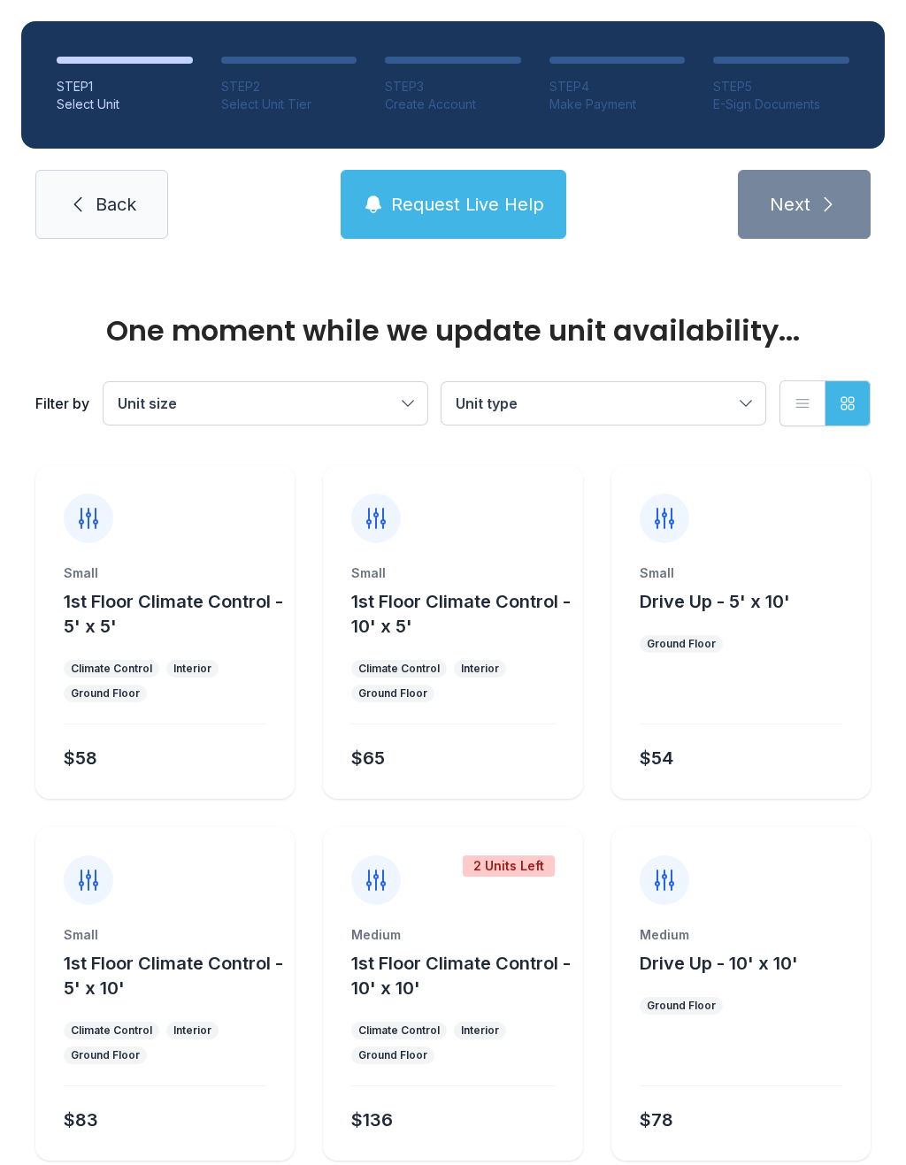
click at [123, 204] on span "Back" at bounding box center [116, 204] width 41 height 25
